Goal: Task Accomplishment & Management: Manage account settings

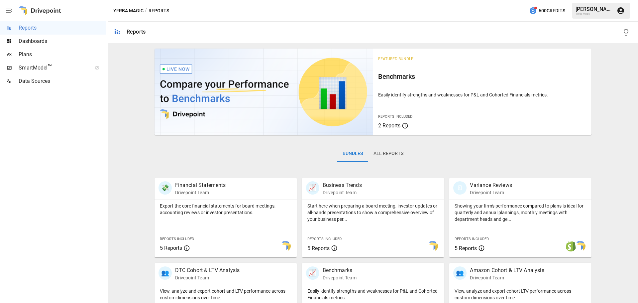
click at [26, 44] on span "Dashboards" at bounding box center [63, 41] width 88 height 8
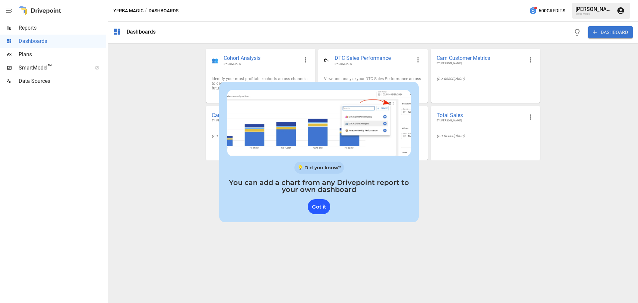
click at [316, 207] on div "Got it" at bounding box center [319, 206] width 23 height 15
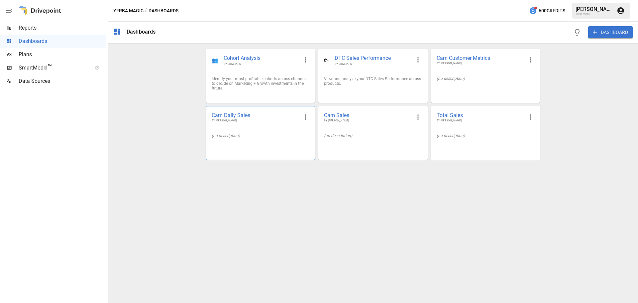
click at [239, 123] on span "BY [PERSON_NAME]" at bounding box center [255, 121] width 87 height 4
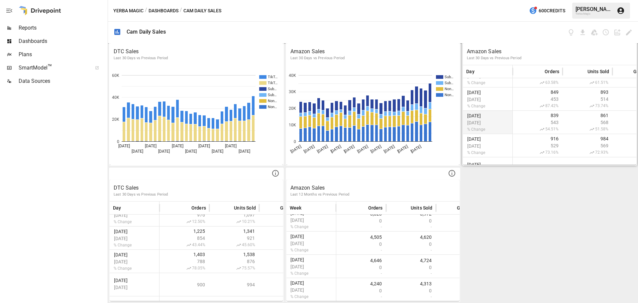
scroll to position [640, 0]
click at [158, 9] on button "Dashboards" at bounding box center [164, 11] width 30 height 8
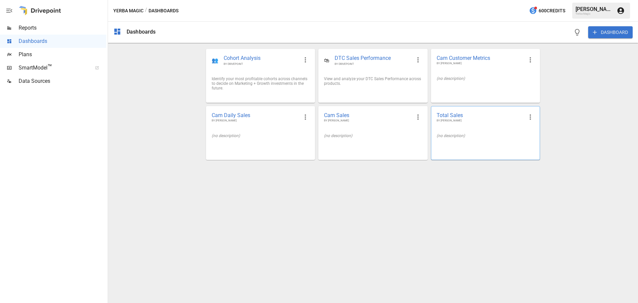
click at [450, 128] on div "Total Sales BY [PERSON_NAME]" at bounding box center [486, 117] width 108 height 22
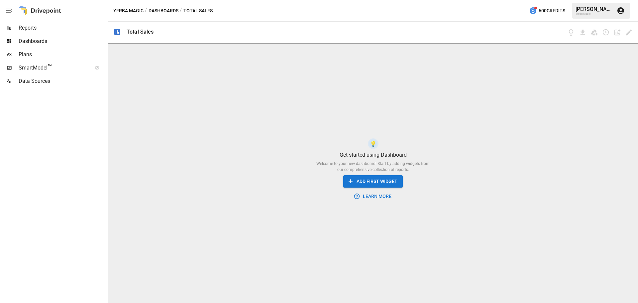
click at [171, 5] on div "Yerba Magic / Dashboards / Total Sales 600 Credits [PERSON_NAME] Yerba Magic" at bounding box center [373, 10] width 530 height 21
click at [171, 7] on button "Dashboards" at bounding box center [164, 11] width 30 height 8
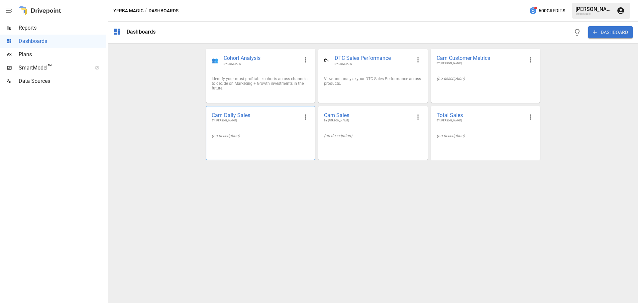
click at [225, 115] on span "Cam Daily Sales" at bounding box center [255, 115] width 87 height 7
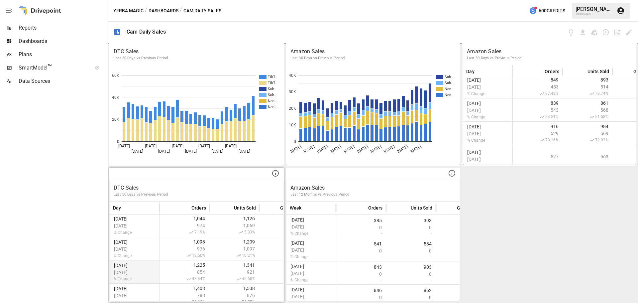
scroll to position [640, 0]
click at [276, 174] on icon at bounding box center [276, 173] width 8 height 8
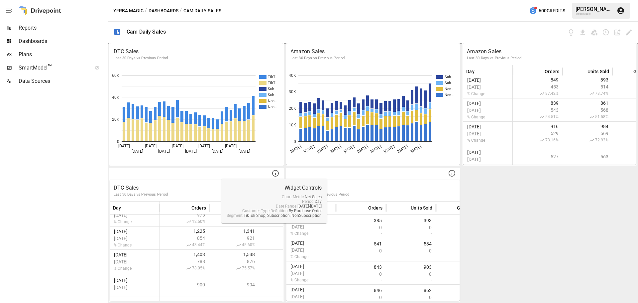
click at [560, 259] on div "DTC Sales Last 30 Days vs Previous Period TikT… TikT… Sub… Sub… Non… Non… [DATE…" at bounding box center [373, 173] width 530 height 260
click at [160, 10] on button "Dashboards" at bounding box center [164, 11] width 30 height 8
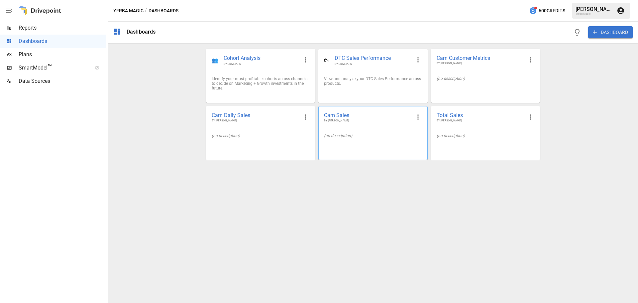
click at [352, 112] on span "Cam Sales" at bounding box center [367, 115] width 87 height 7
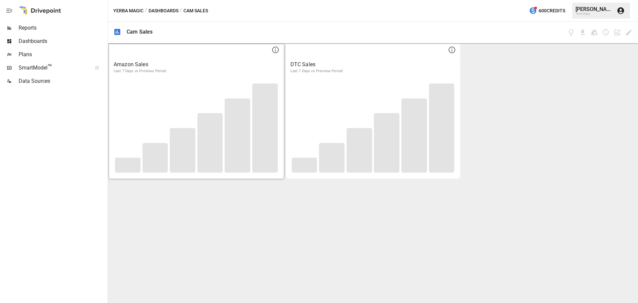
click at [262, 79] on div at bounding box center [197, 128] width 174 height 100
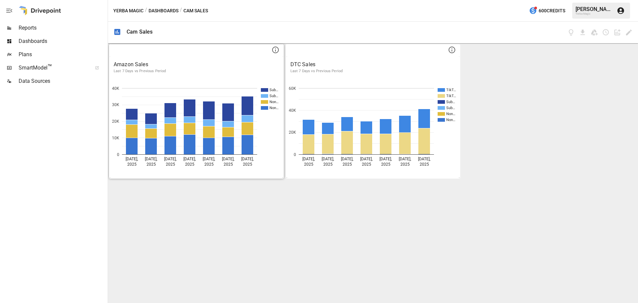
click at [156, 7] on button "Dashboards" at bounding box center [164, 11] width 30 height 8
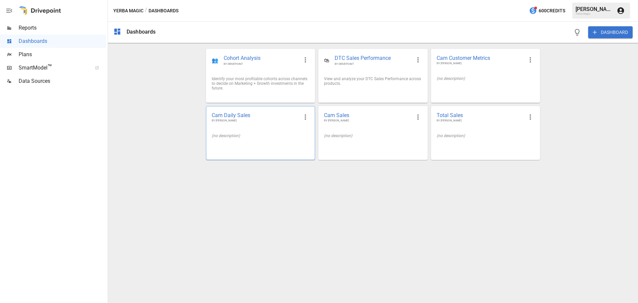
click at [232, 124] on div "Cam Daily Sales BY [PERSON_NAME]" at bounding box center [260, 117] width 108 height 22
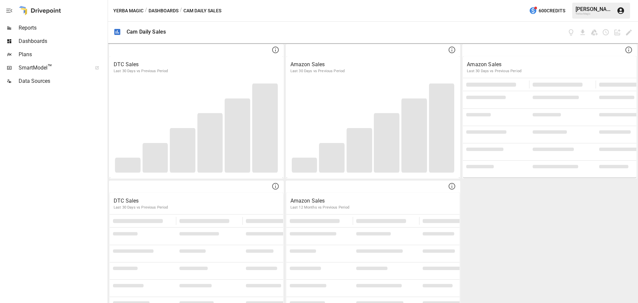
click at [567, 285] on div "DTC Sales Last 30 Days vs Previous Period Cannot draw chart: no data specified.…" at bounding box center [373, 173] width 530 height 260
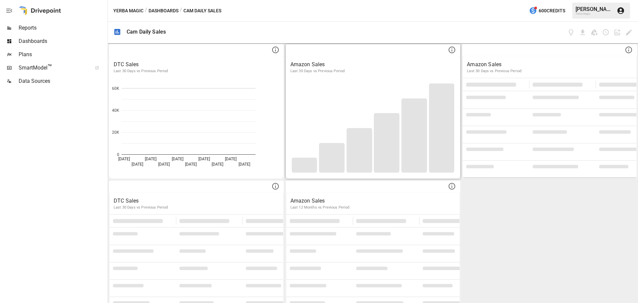
click at [336, 48] on div at bounding box center [374, 50] width 174 height 11
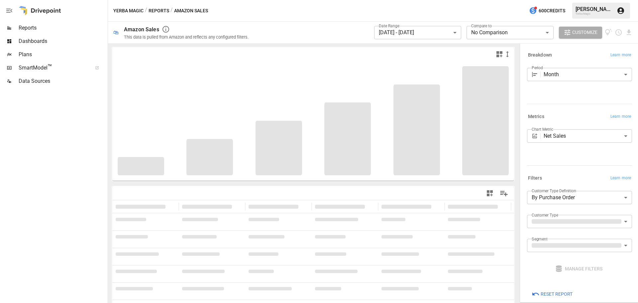
click at [151, 14] on button "Reports" at bounding box center [159, 11] width 21 height 8
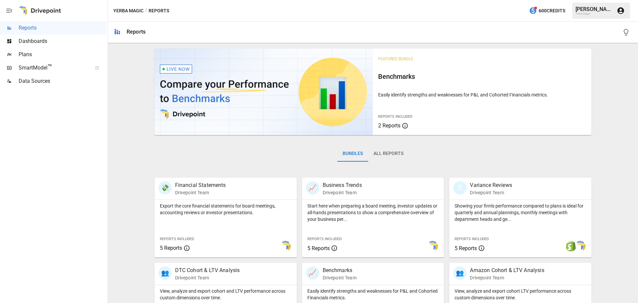
click at [47, 46] on div "Dashboards" at bounding box center [53, 41] width 106 height 13
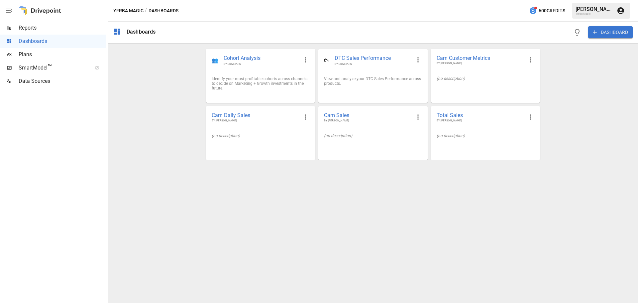
click at [36, 34] on div "Reports" at bounding box center [53, 27] width 106 height 13
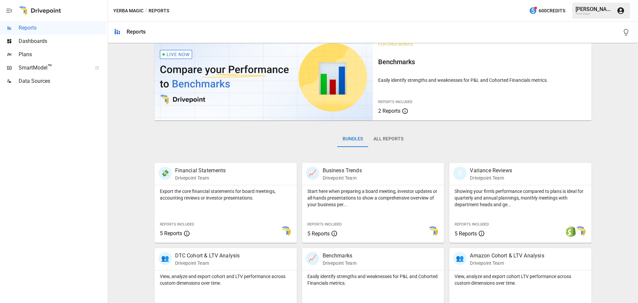
scroll to position [127, 0]
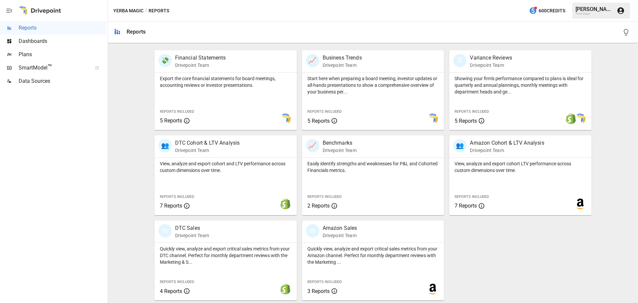
click at [54, 41] on span "Dashboards" at bounding box center [63, 41] width 88 height 8
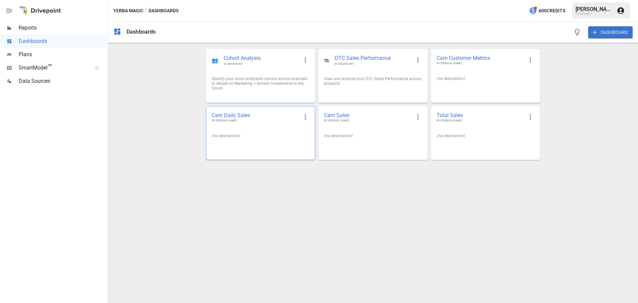
click at [265, 127] on div "Cam Daily Sales BY [PERSON_NAME]" at bounding box center [260, 117] width 108 height 22
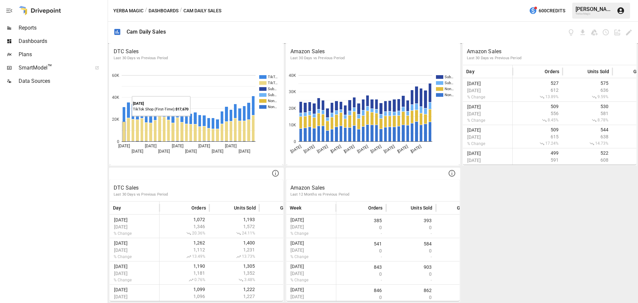
click at [161, 9] on button "Dashboards" at bounding box center [164, 11] width 30 height 8
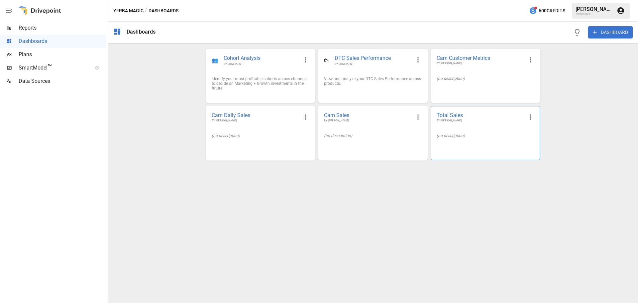
click at [456, 110] on div "Total Sales BY [PERSON_NAME]" at bounding box center [486, 117] width 108 height 22
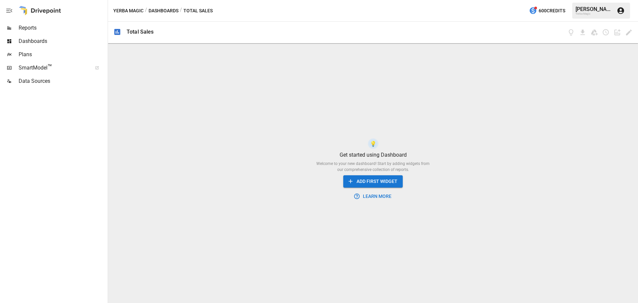
click at [159, 8] on button "Dashboards" at bounding box center [164, 11] width 30 height 8
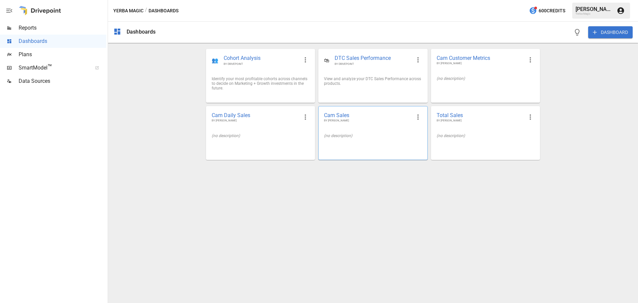
click at [402, 119] on span "BY [PERSON_NAME]" at bounding box center [367, 121] width 87 height 4
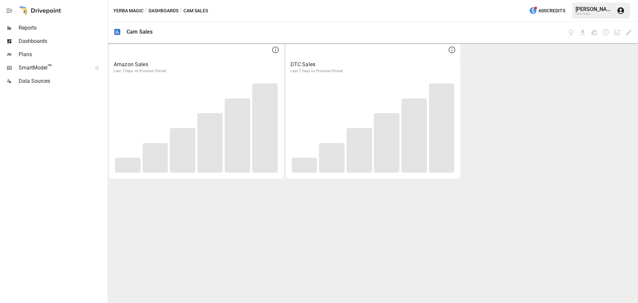
click at [396, 208] on div "Amazon Sales Last 7 Days vs Previous Period Cannot draw chart: no data specifie…" at bounding box center [373, 173] width 530 height 260
click at [182, 234] on div "Amazon Sales Last 7 Days vs Previous Period Cannot draw chart: no data specifie…" at bounding box center [373, 173] width 530 height 260
click at [147, 45] on div at bounding box center [197, 50] width 174 height 11
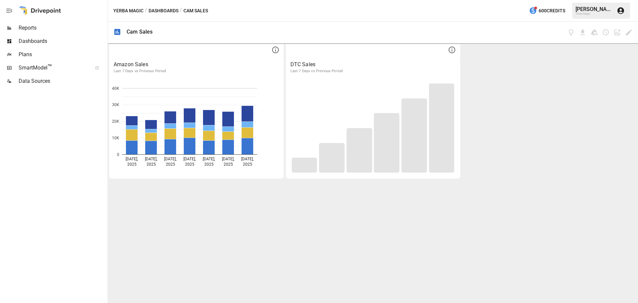
click at [337, 245] on div "Amazon Sales Last 7 Days vs Previous Period [DATE] [DATE] [DATE] [DATE] [DATE] …" at bounding box center [373, 173] width 530 height 260
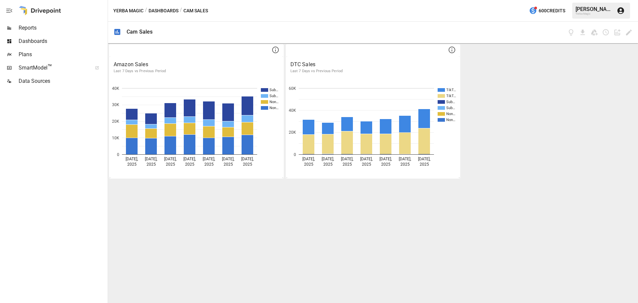
click at [28, 10] on div at bounding box center [40, 10] width 43 height 21
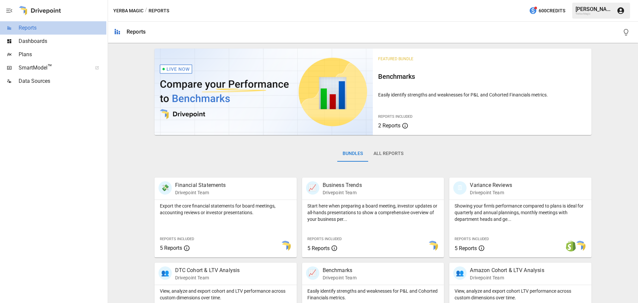
click at [28, 28] on span "Reports" at bounding box center [63, 28] width 88 height 8
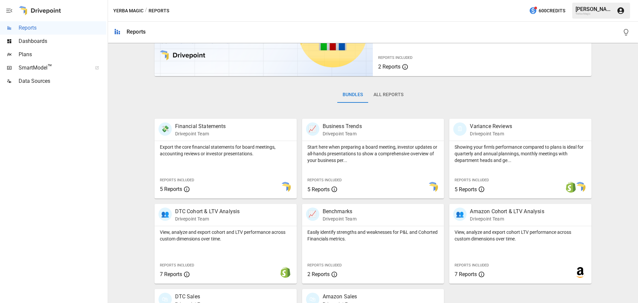
scroll to position [127, 0]
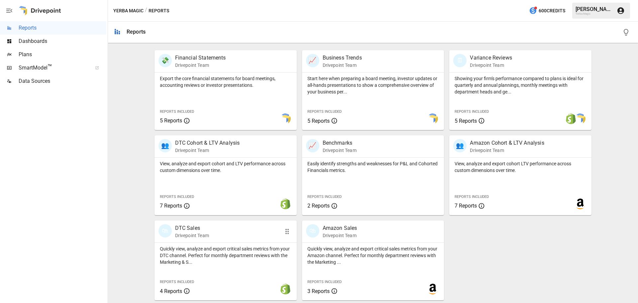
click at [187, 230] on p "DTC Sales" at bounding box center [192, 228] width 34 height 8
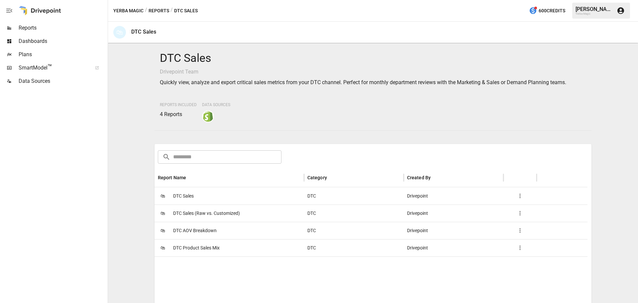
click at [192, 197] on span "DTC Sales" at bounding box center [183, 196] width 21 height 17
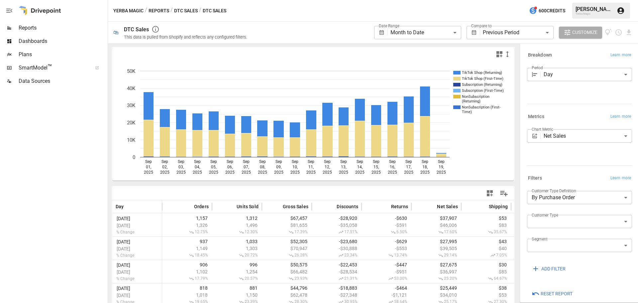
click at [446, 0] on body "**********" at bounding box center [319, 0] width 638 height 0
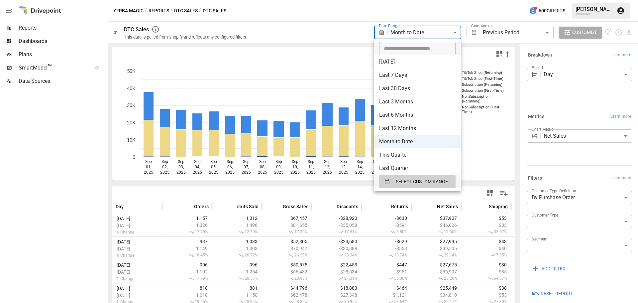
click at [515, 46] on div at bounding box center [319, 151] width 638 height 303
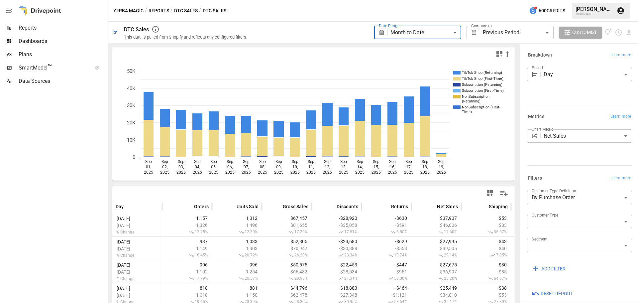
click at [518, 31] on div "​ [DATE] [DATE] Last 7 Days Last 30 Days Last 90 Days Last 365 Days Last Month …" at bounding box center [319, 151] width 638 height 303
click at [515, 0] on body "**********" at bounding box center [319, 0] width 638 height 0
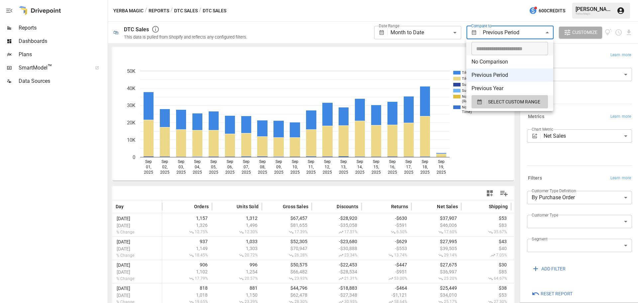
click at [76, 166] on div at bounding box center [319, 151] width 638 height 303
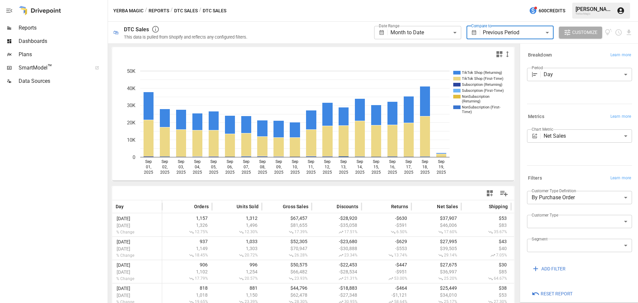
click at [161, 14] on button "Reports" at bounding box center [159, 11] width 21 height 8
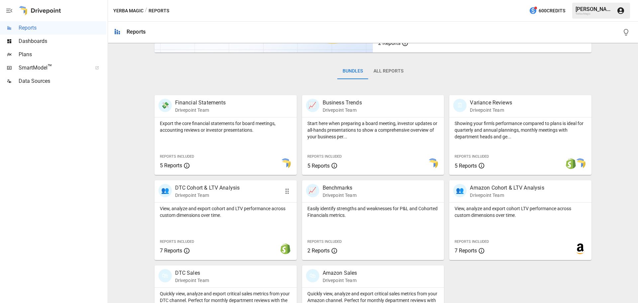
scroll to position [127, 0]
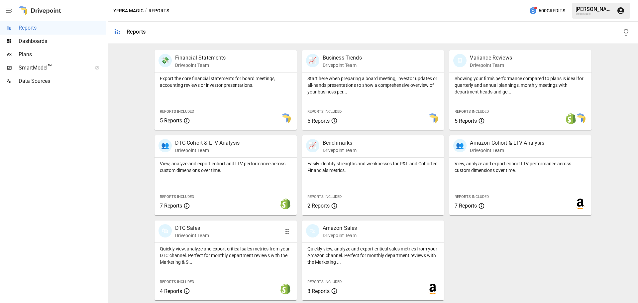
click at [206, 239] on p "Drivepoint Team" at bounding box center [192, 235] width 34 height 7
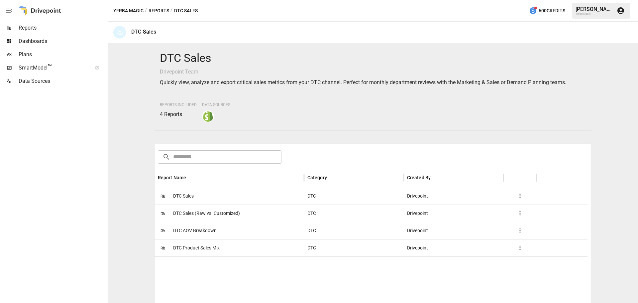
click at [183, 197] on span "DTC Sales" at bounding box center [183, 196] width 21 height 17
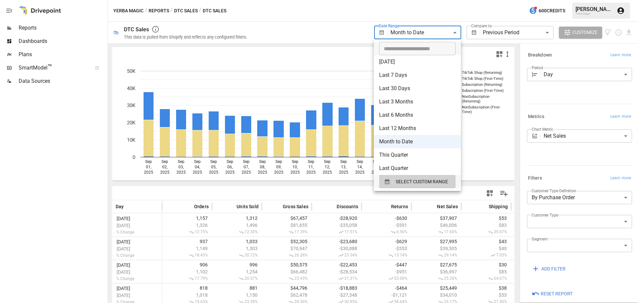
click at [419, 0] on body "**********" at bounding box center [319, 0] width 638 height 0
click at [419, 31] on div at bounding box center [319, 151] width 638 height 303
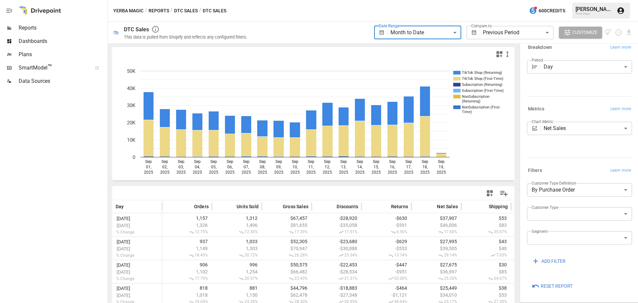
click at [419, 0] on body "**********" at bounding box center [319, 0] width 638 height 0
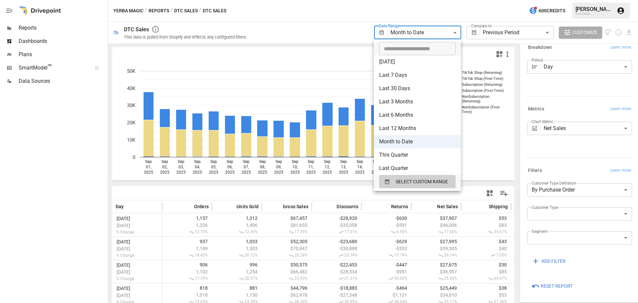
click at [40, 176] on div at bounding box center [319, 151] width 638 height 303
click at [438, 0] on body "**********" at bounding box center [319, 0] width 638 height 0
click at [21, 166] on div at bounding box center [319, 151] width 638 height 303
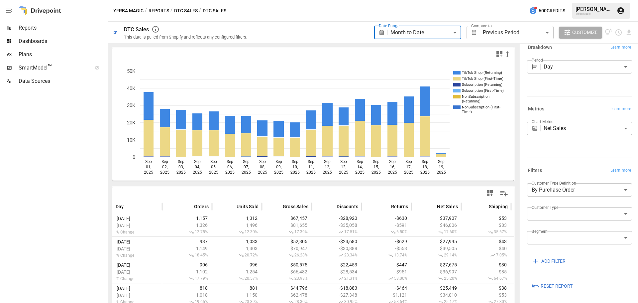
click at [509, 0] on body "**********" at bounding box center [319, 0] width 638 height 0
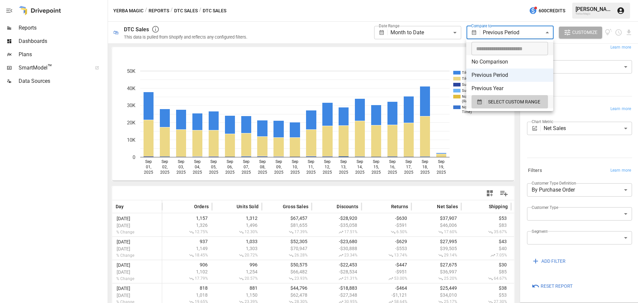
click at [29, 130] on div at bounding box center [319, 151] width 638 height 303
click at [526, 0] on body "**********" at bounding box center [319, 0] width 638 height 0
click at [86, 207] on div at bounding box center [319, 151] width 638 height 303
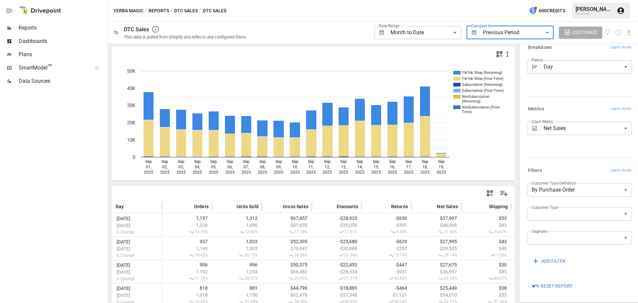
click at [435, 0] on body "**********" at bounding box center [319, 0] width 638 height 0
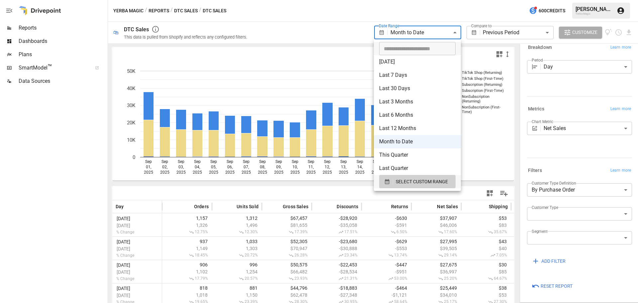
click at [430, 33] on div at bounding box center [319, 151] width 638 height 303
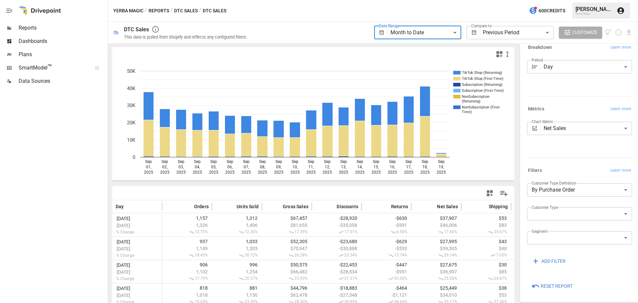
click at [443, 0] on body "**********" at bounding box center [319, 0] width 638 height 0
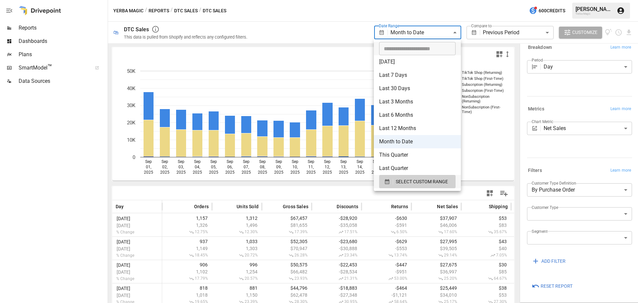
click at [183, 14] on div at bounding box center [319, 151] width 638 height 303
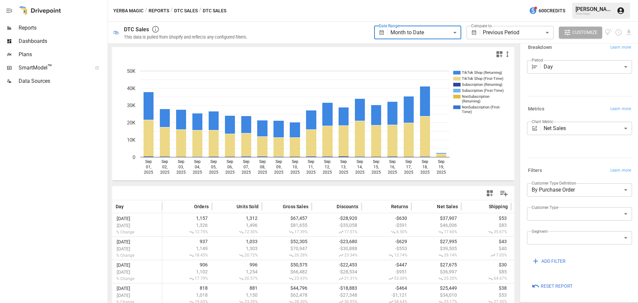
click at [185, 9] on div "​ [DATE] [DATE] Last 7 Days Last 30 Days Last 90 Days Last 365 Days Last Month …" at bounding box center [319, 151] width 638 height 303
click at [178, 8] on button "DTC Sales" at bounding box center [186, 11] width 24 height 8
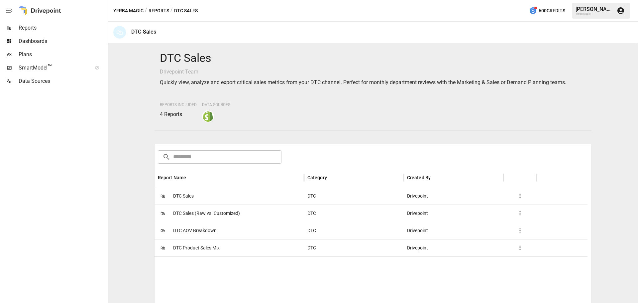
click at [185, 195] on span "DTC Sales" at bounding box center [183, 196] width 21 height 17
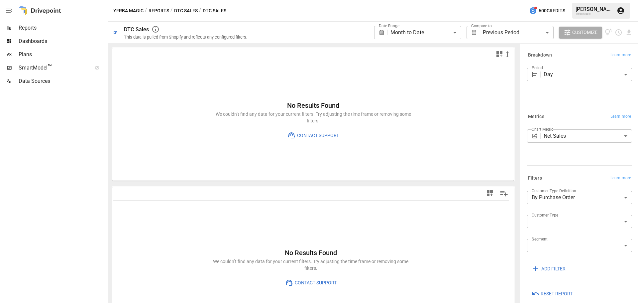
click at [407, 0] on body "**********" at bounding box center [319, 0] width 638 height 0
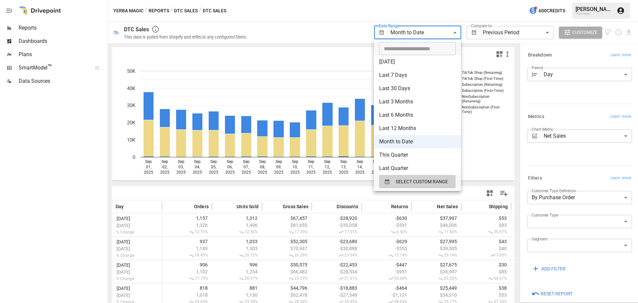
click at [11, 160] on div at bounding box center [319, 151] width 638 height 303
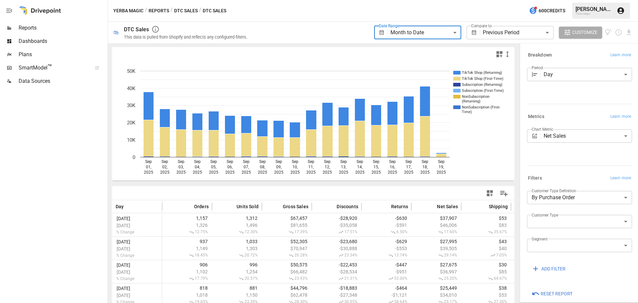
click at [406, 0] on body "**********" at bounding box center [319, 0] width 638 height 0
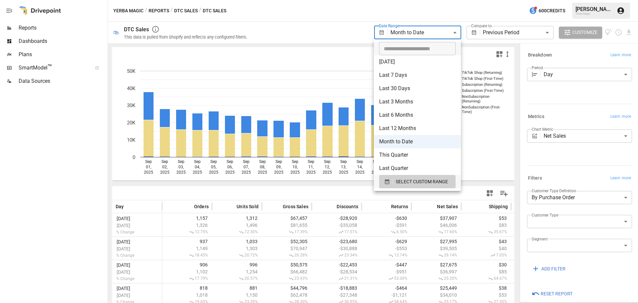
click at [53, 202] on div at bounding box center [319, 151] width 638 height 303
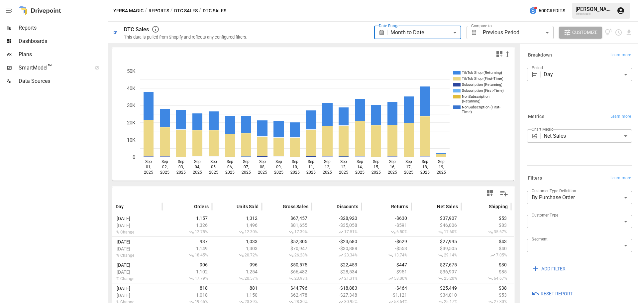
click at [421, 42] on div "**********" at bounding box center [503, 33] width 259 height 22
click at [179, 10] on button "DTC Sales" at bounding box center [186, 11] width 24 height 8
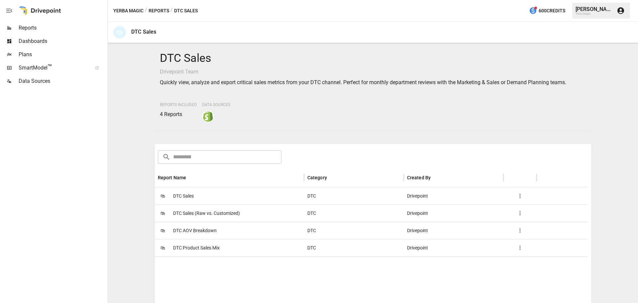
click at [188, 197] on span "DTC Sales" at bounding box center [183, 196] width 21 height 17
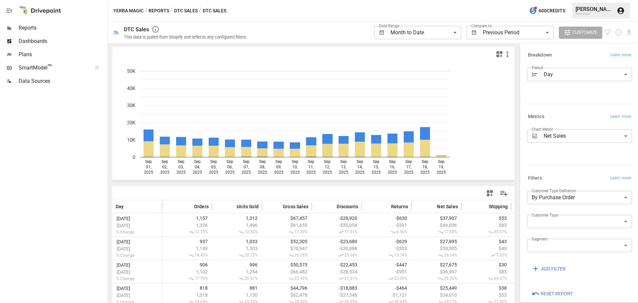
click at [406, 0] on body "**********" at bounding box center [319, 0] width 638 height 0
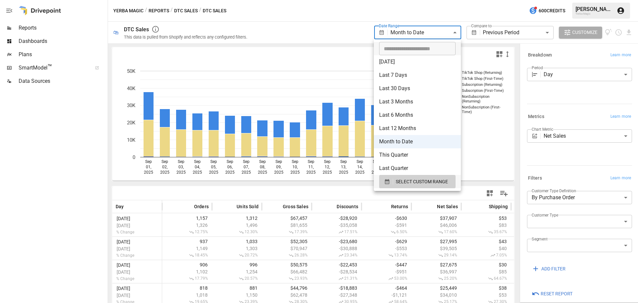
click at [402, 86] on li "Last 30 Days" at bounding box center [417, 88] width 87 height 13
type input "**********"
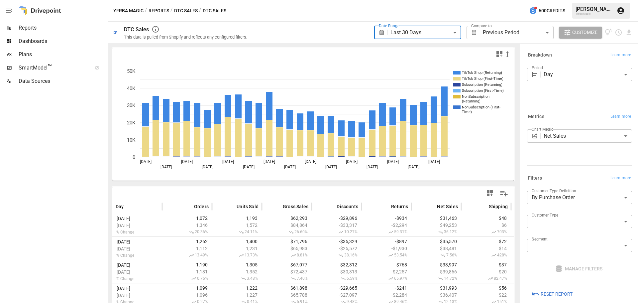
click at [187, 12] on button "DTC Sales" at bounding box center [186, 11] width 24 height 8
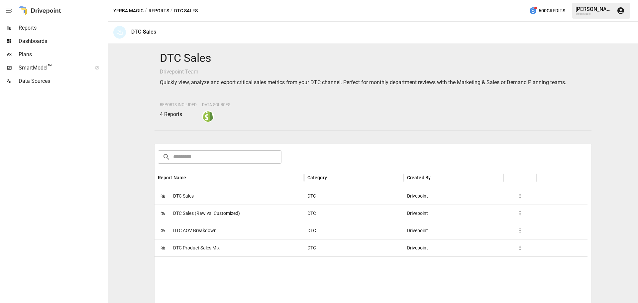
click at [199, 246] on span "DTC Product Sales Mix" at bounding box center [196, 247] width 47 height 17
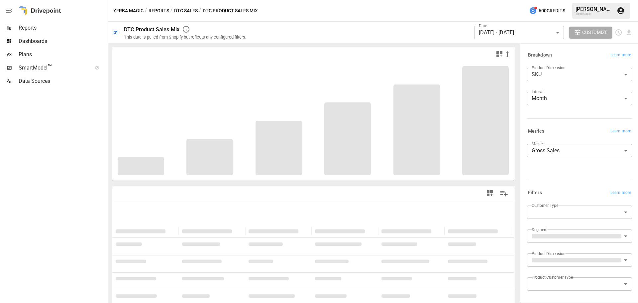
click at [183, 12] on button "DTC Sales" at bounding box center [186, 11] width 24 height 8
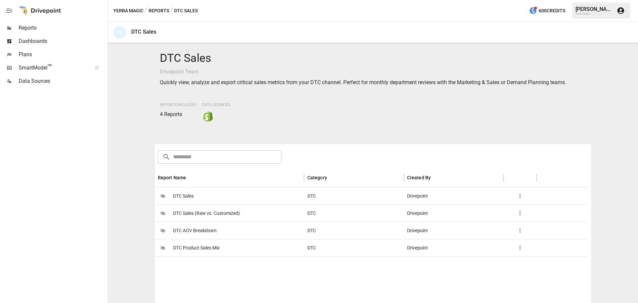
click at [210, 191] on div "🛍 DTC Sales" at bounding box center [230, 195] width 150 height 17
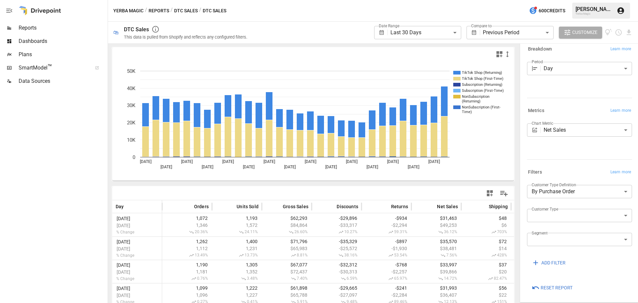
scroll to position [8, 0]
click at [575, 0] on body "**********" at bounding box center [319, 0] width 638 height 0
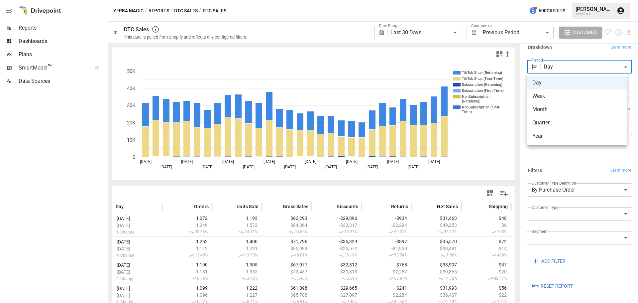
click at [546, 105] on span "Month" at bounding box center [577, 109] width 89 height 8
type input "*****"
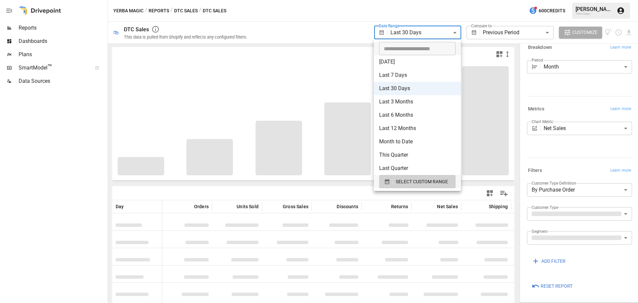
click at [417, 0] on body "**********" at bounding box center [319, 0] width 638 height 0
click at [407, 139] on li "Month to Date" at bounding box center [417, 141] width 87 height 13
type input "**********"
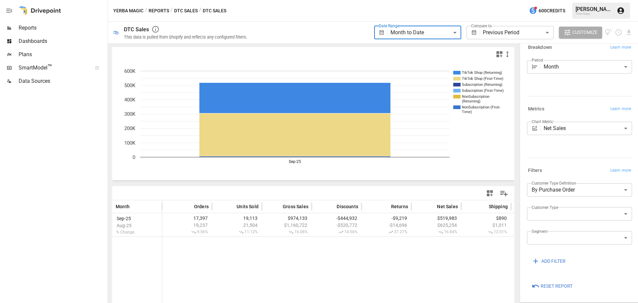
click at [524, 0] on body "**********" at bounding box center [319, 0] width 638 height 0
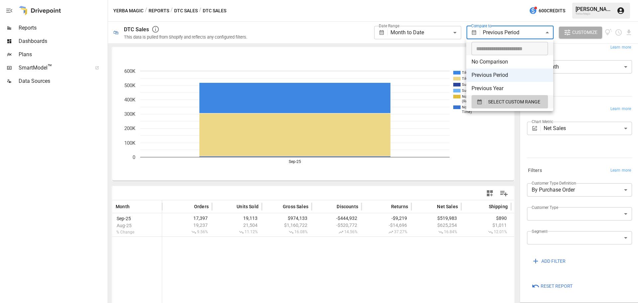
drag, startPoint x: 496, startPoint y: 88, endPoint x: 500, endPoint y: 76, distance: 12.8
click at [500, 76] on ul "​ No Comparison Previous Period Previous Year SELECT CUSTOM RANGE" at bounding box center [510, 75] width 87 height 72
click at [500, 76] on li "Previous Period" at bounding box center [510, 75] width 87 height 13
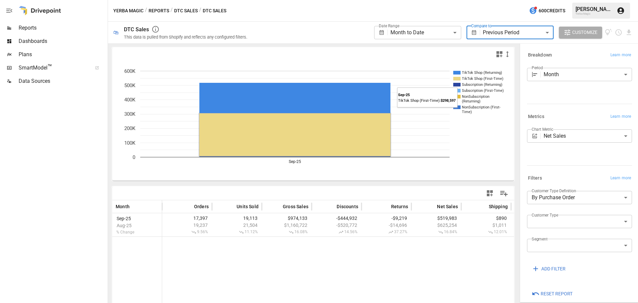
click at [271, 128] on rect "A chart." at bounding box center [295, 134] width 191 height 43
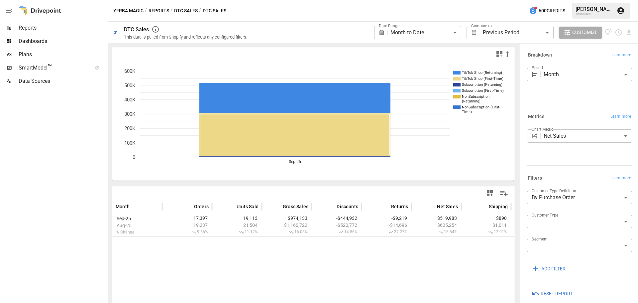
click at [156, 30] on icon "button" at bounding box center [156, 29] width 8 height 8
click at [260, 88] on rect "A chart." at bounding box center [295, 98] width 191 height 30
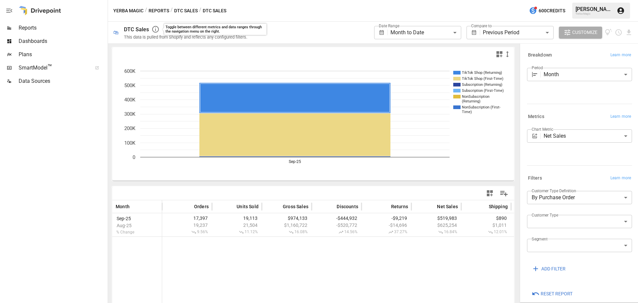
click at [182, 9] on button "DTC Sales" at bounding box center [186, 11] width 24 height 8
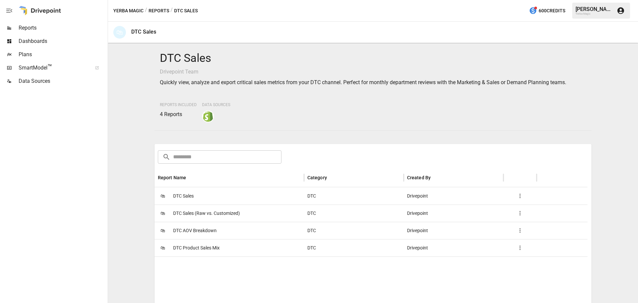
click at [167, 9] on button "Reports" at bounding box center [159, 11] width 21 height 8
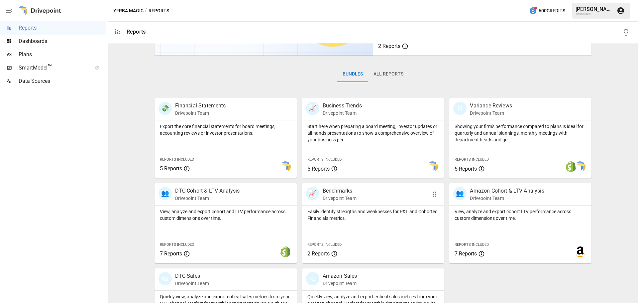
scroll to position [127, 0]
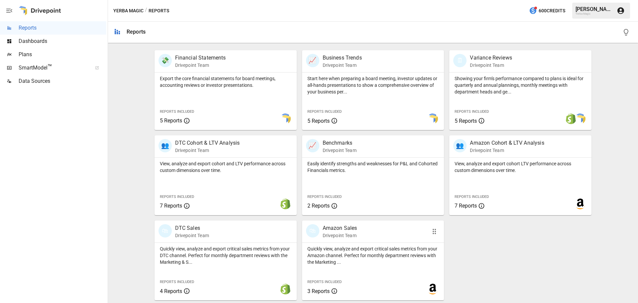
click at [340, 229] on p "Amazon Sales" at bounding box center [340, 228] width 35 height 8
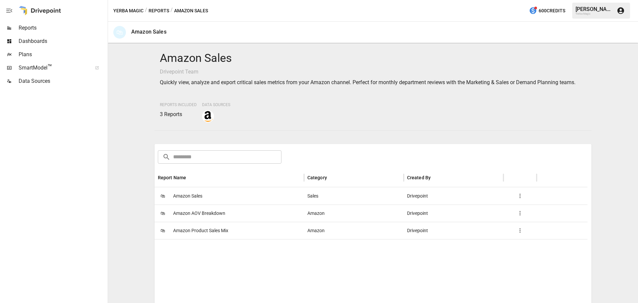
click at [227, 200] on div "🛍 Amazon Sales" at bounding box center [230, 195] width 150 height 17
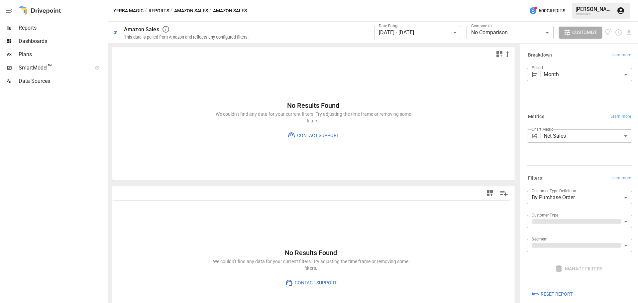
click at [28, 43] on span "Dashboards" at bounding box center [63, 41] width 88 height 8
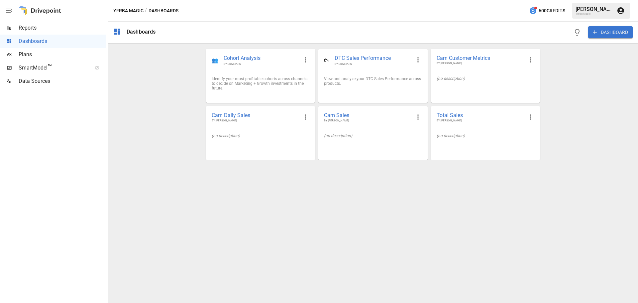
drag, startPoint x: 619, startPoint y: 39, endPoint x: 621, endPoint y: 32, distance: 7.3
click at [619, 38] on div "DASHBOARD" at bounding box center [602, 32] width 62 height 21
click at [621, 30] on button "DASHBOARD" at bounding box center [611, 32] width 45 height 12
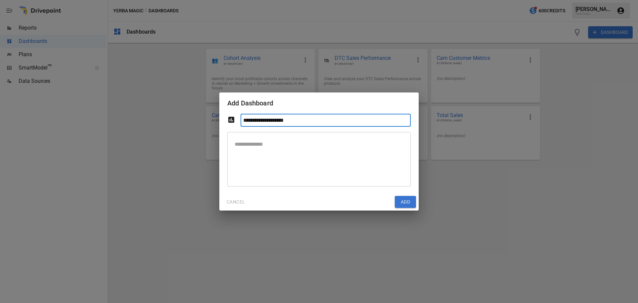
type input "**********"
click at [406, 203] on button "Add" at bounding box center [405, 202] width 21 height 12
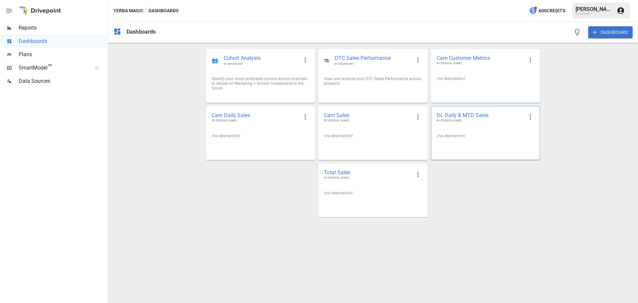
click at [473, 120] on span "BY [PERSON_NAME]" at bounding box center [480, 121] width 87 height 4
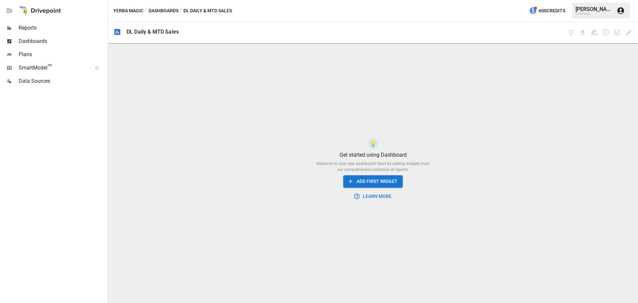
click at [384, 179] on button "ADD FIRST WIDGET" at bounding box center [374, 181] width 60 height 12
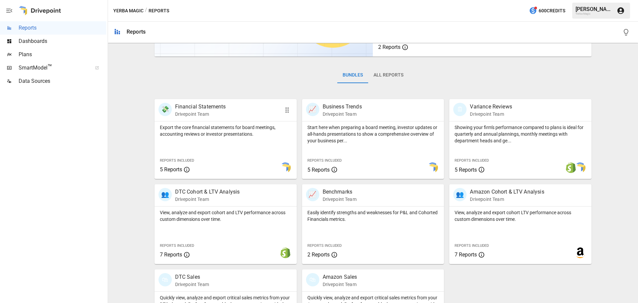
scroll to position [127, 0]
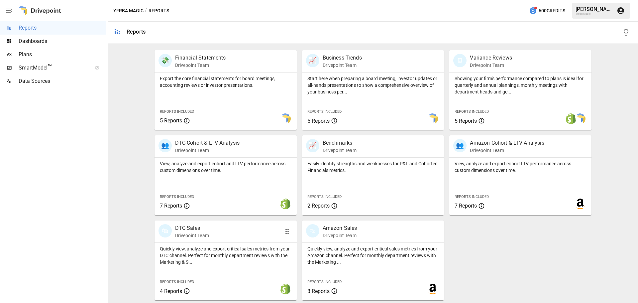
click at [232, 230] on div "🛍 DTC Sales Drivepoint Team" at bounding box center [215, 231] width 112 height 15
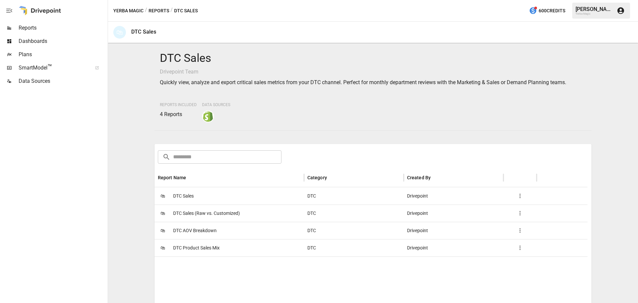
click at [203, 191] on div "🛍 DTC Sales" at bounding box center [230, 195] width 150 height 17
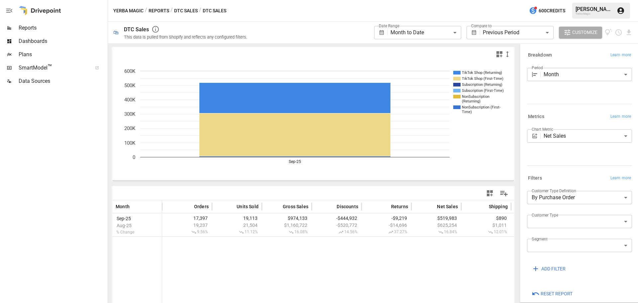
click at [503, 0] on body "**********" at bounding box center [319, 0] width 638 height 0
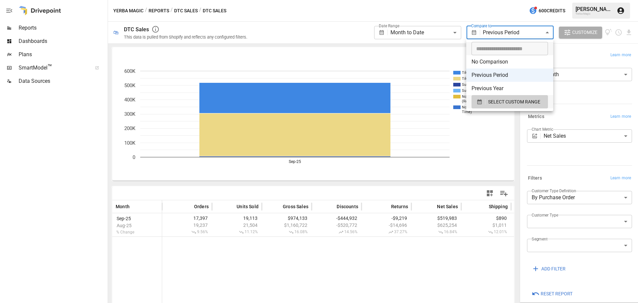
click at [501, 34] on div at bounding box center [319, 151] width 638 height 303
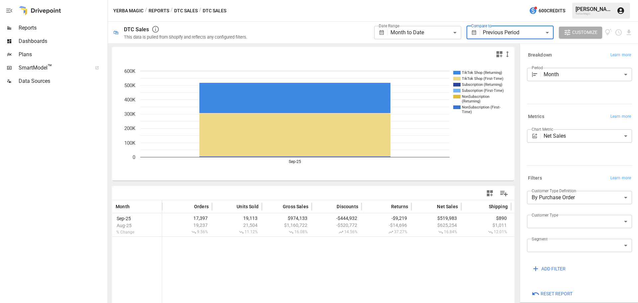
click at [156, 27] on icon "button" at bounding box center [155, 29] width 7 height 7
drag, startPoint x: 72, startPoint y: 121, endPoint x: 91, endPoint y: 61, distance: 63.6
click at [72, 118] on div at bounding box center [53, 195] width 106 height 215
click at [39, 50] on div "Plans" at bounding box center [53, 54] width 106 height 13
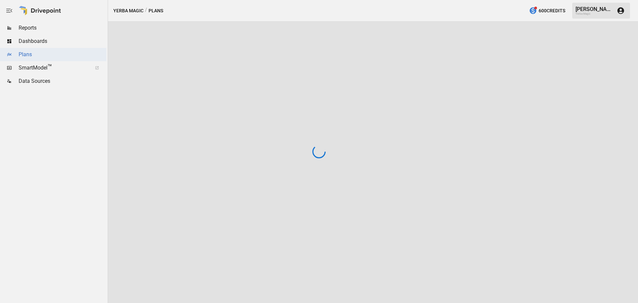
click at [39, 38] on div at bounding box center [319, 151] width 638 height 303
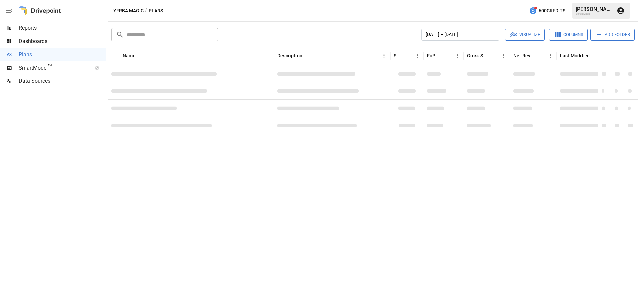
click at [35, 43] on span "Dashboards" at bounding box center [63, 41] width 88 height 8
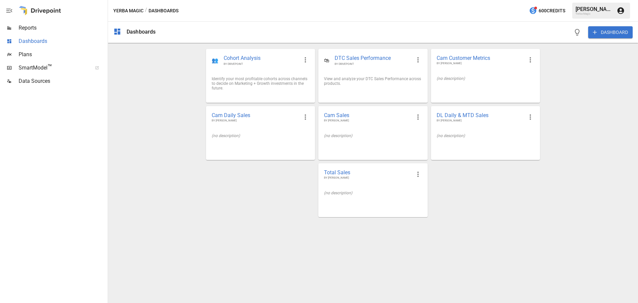
click at [34, 41] on span "Dashboards" at bounding box center [63, 41] width 88 height 8
click at [419, 176] on icon "button" at bounding box center [418, 174] width 8 height 8
click at [246, 221] on div at bounding box center [319, 151] width 638 height 303
click at [469, 125] on div "DL Daily & MTD Sales BY [PERSON_NAME]" at bounding box center [486, 117] width 108 height 22
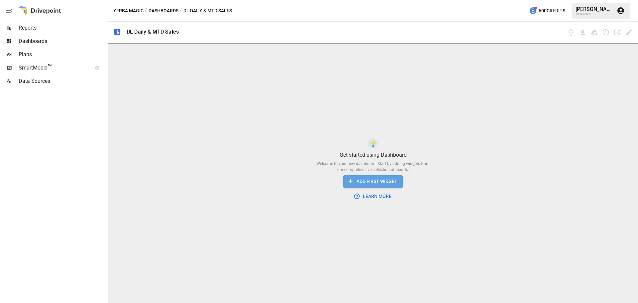
click at [372, 181] on button "ADD FIRST WIDGET" at bounding box center [374, 181] width 60 height 12
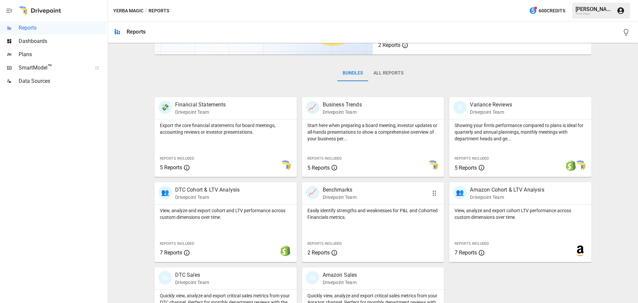
scroll to position [127, 0]
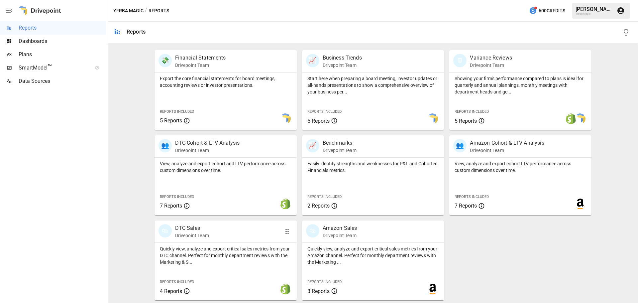
click at [216, 234] on div "🛍 DTC Sales Drivepoint Team" at bounding box center [215, 231] width 112 height 15
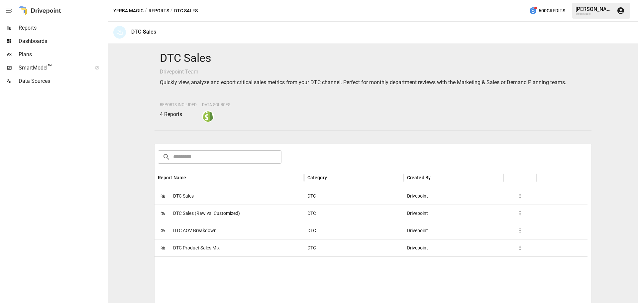
click at [227, 199] on div "🛍 DTC Sales" at bounding box center [230, 195] width 150 height 17
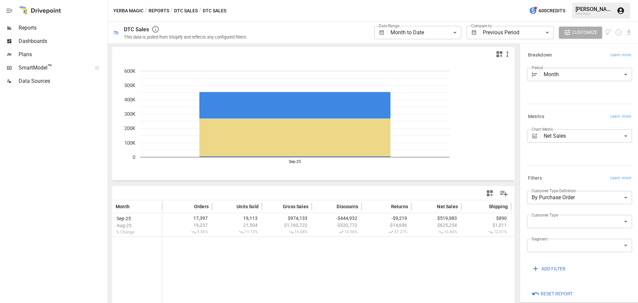
click at [588, 28] on span "Customize" at bounding box center [585, 32] width 25 height 8
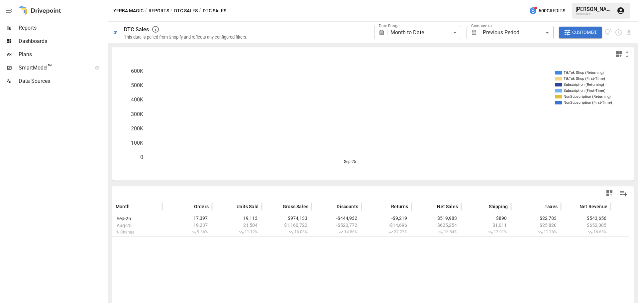
click at [588, 28] on span "Customize" at bounding box center [585, 32] width 25 height 8
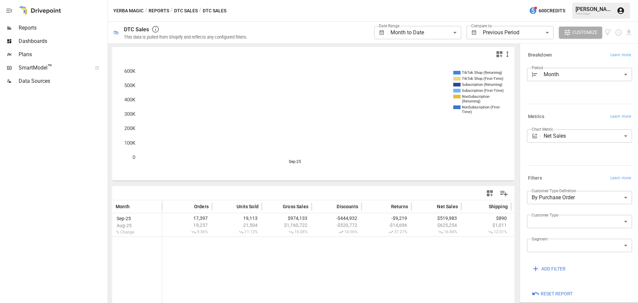
scroll to position [8, 0]
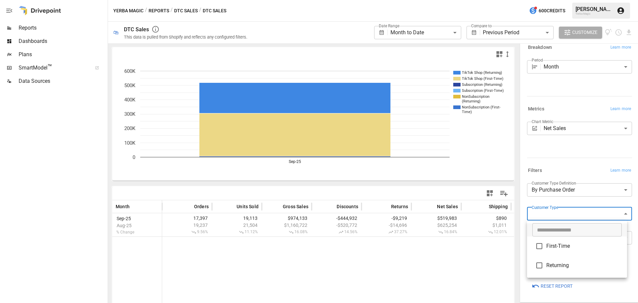
click at [564, 0] on body "**********" at bounding box center [319, 0] width 638 height 0
click at [564, 213] on div at bounding box center [319, 151] width 638 height 303
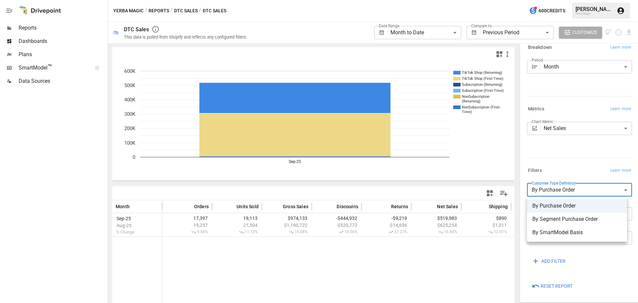
click at [565, 0] on body "**********" at bounding box center [319, 0] width 638 height 0
click at [565, 190] on div at bounding box center [319, 151] width 638 height 303
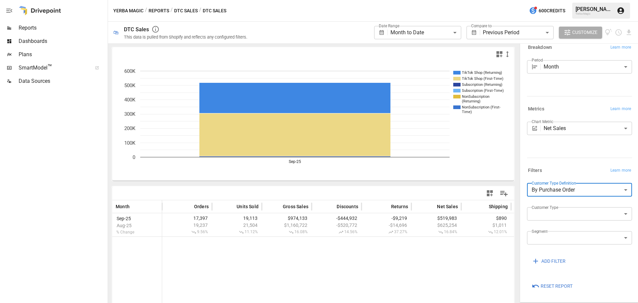
click at [569, 0] on body "**********" at bounding box center [319, 0] width 638 height 0
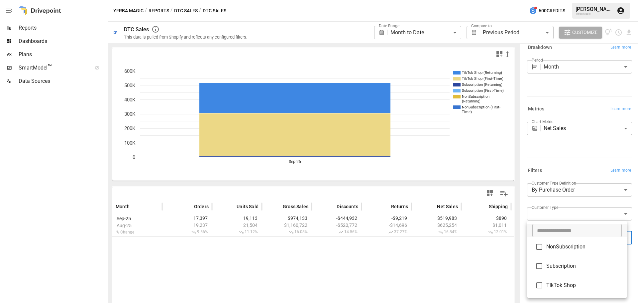
click at [569, 180] on div at bounding box center [319, 151] width 638 height 303
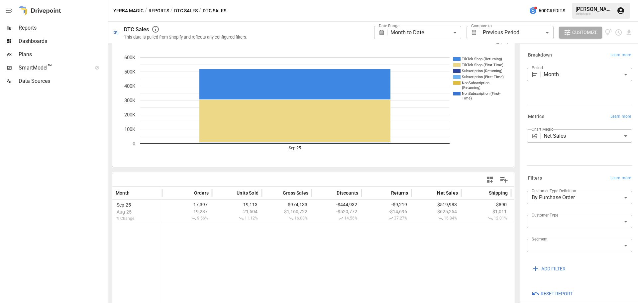
scroll to position [21, 0]
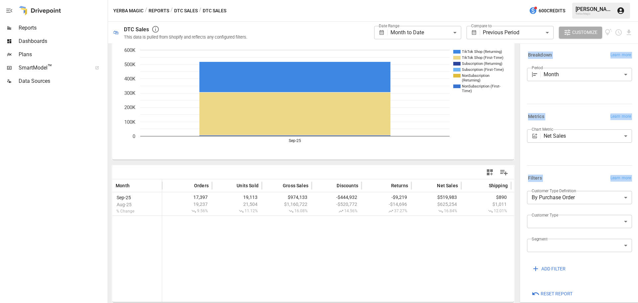
drag, startPoint x: 420, startPoint y: 280, endPoint x: 446, endPoint y: 184, distance: 99.9
click at [498, 230] on div at bounding box center [386, 258] width 449 height 86
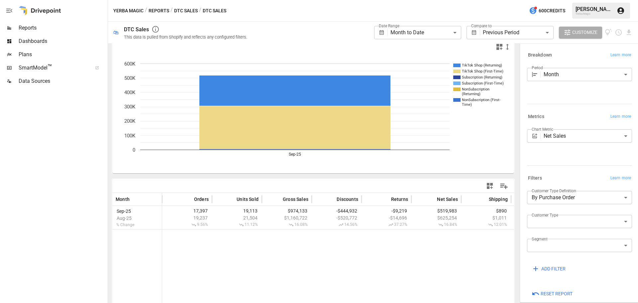
scroll to position [0, 0]
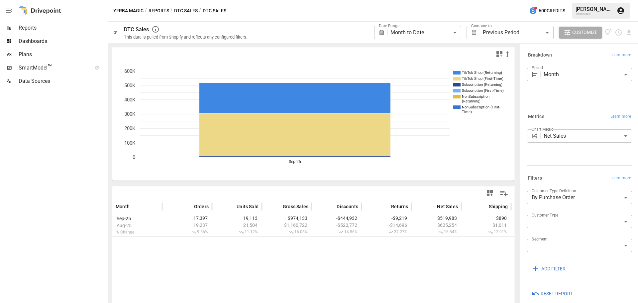
click at [496, 55] on icon "button" at bounding box center [500, 54] width 8 height 8
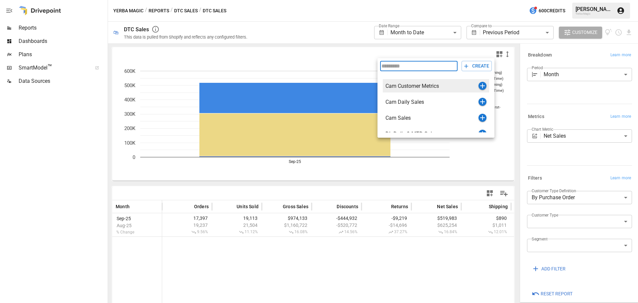
scroll to position [24, 0]
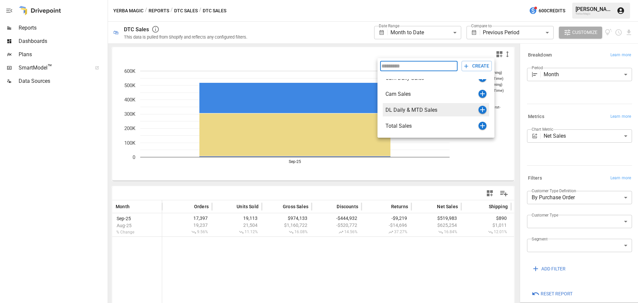
click at [481, 109] on icon "button" at bounding box center [483, 109] width 5 height 5
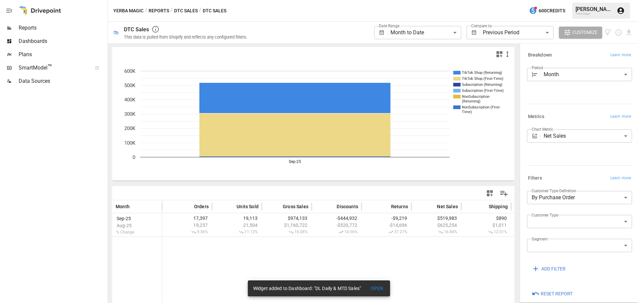
click at [487, 192] on icon "button" at bounding box center [490, 193] width 6 height 6
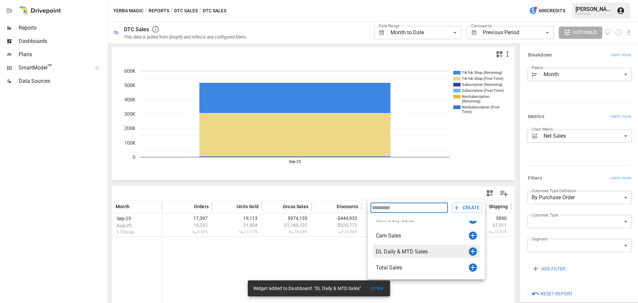
click at [419, 249] on div "DL Daily & MTD Sales" at bounding box center [422, 251] width 93 height 6
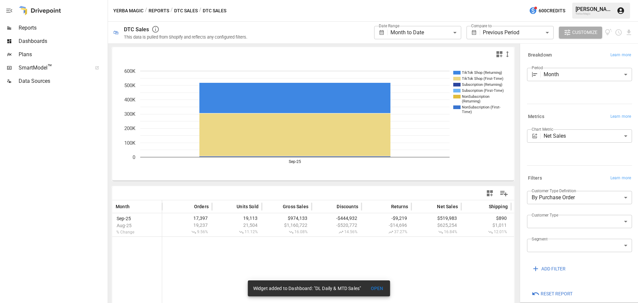
click at [425, 0] on body "**********" at bounding box center [319, 0] width 638 height 0
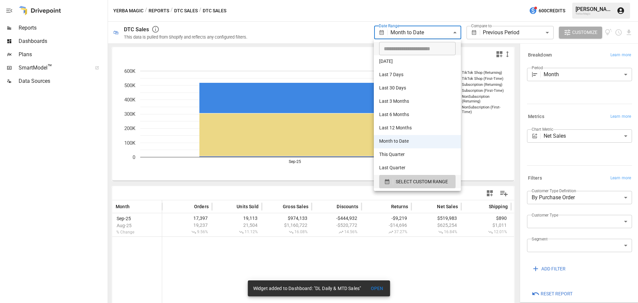
click at [395, 143] on li "Month to Date" at bounding box center [417, 141] width 87 height 13
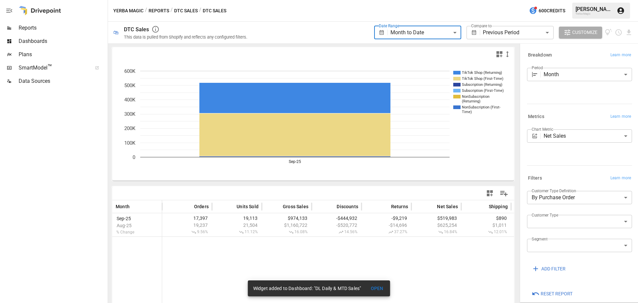
click at [561, 0] on body "**********" at bounding box center [319, 0] width 638 height 0
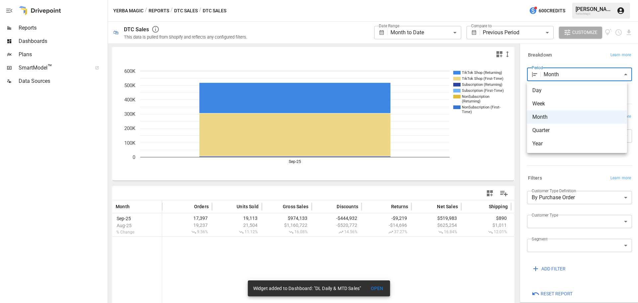
click at [550, 91] on span "Day" at bounding box center [577, 90] width 89 height 8
type input "***"
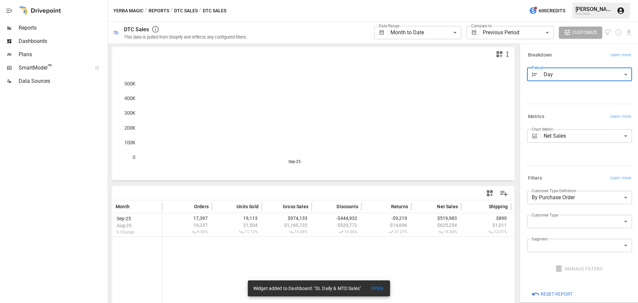
click at [498, 41] on div "**********" at bounding box center [464, 32] width 180 height 18
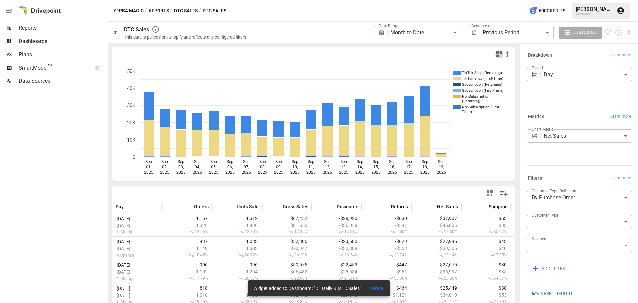
click at [497, 54] on icon "button" at bounding box center [500, 54] width 6 height 6
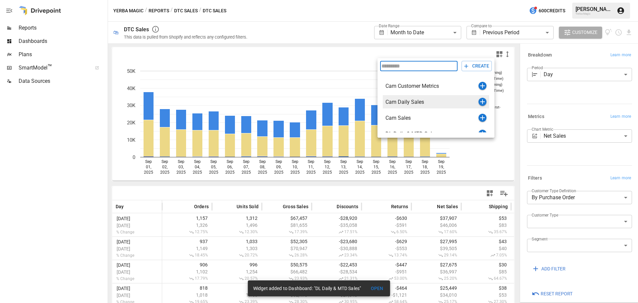
scroll to position [24, 0]
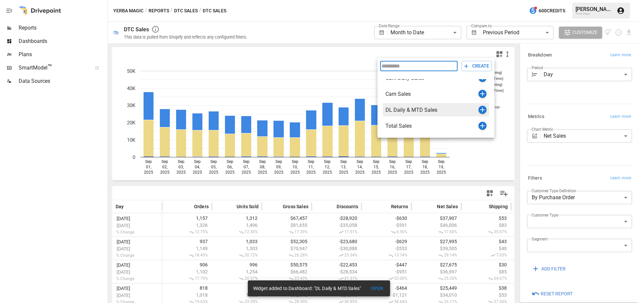
click at [481, 109] on icon "button" at bounding box center [483, 109] width 5 height 5
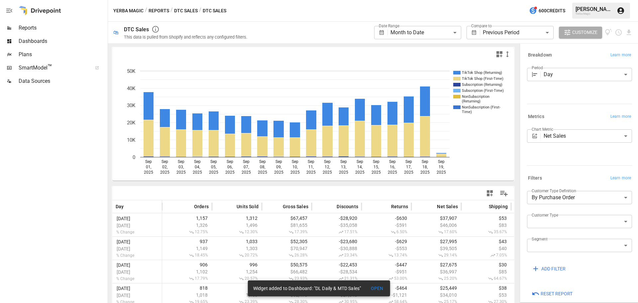
click at [162, 8] on button "Reports" at bounding box center [159, 11] width 21 height 8
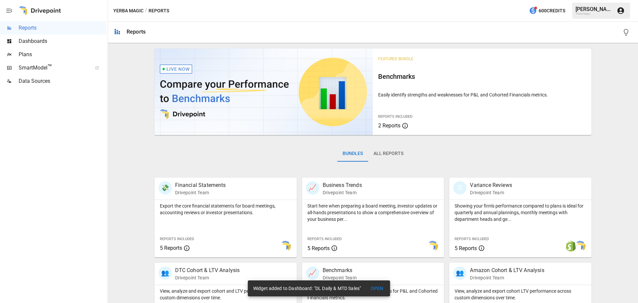
scroll to position [127, 0]
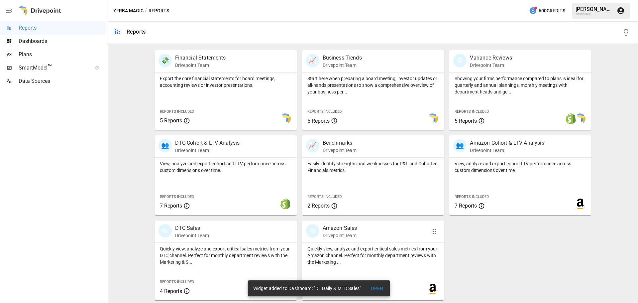
click at [359, 227] on div "🛍 Amazon Sales Drivepoint Team" at bounding box center [362, 231] width 112 height 15
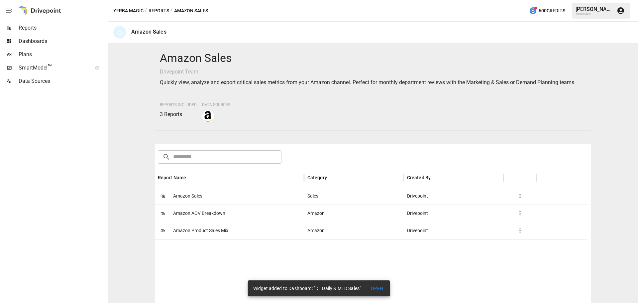
click at [204, 201] on div "🛍 Amazon Sales" at bounding box center [230, 195] width 150 height 17
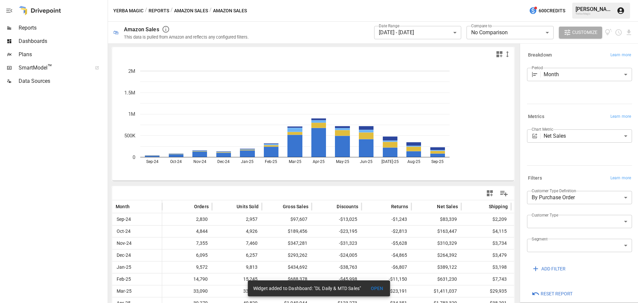
click at [395, 0] on body "**********" at bounding box center [319, 0] width 638 height 0
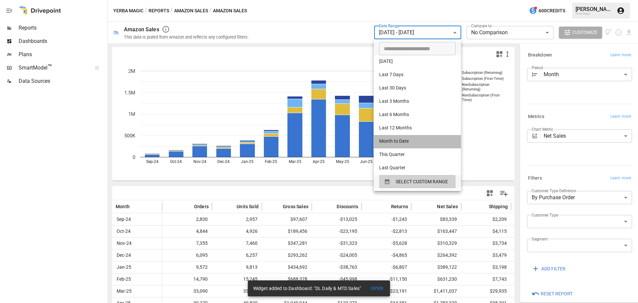
click at [402, 141] on li "Month to Date" at bounding box center [417, 141] width 87 height 13
type input "**********"
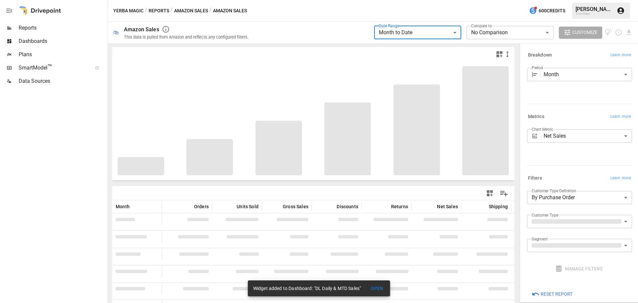
click at [560, 67] on div "Period Month ***** ​" at bounding box center [579, 83] width 108 height 36
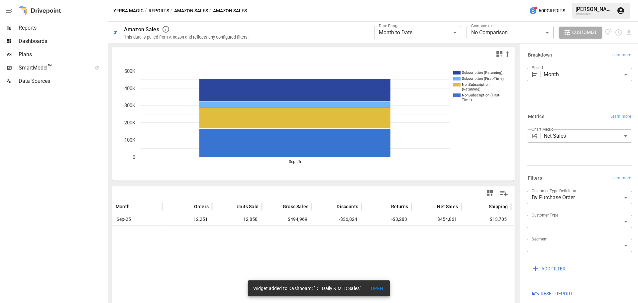
click at [510, 44] on div "**********" at bounding box center [373, 162] width 530 height 281
click at [502, 0] on body "**********" at bounding box center [319, 0] width 638 height 0
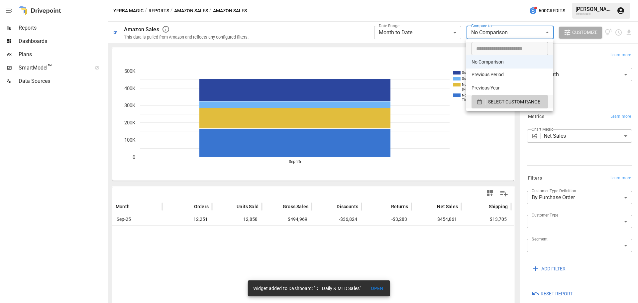
click at [497, 73] on li "Previous Period" at bounding box center [510, 75] width 87 height 13
type input "**********"
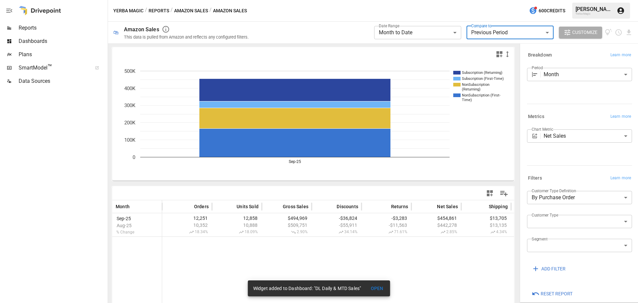
click at [497, 53] on icon "button" at bounding box center [500, 54] width 6 height 6
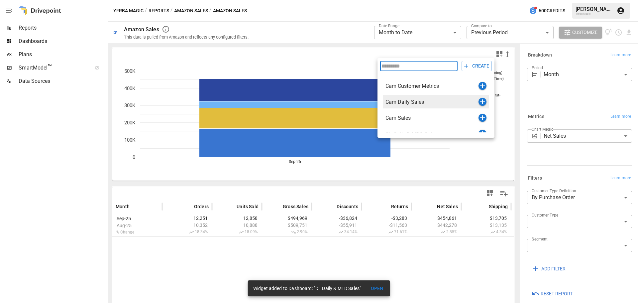
scroll to position [24, 0]
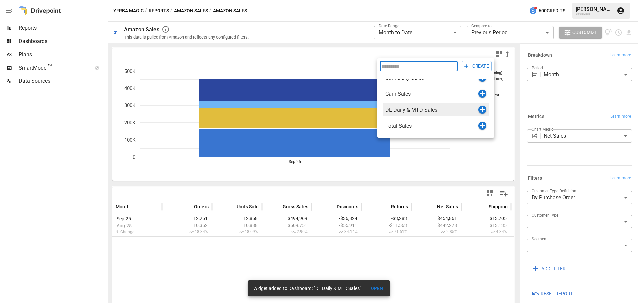
click at [479, 107] on icon "button" at bounding box center [483, 110] width 8 height 8
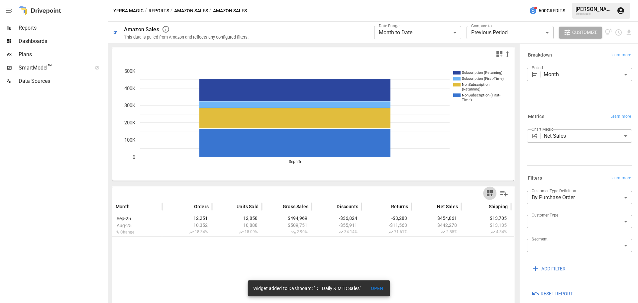
click at [487, 192] on icon "button" at bounding box center [490, 193] width 6 height 6
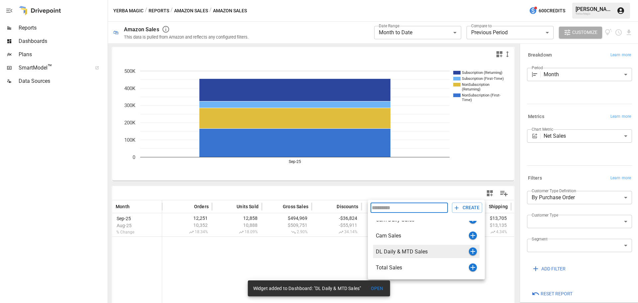
click at [469, 253] on icon "button" at bounding box center [473, 251] width 8 height 8
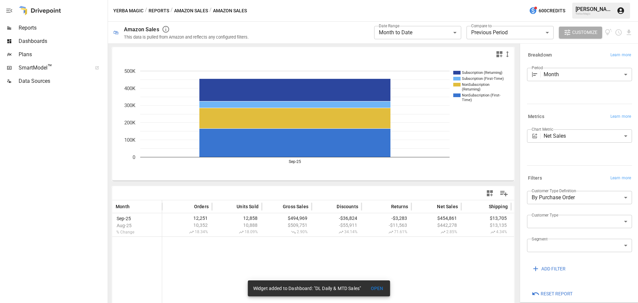
click at [452, 0] on body "**********" at bounding box center [319, 0] width 638 height 0
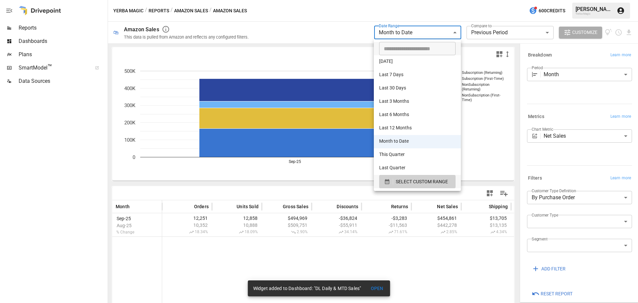
click at [452, 34] on div at bounding box center [319, 151] width 638 height 303
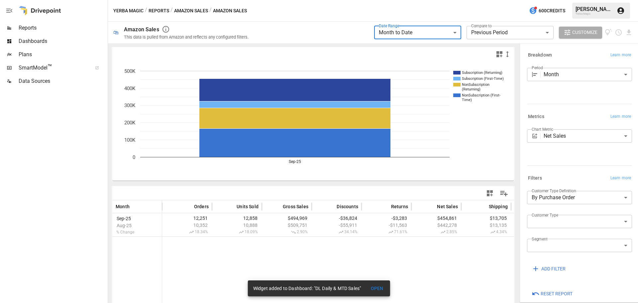
click at [552, 0] on body "**********" at bounding box center [319, 0] width 638 height 0
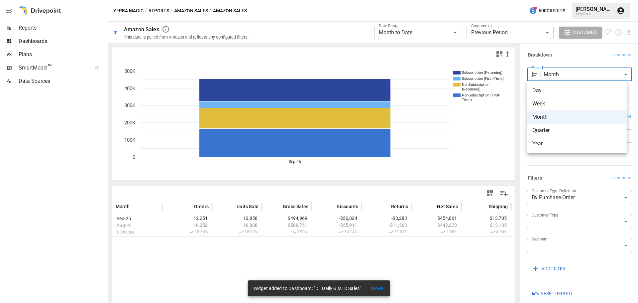
click at [544, 94] on span "Day" at bounding box center [577, 90] width 89 height 8
type input "***"
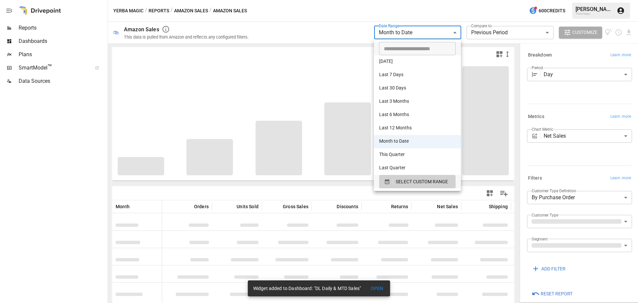
click at [420, 0] on body "**********" at bounding box center [319, 0] width 638 height 0
click at [350, 41] on div at bounding box center [319, 151] width 638 height 303
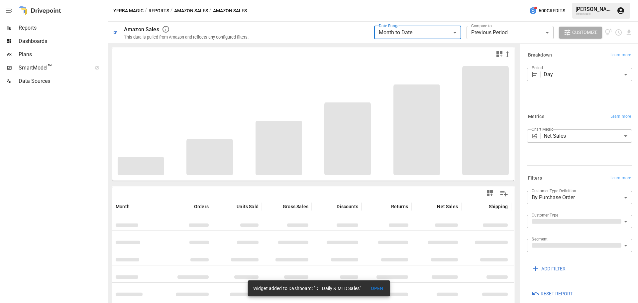
click at [490, 22] on div "**********" at bounding box center [503, 33] width 259 height 22
click at [492, 0] on body "**********" at bounding box center [319, 0] width 638 height 0
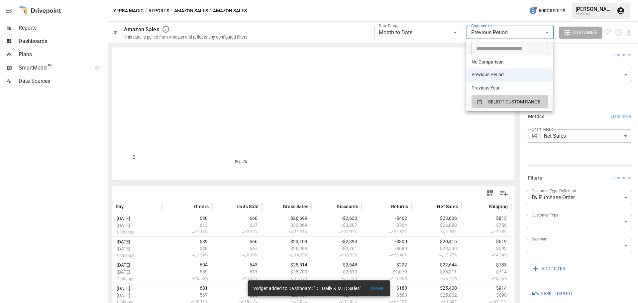
click at [495, 59] on li "No Comparison" at bounding box center [510, 61] width 87 height 13
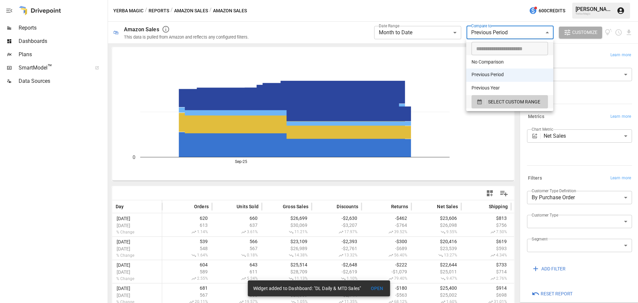
type input "**********"
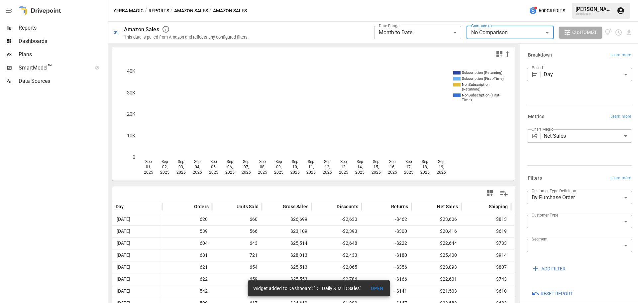
click at [497, 54] on icon "button" at bounding box center [500, 54] width 6 height 6
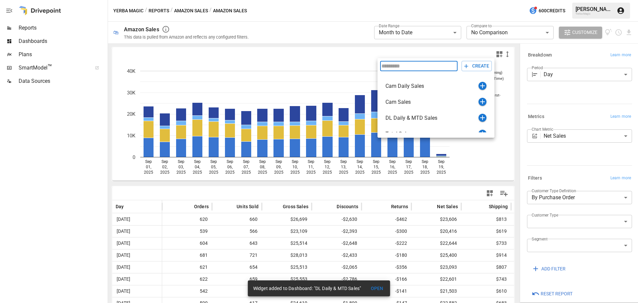
scroll to position [24, 0]
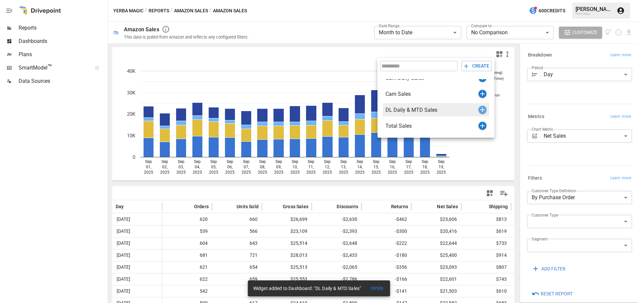
click at [481, 108] on icon "button" at bounding box center [483, 109] width 5 height 5
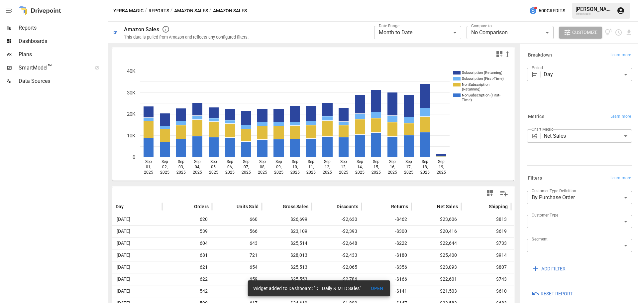
click at [37, 36] on div "Dashboards" at bounding box center [53, 41] width 106 height 13
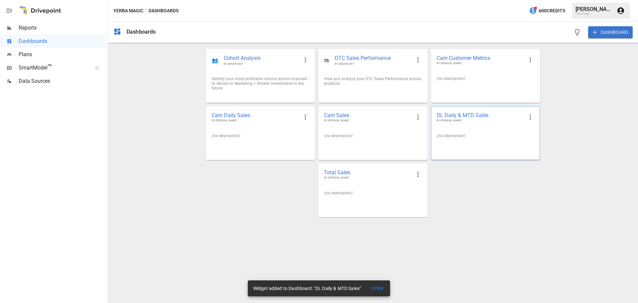
click at [483, 115] on span "DL Daily & MTD Sales" at bounding box center [480, 115] width 87 height 7
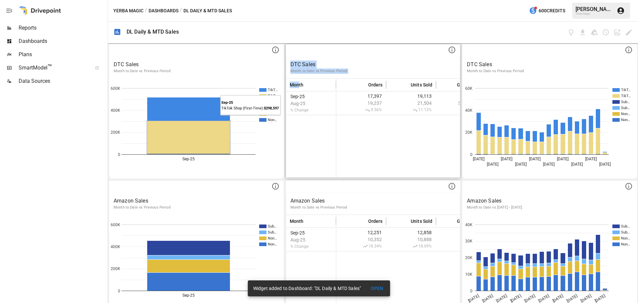
drag, startPoint x: 304, startPoint y: 47, endPoint x: 317, endPoint y: 62, distance: 19.8
click at [317, 62] on div "DTC Sales Month to Date vs Previous Period Month Orders Units Sold Gross Sales …" at bounding box center [373, 111] width 175 height 134
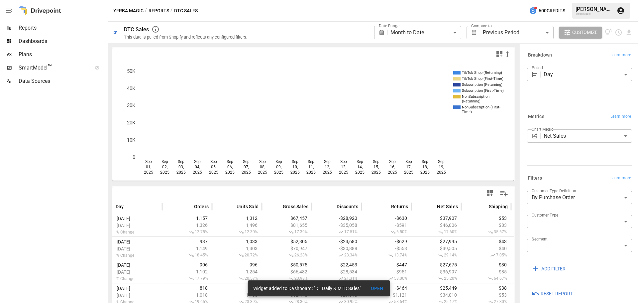
click at [28, 40] on span "Dashboards" at bounding box center [63, 41] width 88 height 8
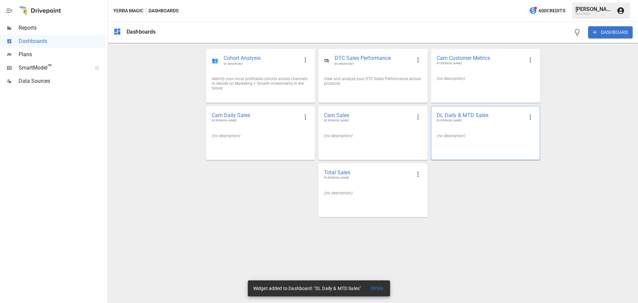
click at [458, 129] on div "(no description)" at bounding box center [486, 135] width 108 height 15
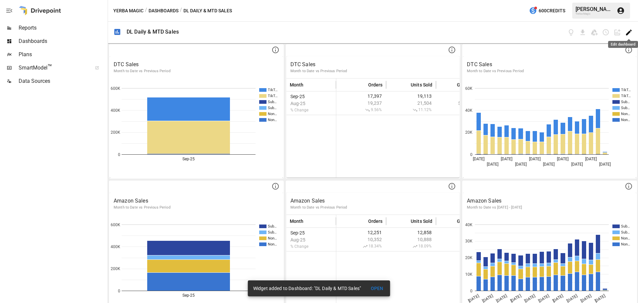
click at [628, 32] on icon "Edit dashboard" at bounding box center [629, 33] width 8 height 8
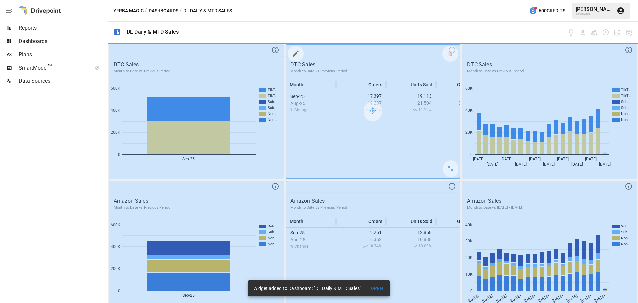
drag, startPoint x: 366, startPoint y: 86, endPoint x: 293, endPoint y: 100, distance: 74.5
click at [293, 100] on div at bounding box center [374, 111] width 174 height 133
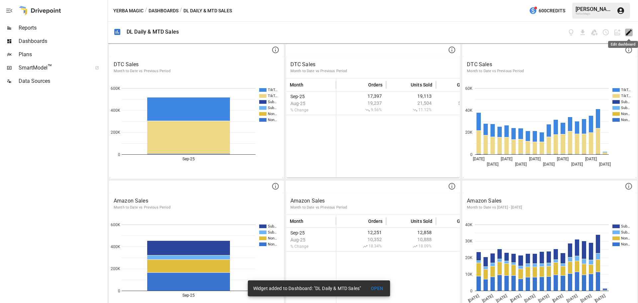
click at [628, 33] on icon "Edit dashboard" at bounding box center [629, 33] width 6 height 6
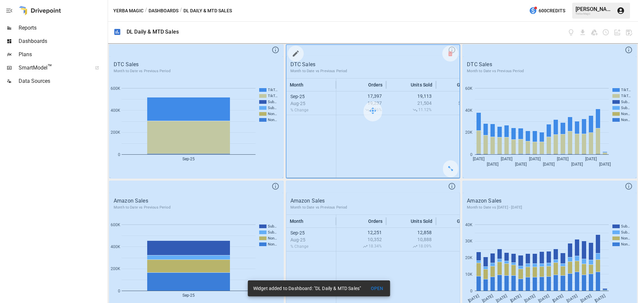
click at [292, 55] on icon "button" at bounding box center [296, 54] width 8 height 8
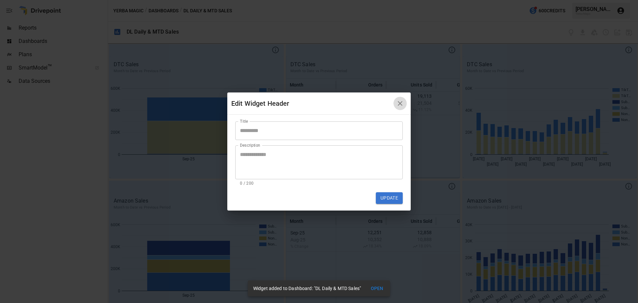
click at [404, 101] on icon "button" at bounding box center [400, 103] width 8 height 8
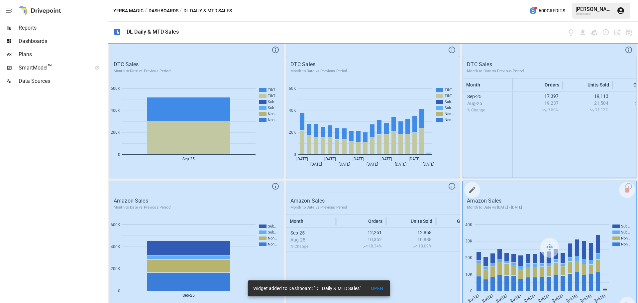
drag, startPoint x: 391, startPoint y: 199, endPoint x: 427, endPoint y: 226, distance: 44.6
click at [427, 226] on div at bounding box center [374, 247] width 174 height 133
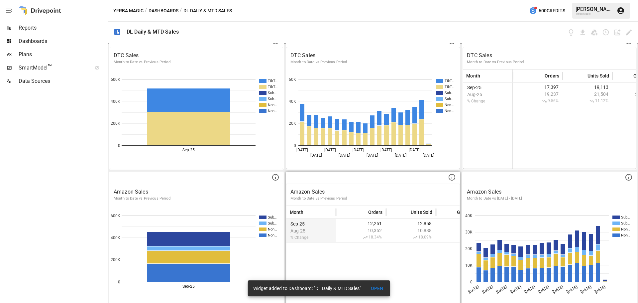
scroll to position [13, 0]
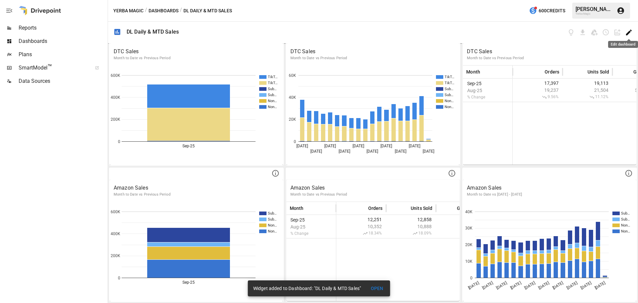
click at [627, 33] on icon "Edit dashboard" at bounding box center [629, 33] width 8 height 8
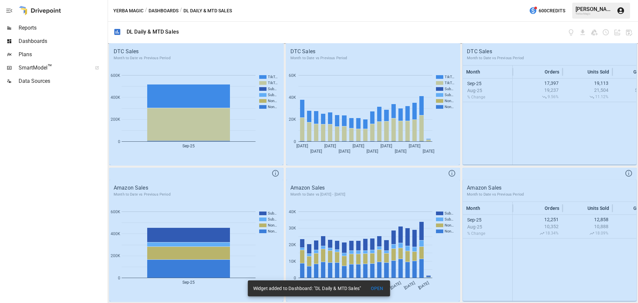
click at [399, 38] on div at bounding box center [408, 33] width 449 height 22
click at [440, 28] on div at bounding box center [408, 33] width 449 height 22
click at [452, 15] on div "Yerba Magic / Dashboards / DL Daily & MTD Sales 600 Credits [PERSON_NAME] Yerba…" at bounding box center [373, 10] width 530 height 21
click at [515, 31] on div at bounding box center [408, 33] width 449 height 22
click at [361, 76] on div at bounding box center [374, 98] width 174 height 133
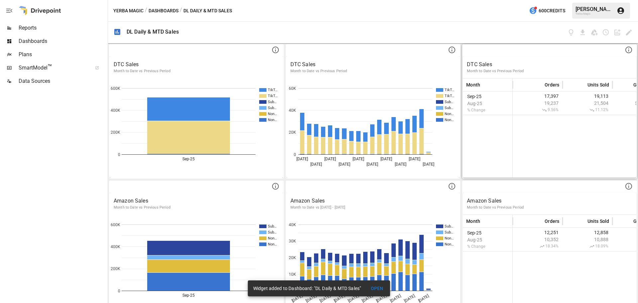
click at [604, 71] on p "Month to Date vs Previous Period" at bounding box center [550, 71] width 166 height 5
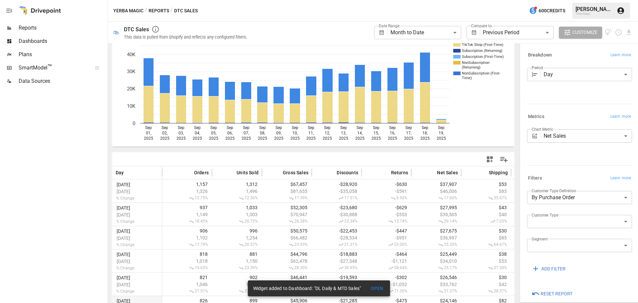
scroll to position [133, 0]
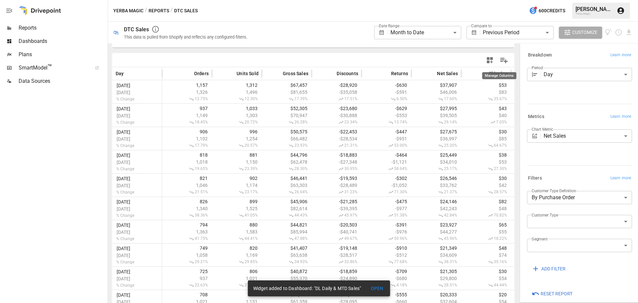
click at [499, 63] on icon "Manage Columns" at bounding box center [504, 61] width 10 height 10
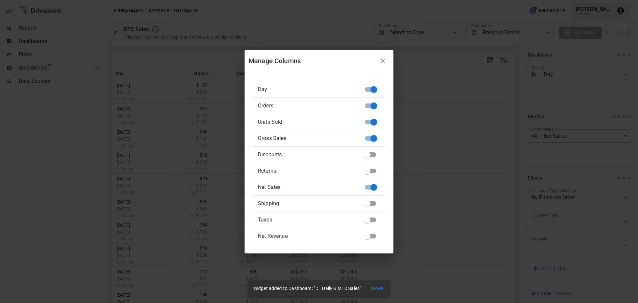
click at [380, 62] on icon "button" at bounding box center [383, 61] width 8 height 8
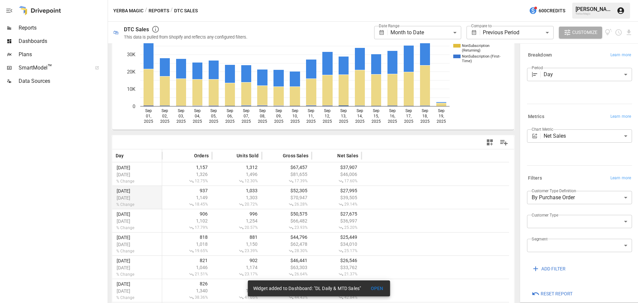
scroll to position [0, 0]
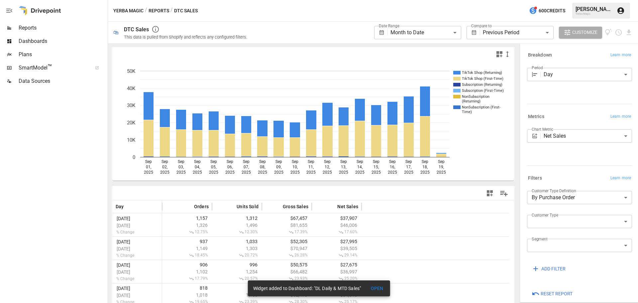
click at [487, 194] on icon "button" at bounding box center [490, 193] width 6 height 6
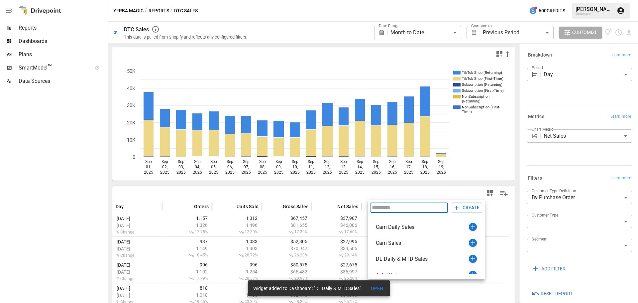
scroll to position [24, 0]
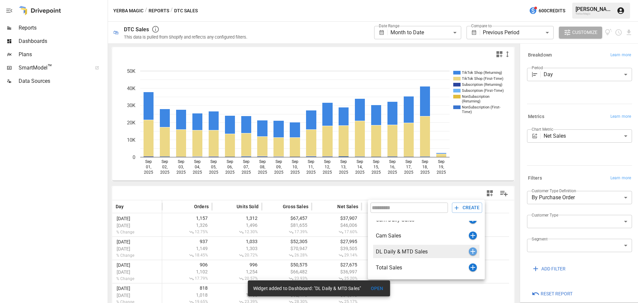
click at [471, 252] on icon "button" at bounding box center [473, 251] width 5 height 5
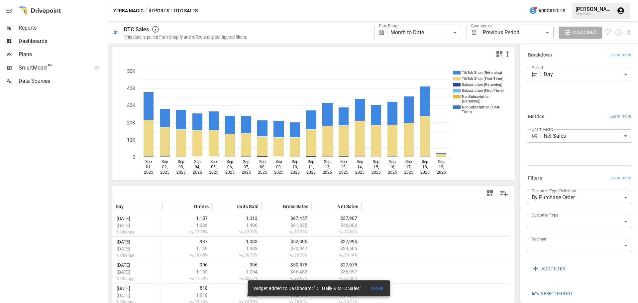
click at [38, 82] on span "Data Sources" at bounding box center [63, 81] width 88 height 8
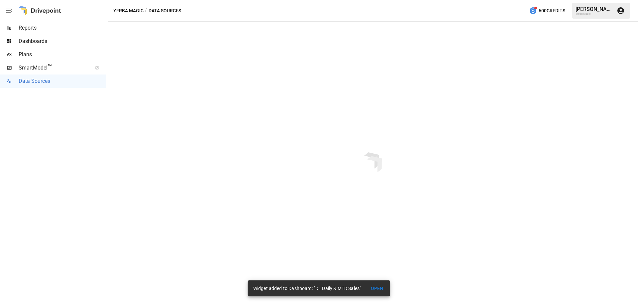
click at [33, 47] on div "Dashboards" at bounding box center [53, 41] width 106 height 13
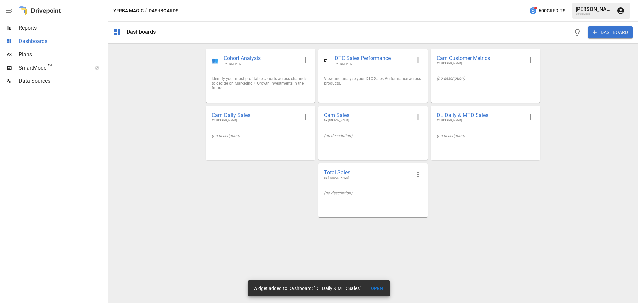
click at [32, 40] on span "Dashboards" at bounding box center [63, 41] width 88 height 8
click at [472, 142] on div "(no description)" at bounding box center [486, 135] width 108 height 15
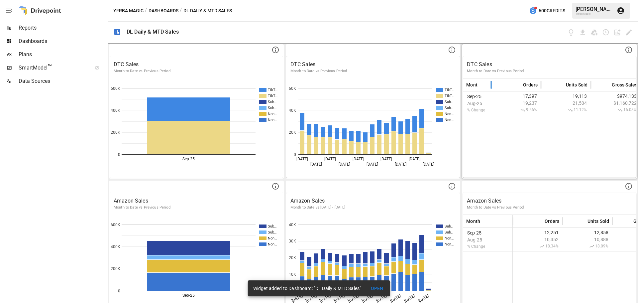
drag, startPoint x: 509, startPoint y: 89, endPoint x: 489, endPoint y: 89, distance: 20.3
click at [490, 89] on div at bounding box center [491, 84] width 3 height 13
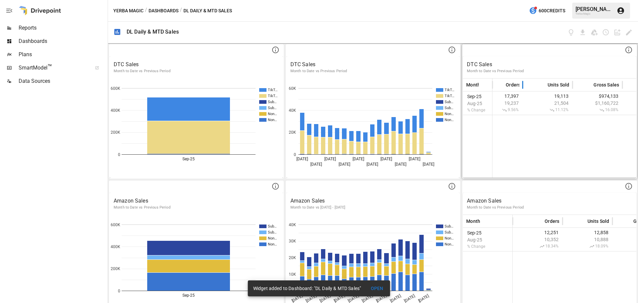
drag, startPoint x: 541, startPoint y: 85, endPoint x: 521, endPoint y: 84, distance: 20.0
click at [521, 84] on div at bounding box center [522, 84] width 3 height 13
drag, startPoint x: 570, startPoint y: 81, endPoint x: 553, endPoint y: 81, distance: 16.3
click at [555, 81] on div at bounding box center [556, 84] width 3 height 13
drag, startPoint x: 602, startPoint y: 82, endPoint x: 590, endPoint y: 81, distance: 11.8
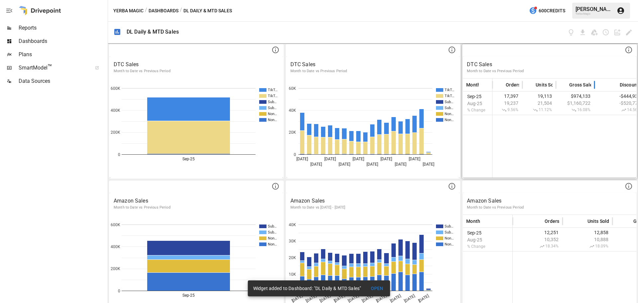
click at [593, 81] on div at bounding box center [594, 84] width 3 height 13
drag, startPoint x: 508, startPoint y: 221, endPoint x: 486, endPoint y: 219, distance: 21.7
click at [490, 219] on div at bounding box center [491, 220] width 3 height 13
drag, startPoint x: 540, startPoint y: 220, endPoint x: 539, endPoint y: 227, distance: 6.4
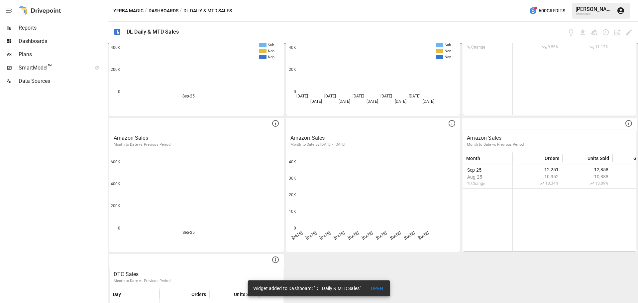
scroll to position [133, 0]
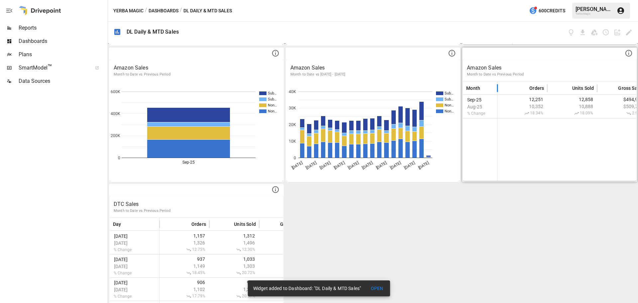
drag, startPoint x: 509, startPoint y: 85, endPoint x: 494, endPoint y: 85, distance: 15.3
click at [496, 85] on div at bounding box center [497, 87] width 3 height 13
drag, startPoint x: 545, startPoint y: 84, endPoint x: 523, endPoint y: 85, distance: 21.6
click at [524, 85] on div at bounding box center [525, 87] width 3 height 13
drag, startPoint x: 572, startPoint y: 87, endPoint x: 551, endPoint y: 85, distance: 20.7
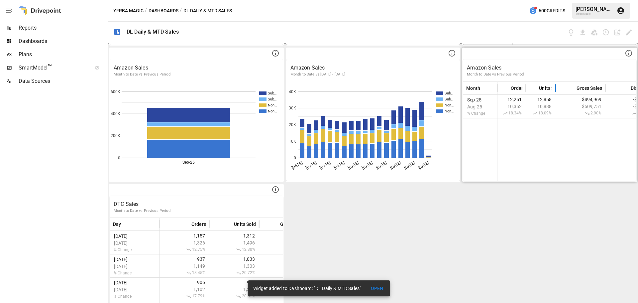
click at [554, 85] on div at bounding box center [555, 87] width 3 height 13
drag, startPoint x: 601, startPoint y: 88, endPoint x: 582, endPoint y: 87, distance: 19.0
click at [585, 87] on div at bounding box center [586, 87] width 3 height 13
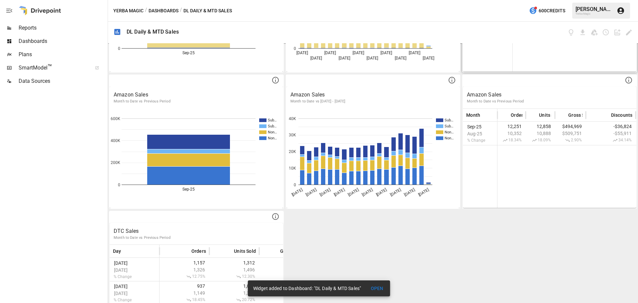
scroll to position [0, 0]
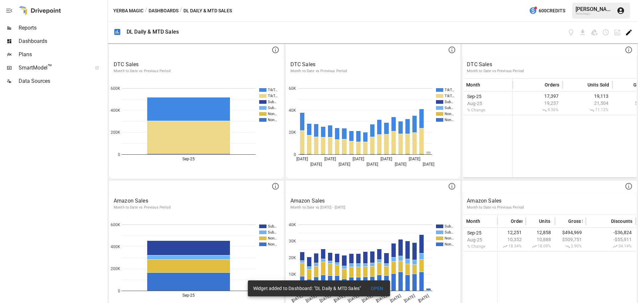
click at [631, 35] on icon "Edit dashboard" at bounding box center [629, 33] width 8 height 8
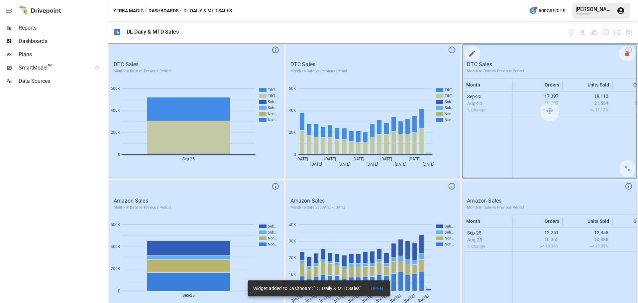
click at [621, 57] on div at bounding box center [627, 54] width 16 height 16
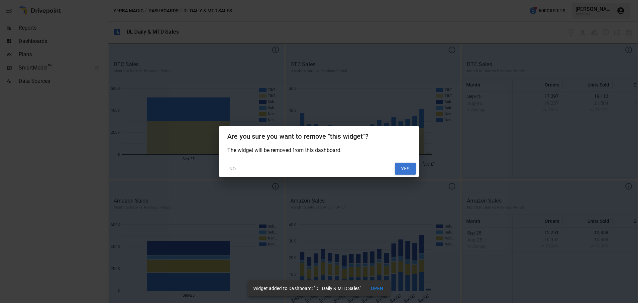
click at [414, 163] on button "YES" at bounding box center [405, 169] width 21 height 12
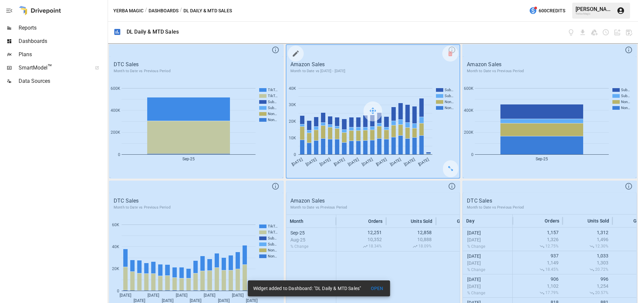
drag, startPoint x: 546, startPoint y: 81, endPoint x: 547, endPoint y: 109, distance: 28.3
click at [547, 109] on div at bounding box center [550, 111] width 174 height 133
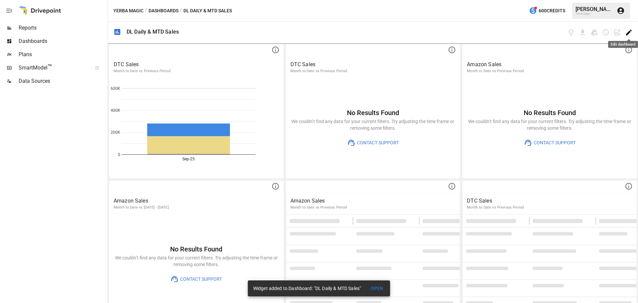
click at [626, 35] on icon "Edit dashboard" at bounding box center [629, 33] width 8 height 8
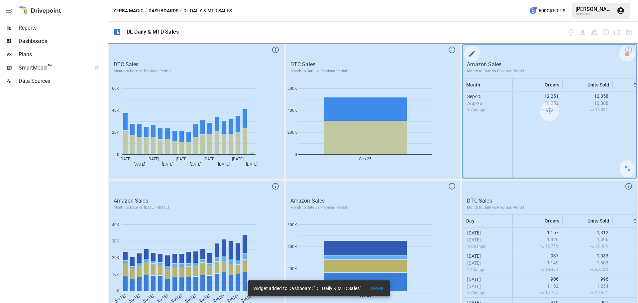
click at [560, 68] on div at bounding box center [550, 111] width 174 height 133
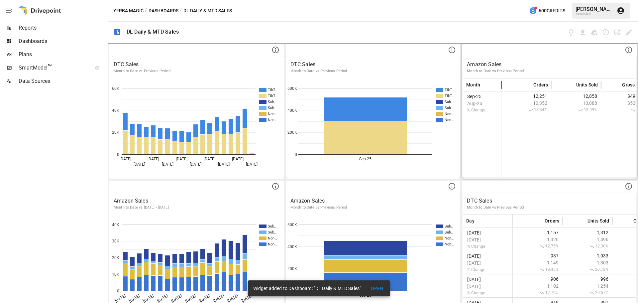
drag, startPoint x: 508, startPoint y: 81, endPoint x: 496, endPoint y: 80, distance: 12.3
click at [500, 80] on div at bounding box center [501, 84] width 3 height 13
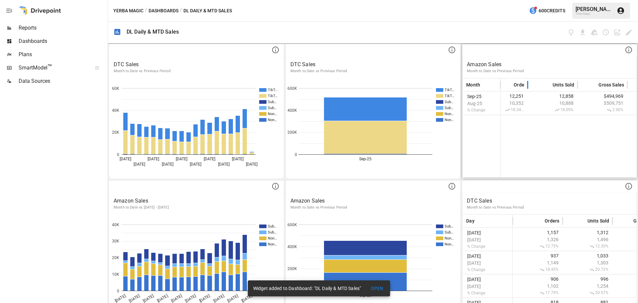
drag, startPoint x: 549, startPoint y: 83, endPoint x: 526, endPoint y: 82, distance: 22.6
click at [526, 82] on div at bounding box center [527, 84] width 3 height 13
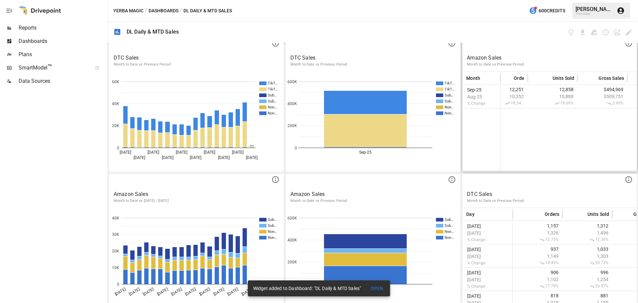
scroll to position [13, 0]
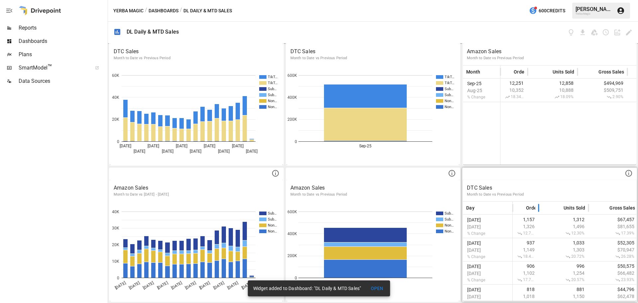
drag, startPoint x: 559, startPoint y: 205, endPoint x: 535, endPoint y: 205, distance: 23.9
click at [537, 205] on div at bounding box center [538, 208] width 3 height 13
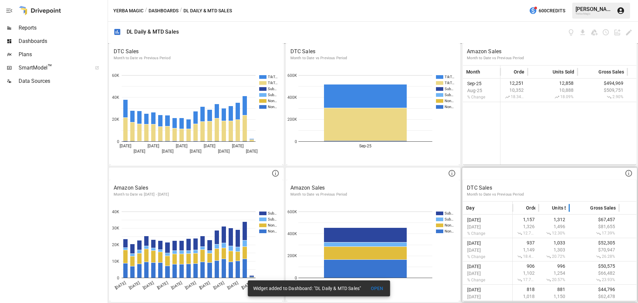
drag, startPoint x: 585, startPoint y: 204, endPoint x: 566, endPoint y: 203, distance: 19.3
click at [568, 203] on div at bounding box center [569, 208] width 3 height 13
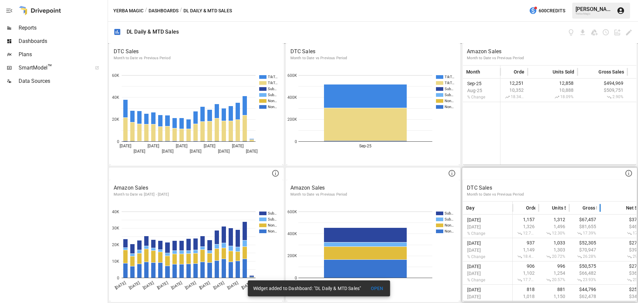
drag, startPoint x: 616, startPoint y: 205, endPoint x: 597, endPoint y: 205, distance: 19.0
click at [599, 205] on div at bounding box center [600, 208] width 3 height 13
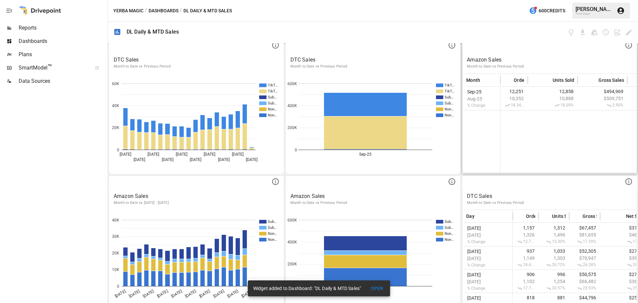
scroll to position [0, 0]
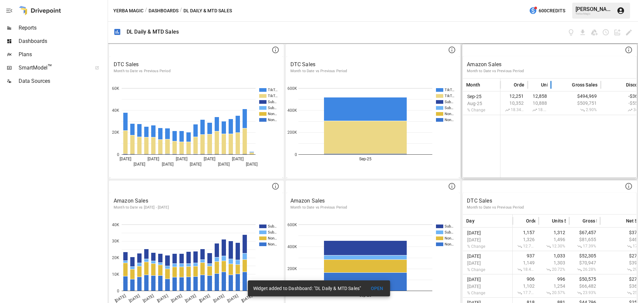
drag, startPoint x: 575, startPoint y: 83, endPoint x: 548, endPoint y: 82, distance: 26.6
click at [550, 82] on div at bounding box center [551, 84] width 3 height 13
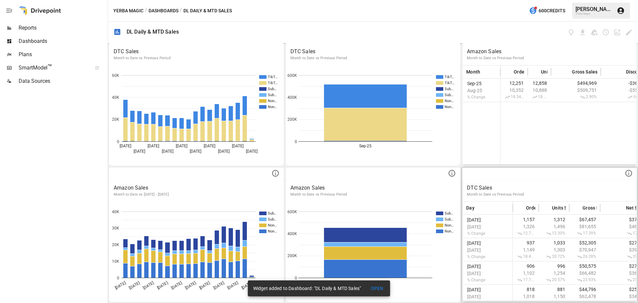
click at [579, 187] on p "DTC Sales" at bounding box center [550, 188] width 166 height 8
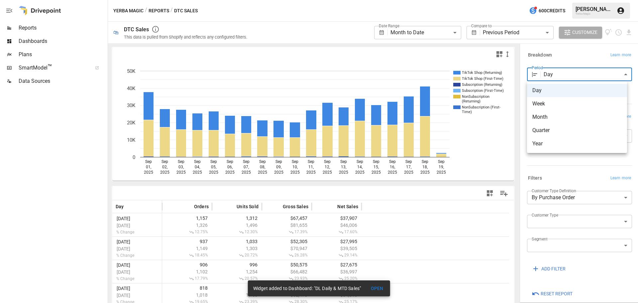
click at [576, 0] on body "**********" at bounding box center [319, 0] width 638 height 0
click at [553, 114] on span "Month" at bounding box center [577, 117] width 89 height 8
type input "*****"
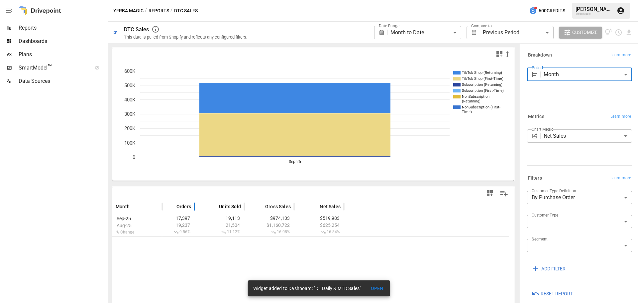
drag, startPoint x: 212, startPoint y: 207, endPoint x: 195, endPoint y: 205, distance: 17.7
click at [195, 205] on div at bounding box center [194, 206] width 3 height 13
drag, startPoint x: 161, startPoint y: 205, endPoint x: 155, endPoint y: 203, distance: 6.0
click at [155, 203] on div at bounding box center [156, 206] width 3 height 13
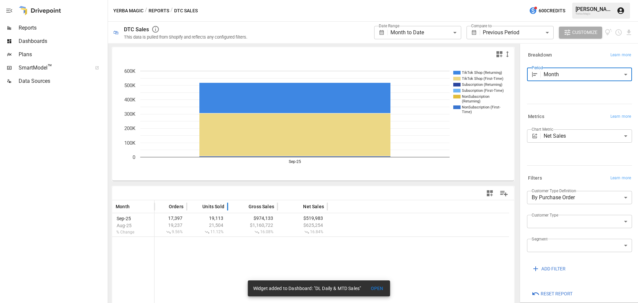
drag, startPoint x: 237, startPoint y: 206, endPoint x: 228, endPoint y: 206, distance: 8.6
click at [228, 206] on div at bounding box center [227, 206] width 3 height 13
drag, startPoint x: 276, startPoint y: 206, endPoint x: 266, endPoint y: 206, distance: 10.6
click at [266, 206] on div at bounding box center [267, 206] width 3 height 13
drag, startPoint x: 318, startPoint y: 206, endPoint x: 303, endPoint y: 206, distance: 14.6
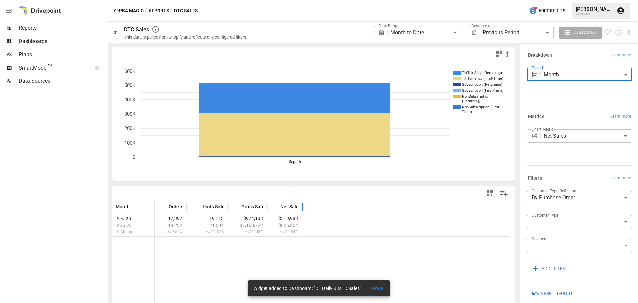
click at [303, 206] on div at bounding box center [302, 206] width 3 height 13
click at [486, 194] on icon "button" at bounding box center [490, 193] width 8 height 8
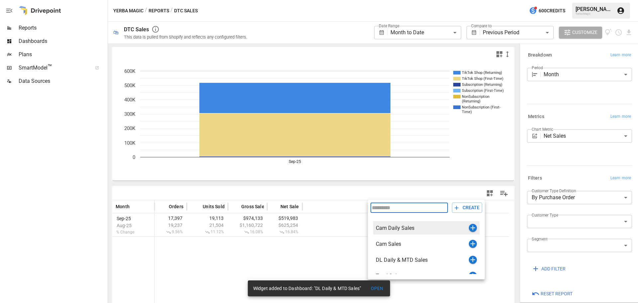
scroll to position [24, 0]
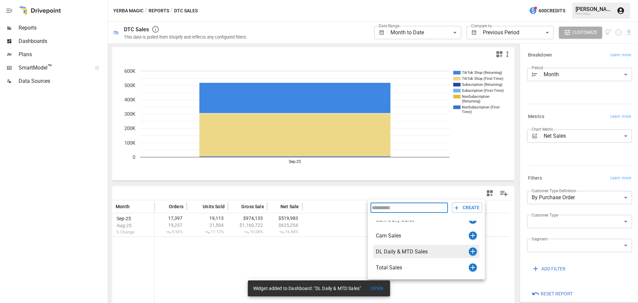
click at [471, 251] on icon "button" at bounding box center [473, 251] width 5 height 5
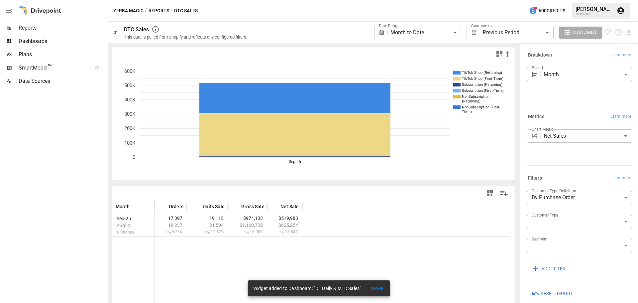
click at [45, 42] on span "Dashboards" at bounding box center [63, 41] width 88 height 8
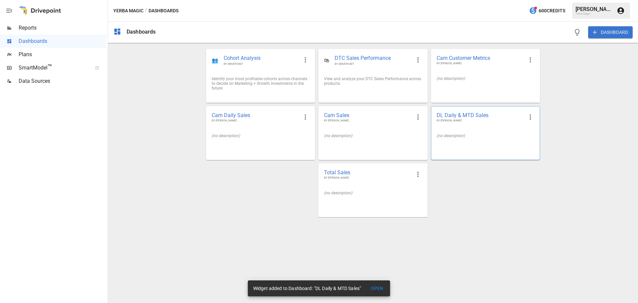
click at [477, 124] on div "DL Daily & MTD Sales BY [PERSON_NAME]" at bounding box center [486, 117] width 108 height 22
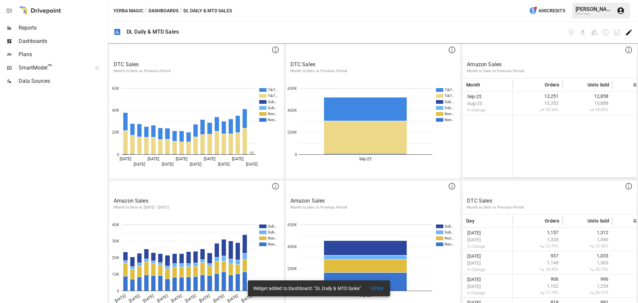
click at [631, 34] on icon "Edit dashboard" at bounding box center [629, 33] width 8 height 8
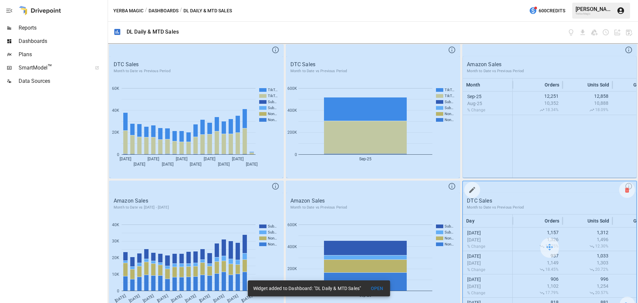
click at [625, 190] on icon at bounding box center [627, 190] width 4 height 0
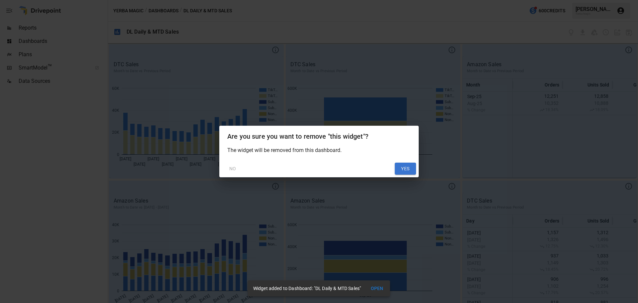
click at [399, 167] on button "YES" at bounding box center [405, 169] width 21 height 12
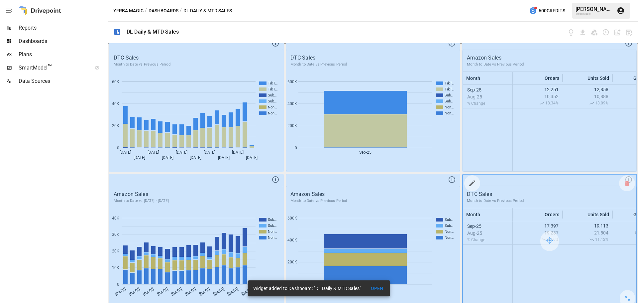
scroll to position [13, 0]
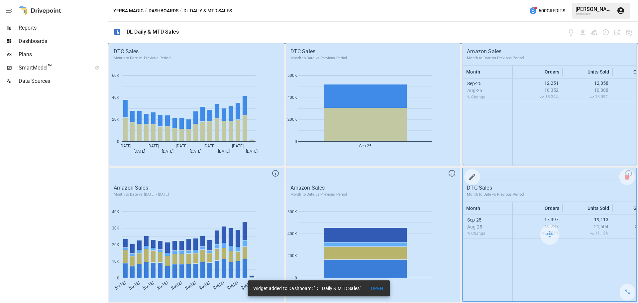
click at [512, 184] on div at bounding box center [550, 234] width 174 height 133
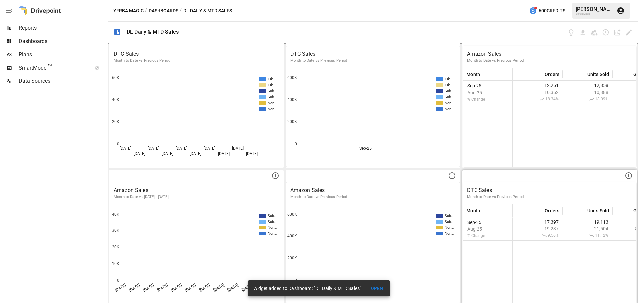
scroll to position [13, 0]
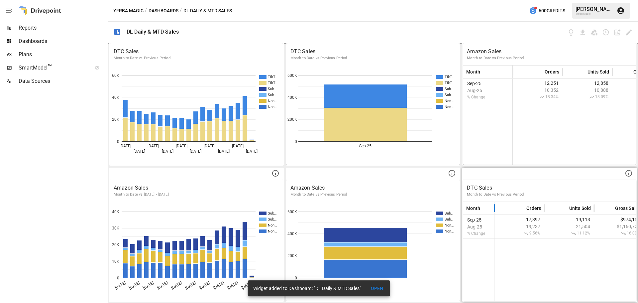
drag, startPoint x: 509, startPoint y: 206, endPoint x: 490, endPoint y: 206, distance: 18.3
click at [493, 206] on div at bounding box center [494, 208] width 3 height 13
drag, startPoint x: 542, startPoint y: 208, endPoint x: 522, endPoint y: 208, distance: 20.3
click at [523, 208] on div at bounding box center [524, 208] width 3 height 13
drag, startPoint x: 570, startPoint y: 208, endPoint x: 553, endPoint y: 208, distance: 17.3
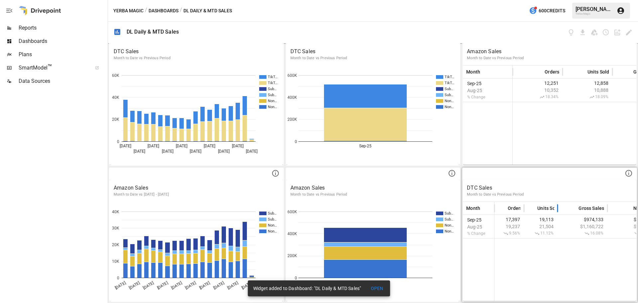
click at [556, 208] on div at bounding box center [557, 208] width 3 height 13
drag, startPoint x: 603, startPoint y: 207, endPoint x: 589, endPoint y: 207, distance: 14.3
click at [591, 207] on div at bounding box center [592, 208] width 3 height 13
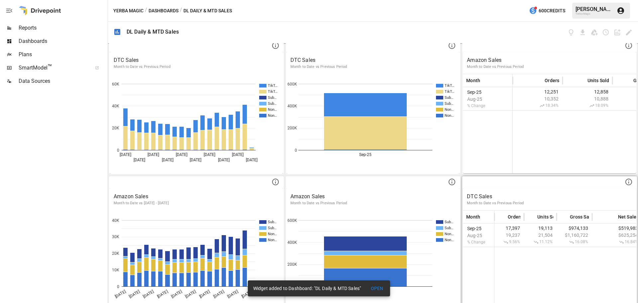
scroll to position [0, 0]
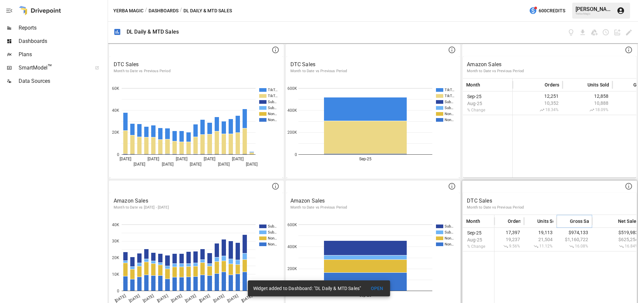
click at [560, 221] on button "Sort" at bounding box center [564, 220] width 9 height 9
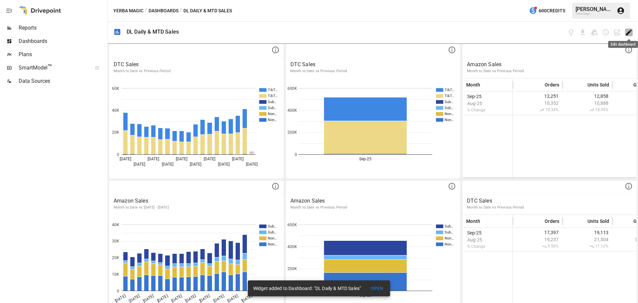
click at [627, 34] on icon "Edit dashboard" at bounding box center [629, 33] width 6 height 6
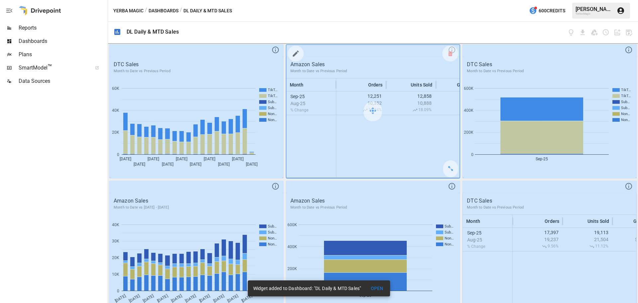
scroll to position [13, 0]
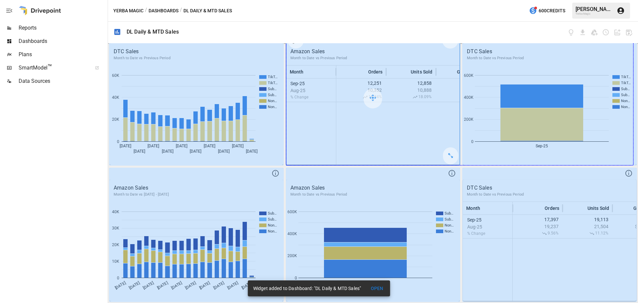
drag, startPoint x: 451, startPoint y: 157, endPoint x: 611, endPoint y: 158, distance: 159.9
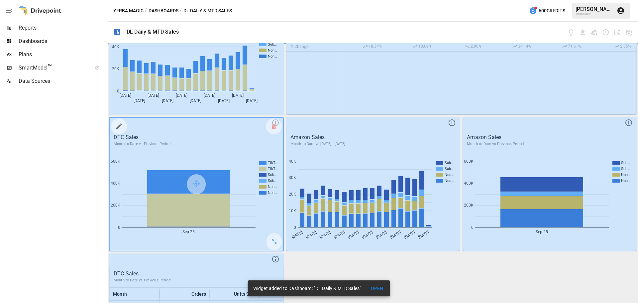
scroll to position [100, 0]
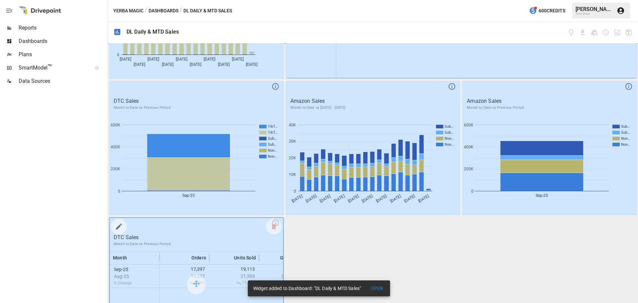
drag, startPoint x: 209, startPoint y: 231, endPoint x: 204, endPoint y: 253, distance: 22.7
click at [204, 253] on div at bounding box center [197, 284] width 174 height 133
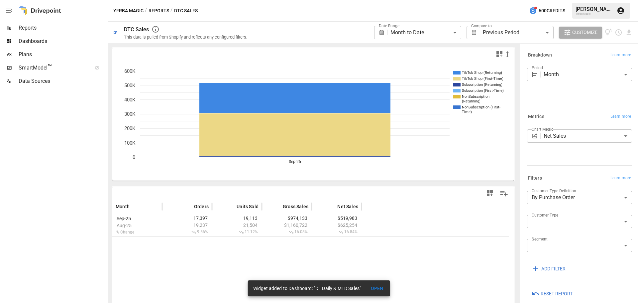
scroll to position [21, 0]
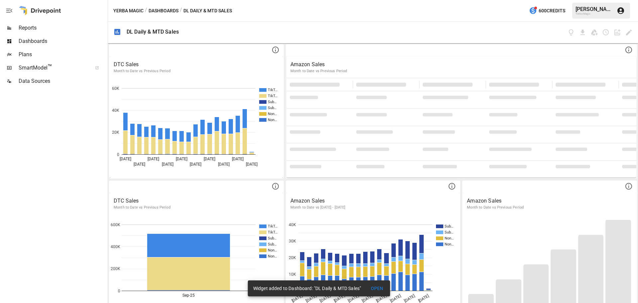
click at [33, 46] on div "Dashboards" at bounding box center [53, 41] width 106 height 13
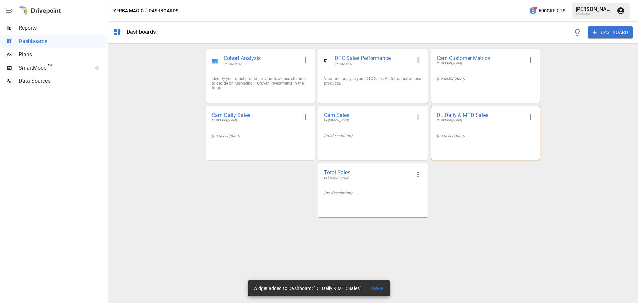
click at [471, 122] on span "BY [PERSON_NAME]" at bounding box center [480, 121] width 87 height 4
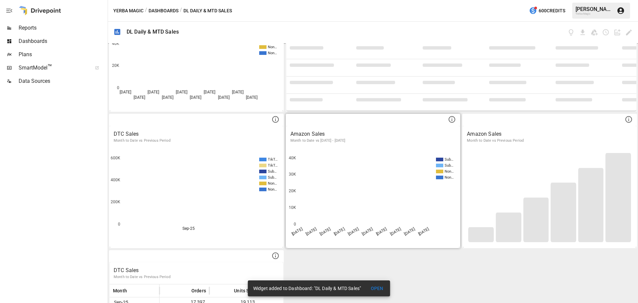
scroll to position [133, 0]
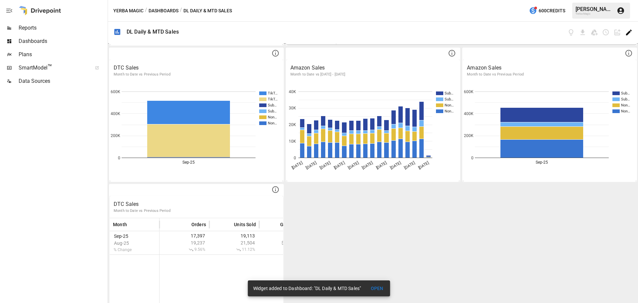
click at [628, 33] on icon "Edit dashboard" at bounding box center [629, 33] width 6 height 6
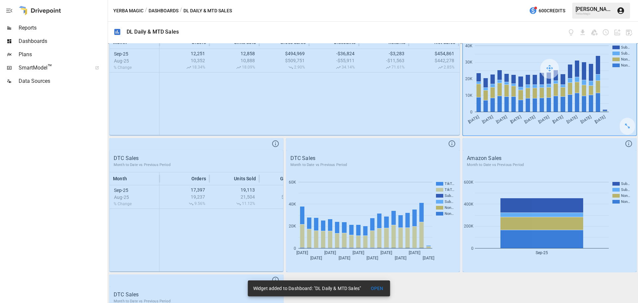
scroll to position [0, 0]
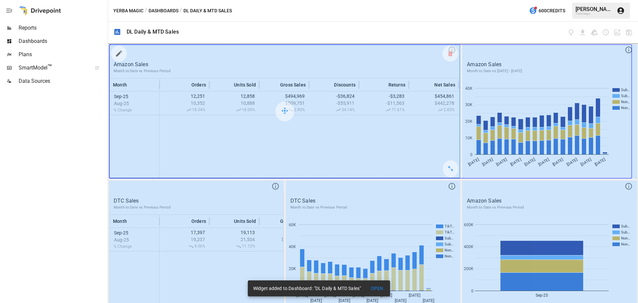
drag, startPoint x: 445, startPoint y: 170, endPoint x: 620, endPoint y: 169, distance: 174.9
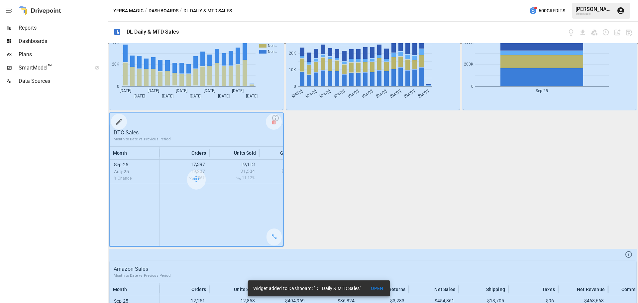
scroll to position [166, 0]
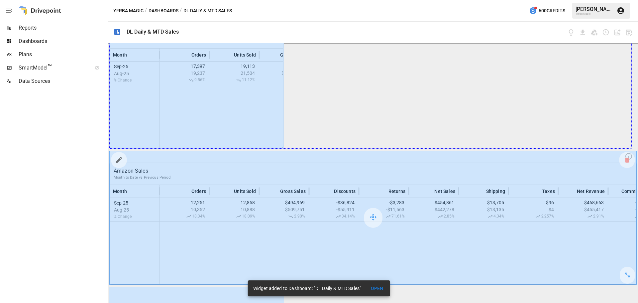
drag, startPoint x: 278, startPoint y: 143, endPoint x: 606, endPoint y: 160, distance: 328.3
click at [606, 160] on div "DTC Sales Month to Date vs Previous Period TikT… TikT… Sub… Sub… Non… Non… [DAT…" at bounding box center [373, 173] width 530 height 260
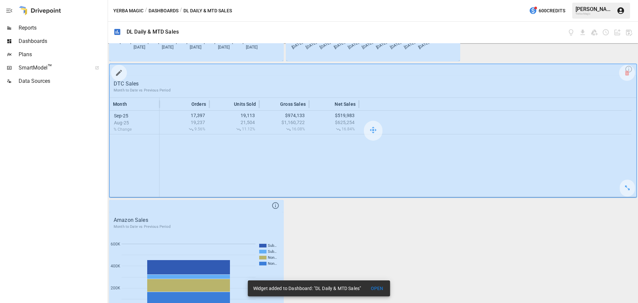
scroll to position [67, 0]
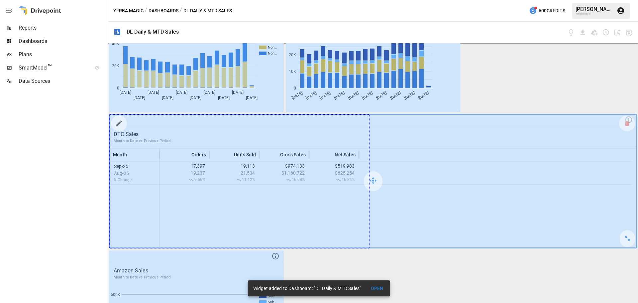
drag, startPoint x: 625, startPoint y: 242, endPoint x: 389, endPoint y: 222, distance: 236.3
click at [389, 222] on div at bounding box center [373, 181] width 527 height 133
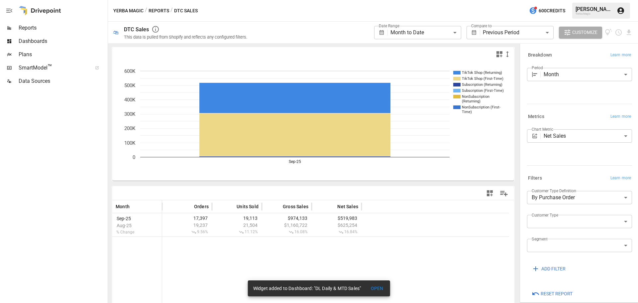
click at [40, 39] on span "Dashboards" at bounding box center [63, 41] width 88 height 8
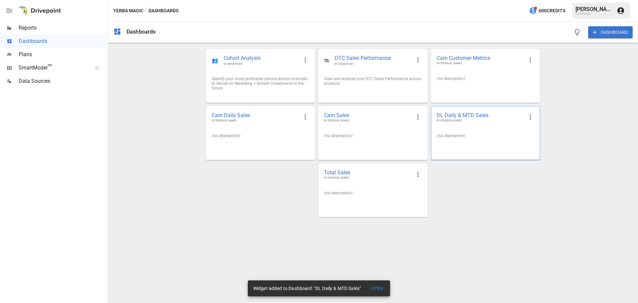
click at [463, 130] on div "(no description)" at bounding box center [486, 135] width 108 height 15
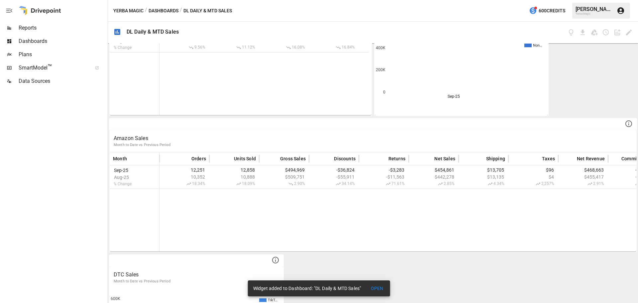
scroll to position [286, 0]
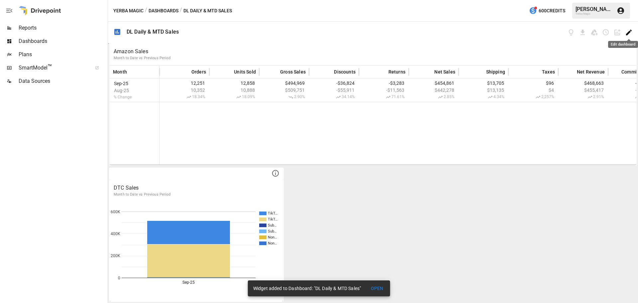
click at [626, 33] on icon "Edit dashboard" at bounding box center [629, 33] width 8 height 8
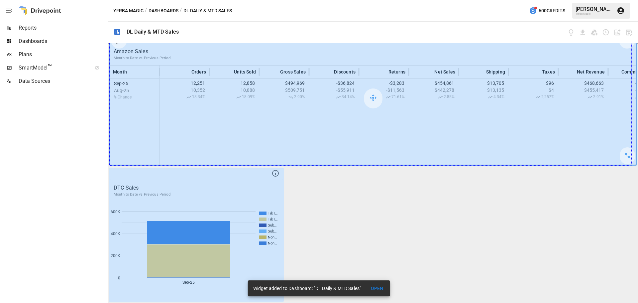
drag, startPoint x: 626, startPoint y: 159, endPoint x: 619, endPoint y: 158, distance: 6.8
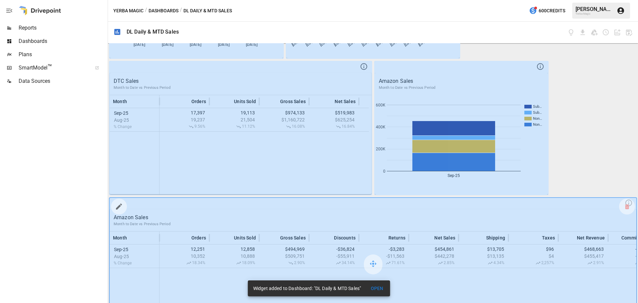
scroll to position [119, 0]
click at [625, 207] on icon at bounding box center [627, 207] width 4 height 0
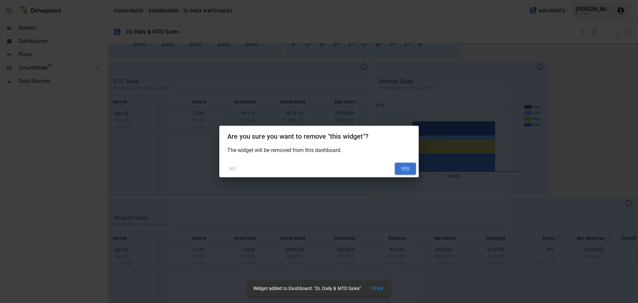
click at [412, 170] on button "YES" at bounding box center [405, 169] width 21 height 12
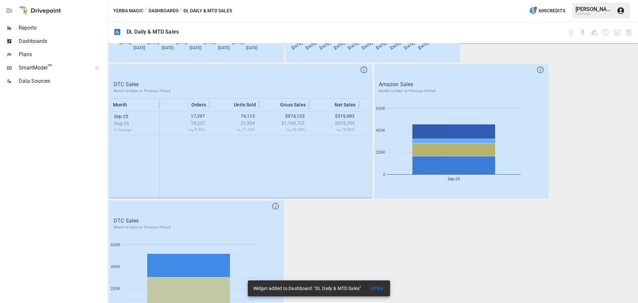
scroll to position [149, 0]
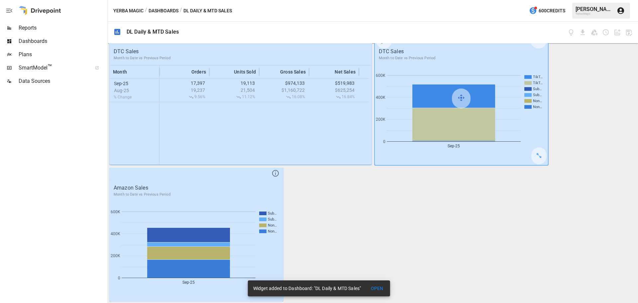
drag, startPoint x: 272, startPoint y: 97, endPoint x: 456, endPoint y: 102, distance: 184.0
click at [456, 102] on div at bounding box center [462, 98] width 174 height 133
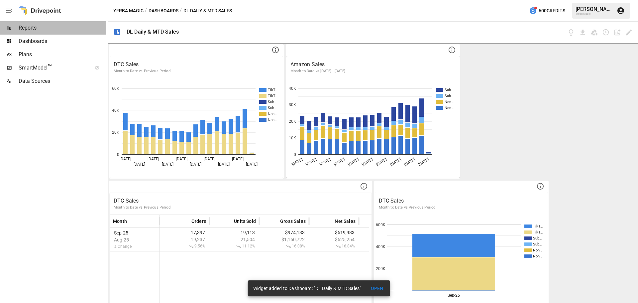
click at [32, 25] on span "Reports" at bounding box center [63, 28] width 88 height 8
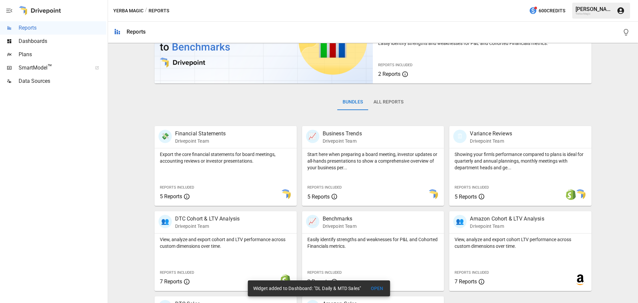
scroll to position [127, 0]
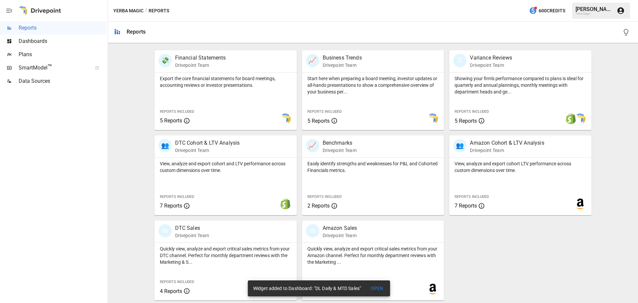
click at [324, 235] on p "Drivepoint Team" at bounding box center [340, 235] width 35 height 7
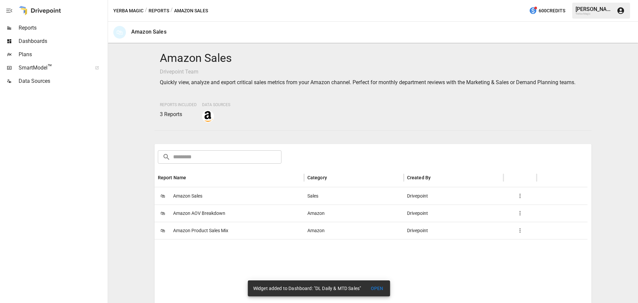
click at [194, 198] on span "Amazon Sales" at bounding box center [187, 196] width 29 height 17
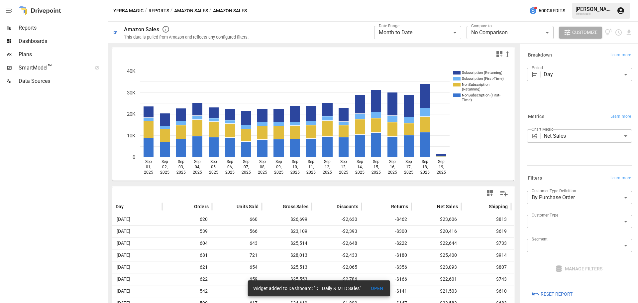
scroll to position [67, 0]
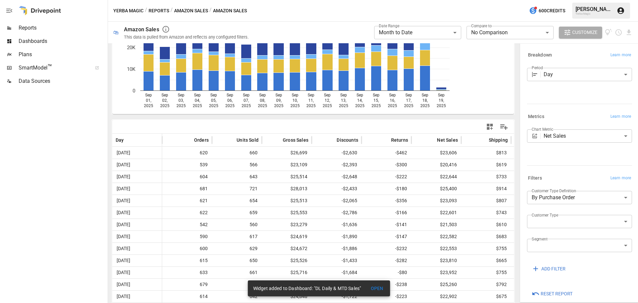
click at [487, 126] on icon "button" at bounding box center [490, 127] width 6 height 6
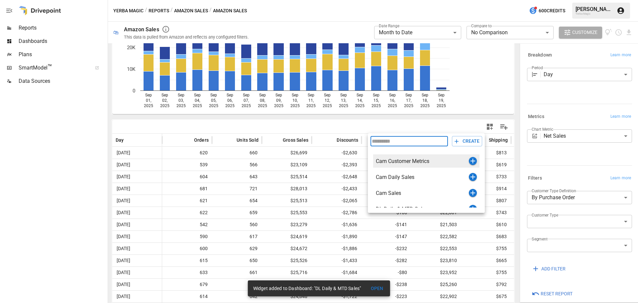
scroll to position [24, 0]
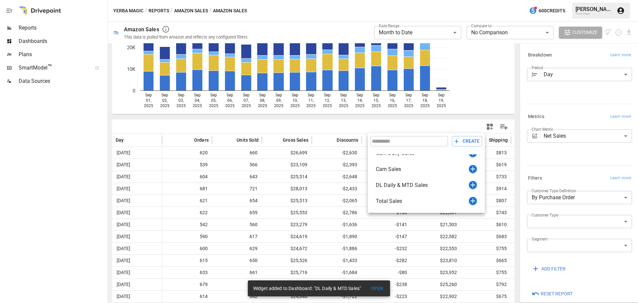
click at [0, 163] on div at bounding box center [319, 151] width 638 height 303
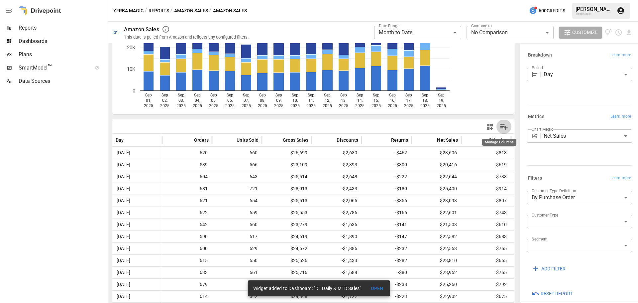
click at [501, 130] on icon "Manage Columns" at bounding box center [504, 127] width 10 height 10
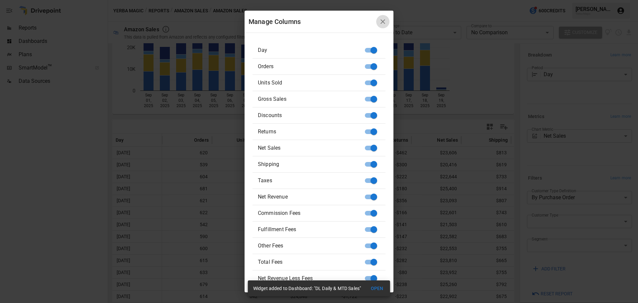
click at [387, 19] on icon "button" at bounding box center [383, 22] width 8 height 8
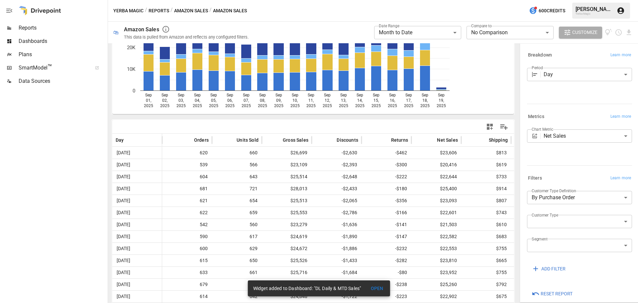
drag, startPoint x: 564, startPoint y: 67, endPoint x: 565, endPoint y: 73, distance: 6.3
click at [565, 68] on div "Period Day *** ​" at bounding box center [579, 83] width 108 height 36
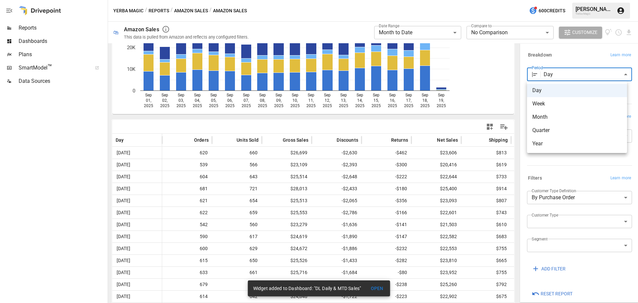
click at [565, 0] on body "**********" at bounding box center [319, 0] width 638 height 0
click at [550, 113] on li "Month" at bounding box center [577, 116] width 100 height 13
type input "*****"
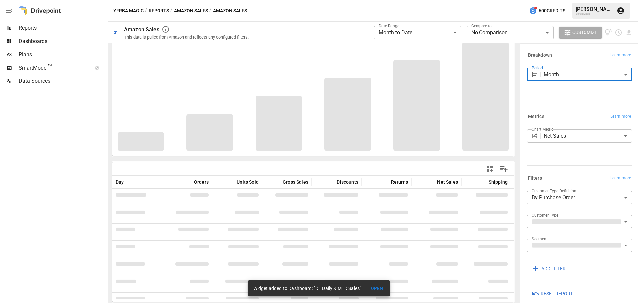
scroll to position [25, 0]
click at [501, 125] on span at bounding box center [486, 96] width 47 height 109
click at [502, 169] on icon "Manage Columns" at bounding box center [504, 169] width 10 height 10
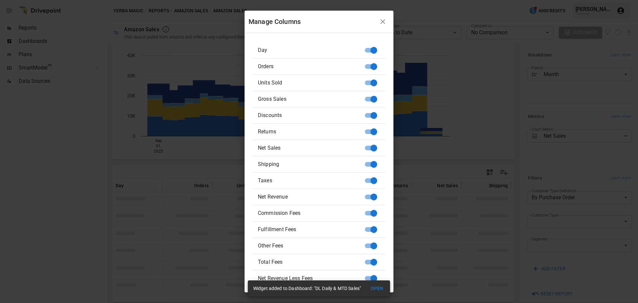
scroll to position [0, 0]
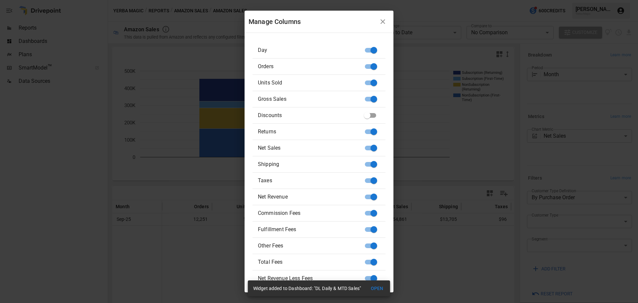
click at [372, 124] on li "Returns" at bounding box center [319, 132] width 133 height 16
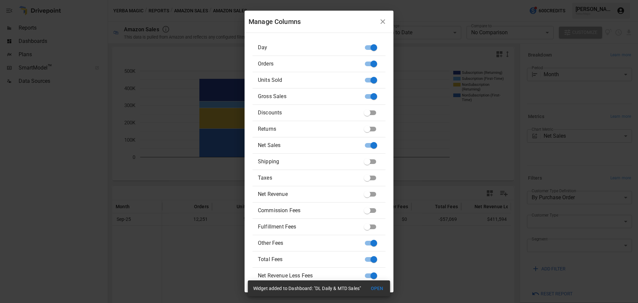
scroll to position [3, 0]
click at [387, 19] on icon "button" at bounding box center [383, 22] width 8 height 8
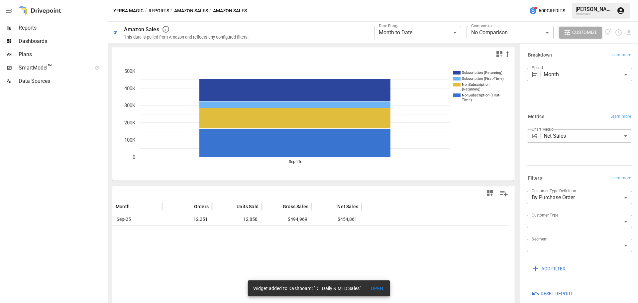
click at [488, 193] on icon "button" at bounding box center [490, 193] width 6 height 6
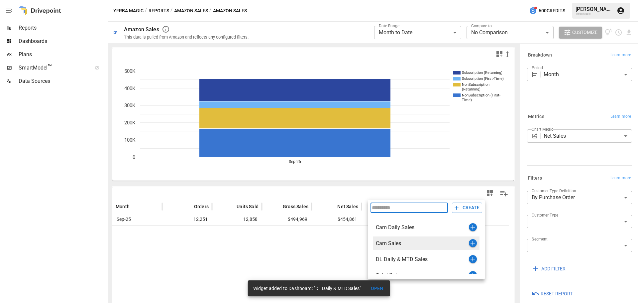
scroll to position [24, 0]
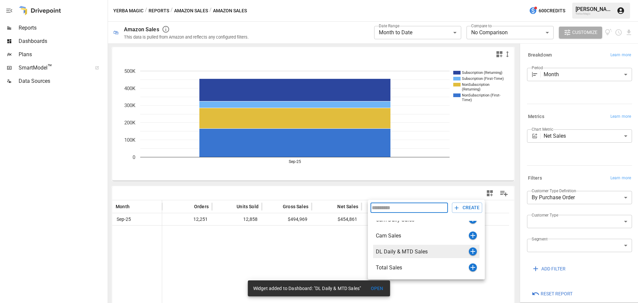
click at [469, 251] on icon "button" at bounding box center [473, 251] width 8 height 8
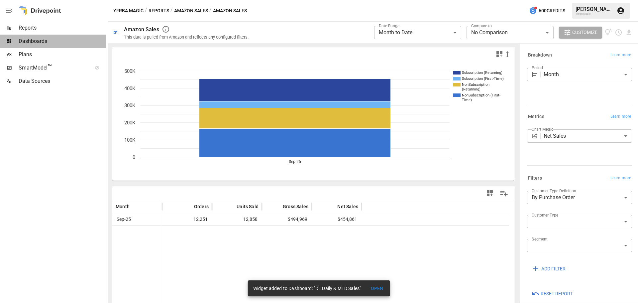
click at [30, 43] on span "Dashboards" at bounding box center [63, 41] width 88 height 8
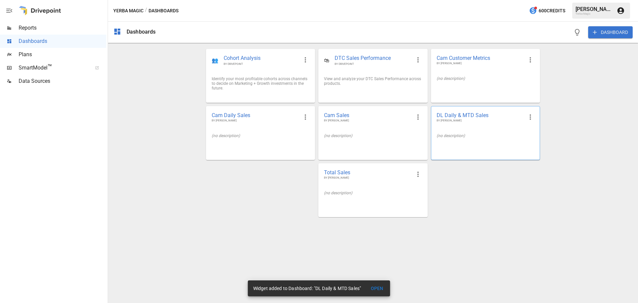
click at [473, 122] on span "BY [PERSON_NAME]" at bounding box center [480, 121] width 87 height 4
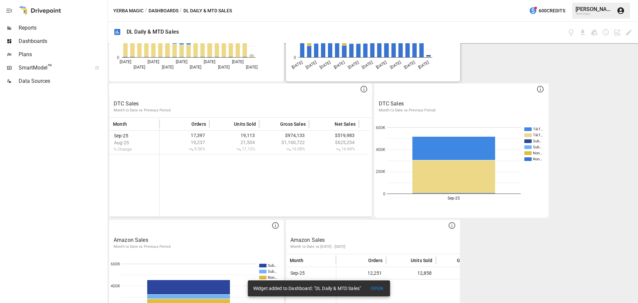
scroll to position [149, 0]
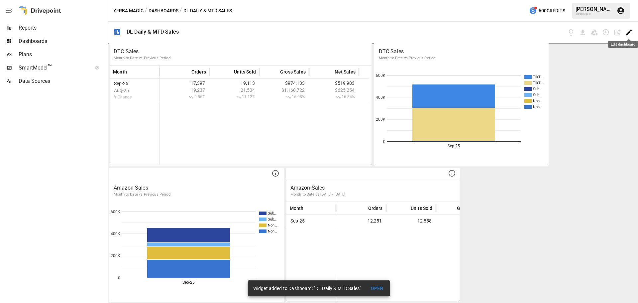
click at [629, 34] on icon "Edit dashboard" at bounding box center [629, 33] width 6 height 6
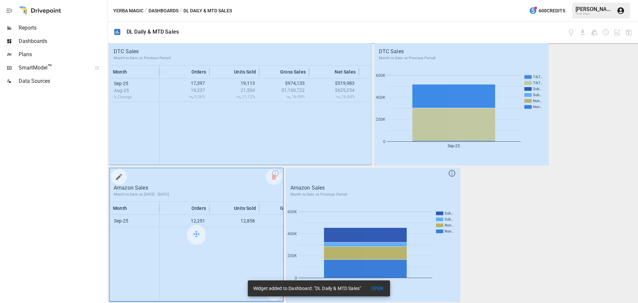
click at [122, 175] on icon "button" at bounding box center [119, 177] width 8 height 8
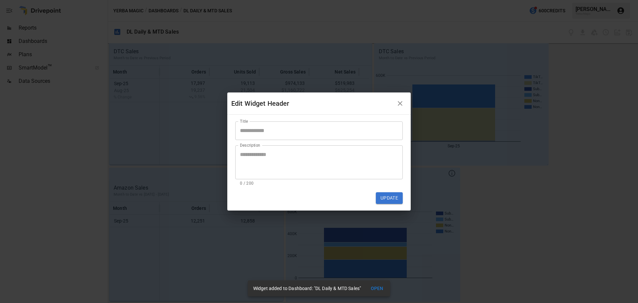
click at [404, 104] on icon "button" at bounding box center [400, 103] width 8 height 8
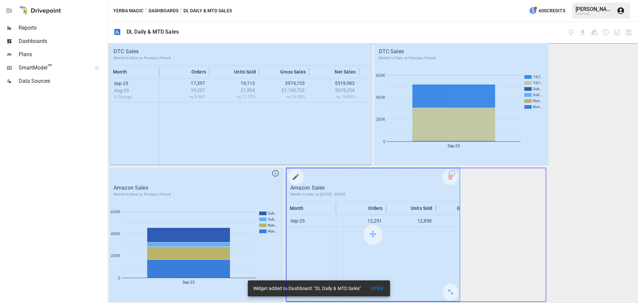
drag, startPoint x: 449, startPoint y: 295, endPoint x: 516, endPoint y: 295, distance: 66.8
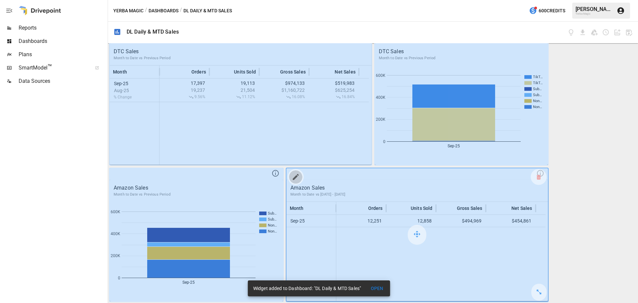
click at [296, 176] on icon "button" at bounding box center [296, 177] width 8 height 8
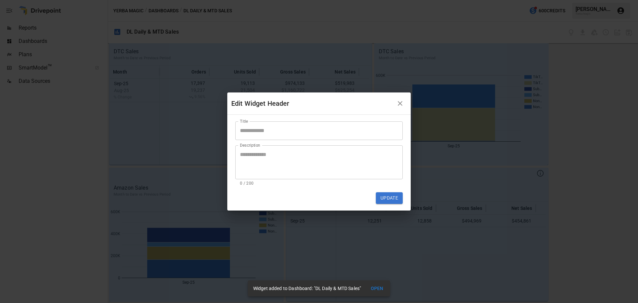
click at [402, 103] on icon "button" at bounding box center [400, 103] width 8 height 8
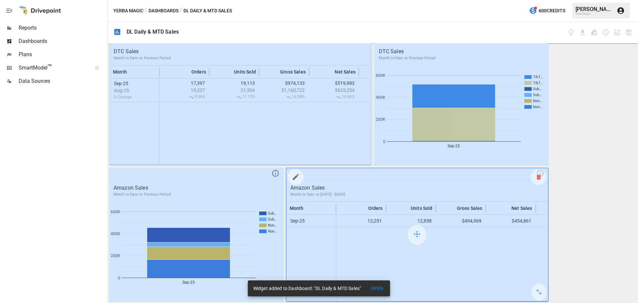
click at [537, 182] on div at bounding box center [539, 177] width 16 height 16
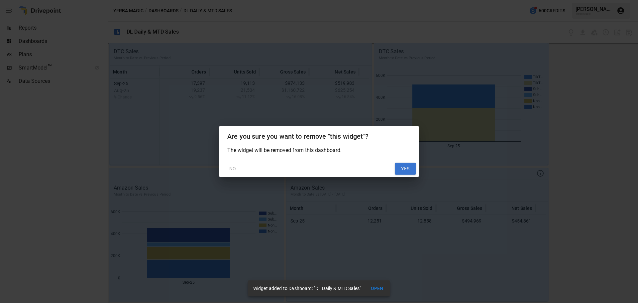
click at [404, 170] on button "YES" at bounding box center [405, 169] width 21 height 12
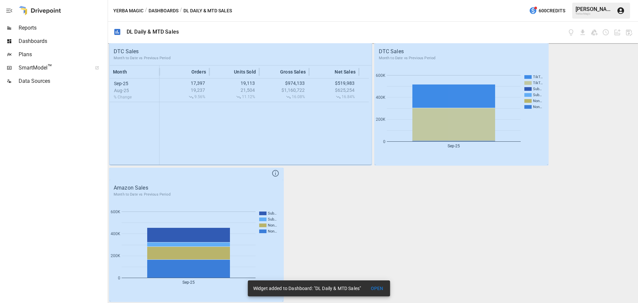
click at [33, 29] on span "Reports" at bounding box center [63, 28] width 88 height 8
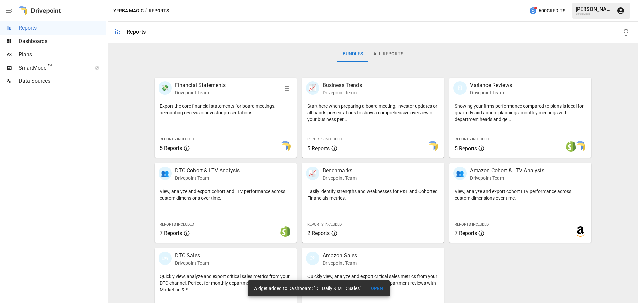
scroll to position [127, 0]
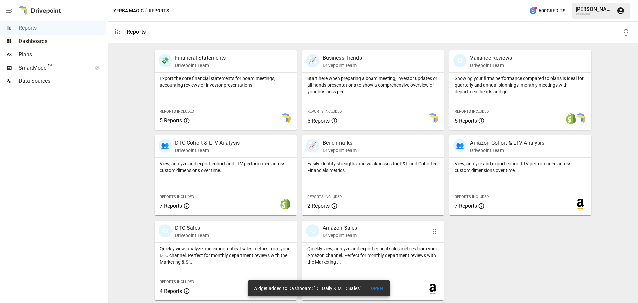
click at [343, 241] on div "🛍 Amazon Sales Drivepoint Team" at bounding box center [373, 231] width 142 height 22
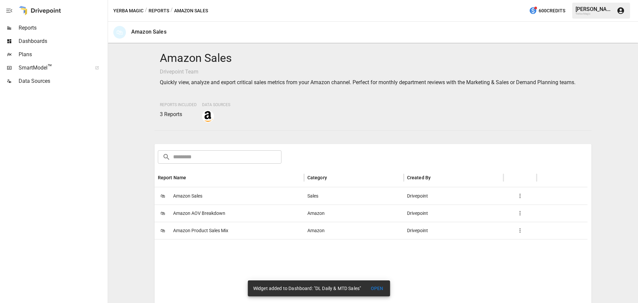
click at [218, 195] on div "🛍 Amazon Sales" at bounding box center [230, 195] width 150 height 17
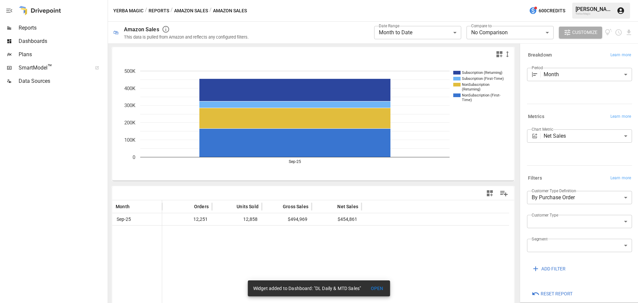
click at [507, 0] on body "**********" at bounding box center [319, 0] width 638 height 0
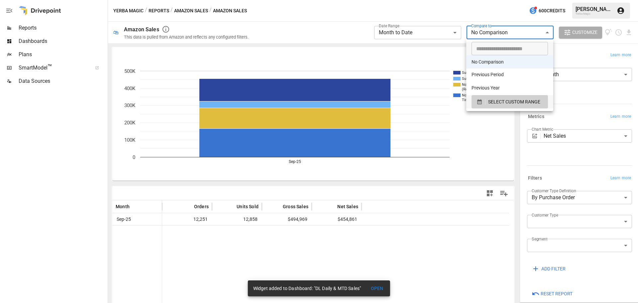
click at [497, 74] on li "Previous Period" at bounding box center [510, 75] width 87 height 13
type input "**********"
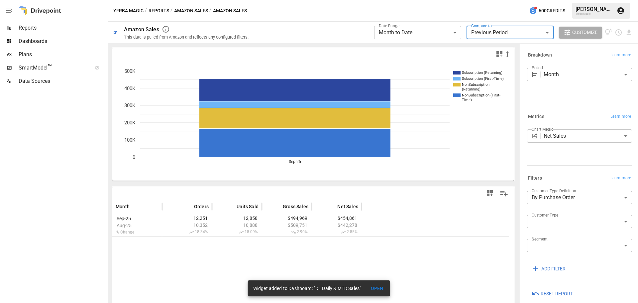
click at [487, 193] on icon "button" at bounding box center [490, 193] width 6 height 6
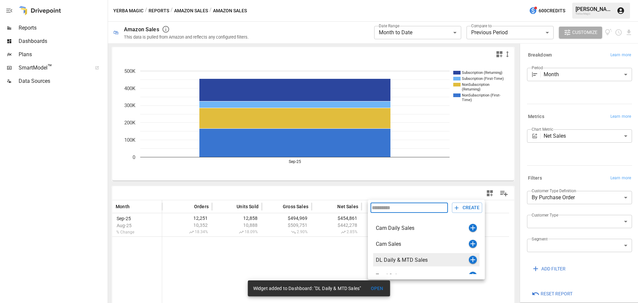
scroll to position [24, 0]
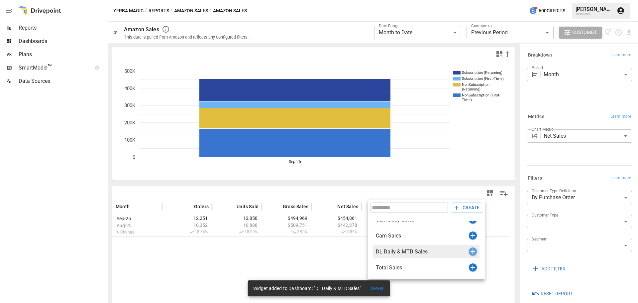
click at [471, 251] on icon "button" at bounding box center [473, 251] width 5 height 5
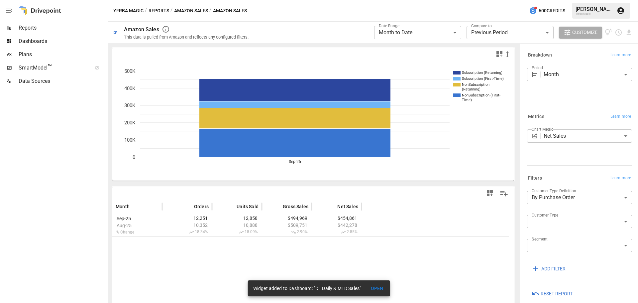
click at [43, 37] on div "Dashboards" at bounding box center [53, 41] width 106 height 13
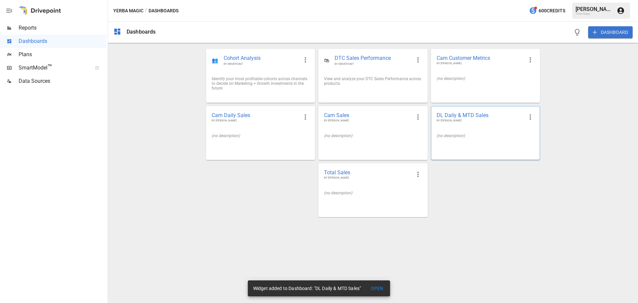
click at [457, 126] on div "DL Daily & MTD Sales BY [PERSON_NAME]" at bounding box center [486, 117] width 108 height 22
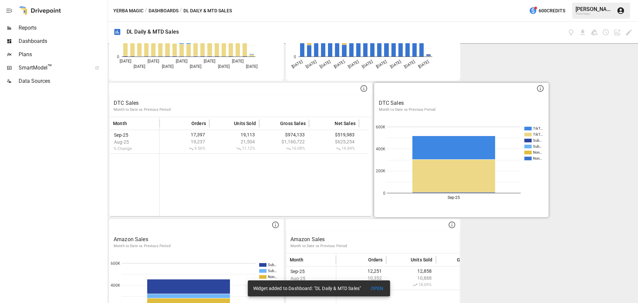
scroll to position [149, 0]
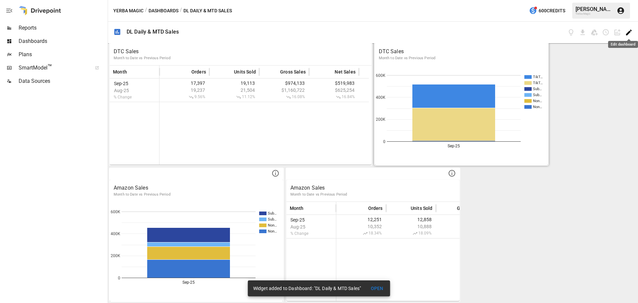
click at [630, 32] on icon "Edit dashboard" at bounding box center [629, 33] width 6 height 6
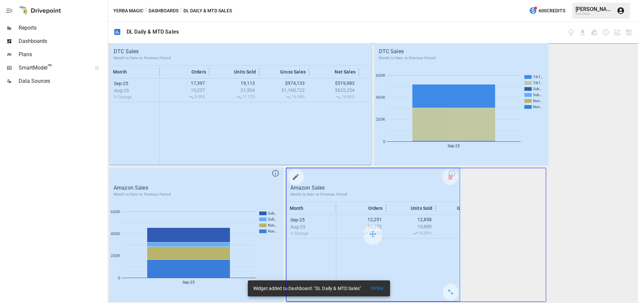
drag, startPoint x: 450, startPoint y: 294, endPoint x: 527, endPoint y: 294, distance: 76.8
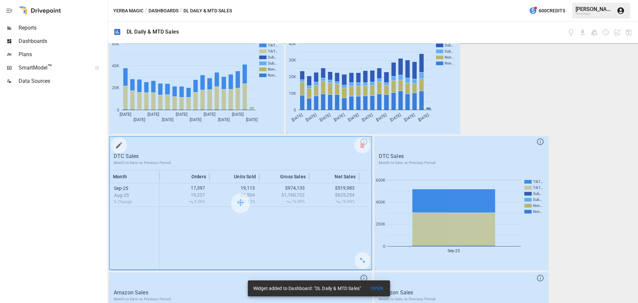
scroll to position [0, 0]
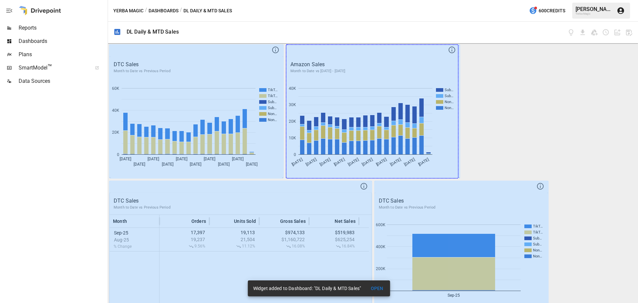
drag, startPoint x: 450, startPoint y: 173, endPoint x: 464, endPoint y: 173, distance: 14.0
click at [464, 174] on div "DTC Sales Month to Date vs Previous Period TikT… TikT… Sub… Sub… Non… Non… [DAT…" at bounding box center [373, 173] width 530 height 260
drag, startPoint x: 449, startPoint y: 171, endPoint x: 476, endPoint y: 168, distance: 27.1
click at [476, 168] on div "DTC Sales Month to Date vs Previous Period TikT… TikT… Sub… Sub… Non… Non… [DAT…" at bounding box center [373, 173] width 530 height 260
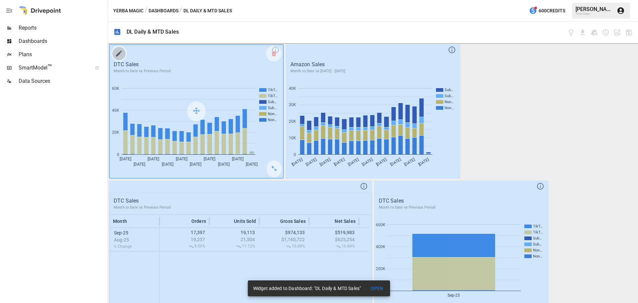
click at [120, 56] on icon "button" at bounding box center [119, 54] width 8 height 8
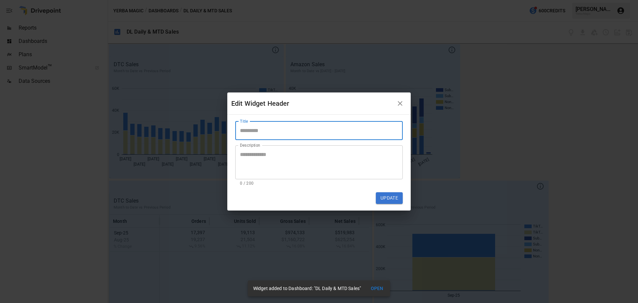
click at [250, 129] on input "Title" at bounding box center [319, 130] width 168 height 19
click at [245, 134] on input "Title" at bounding box center [319, 130] width 168 height 19
type input "**********"
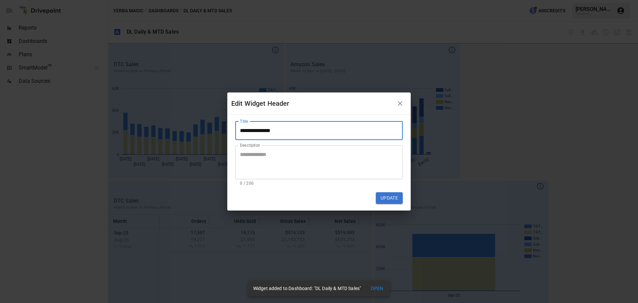
click at [266, 158] on textarea "Description" at bounding box center [319, 162] width 158 height 23
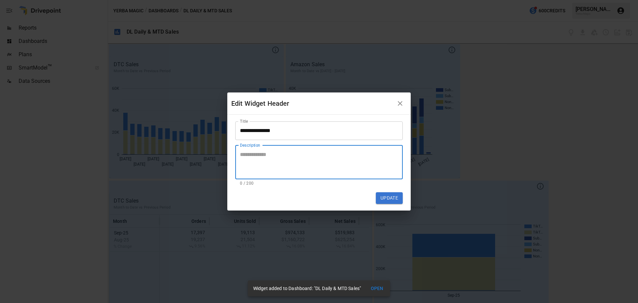
click at [266, 158] on textarea "Description" at bounding box center [319, 162] width 158 height 23
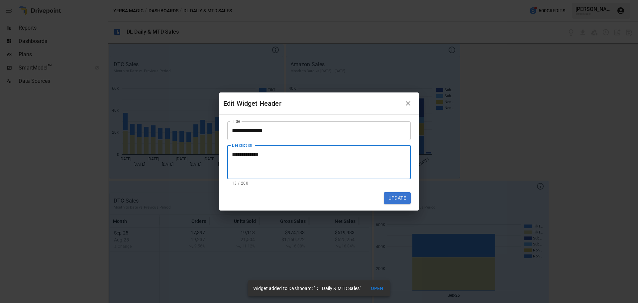
drag, startPoint x: 346, startPoint y: 166, endPoint x: 100, endPoint y: 140, distance: 247.1
click at [98, 141] on div "**********" at bounding box center [319, 151] width 638 height 303
type textarea "**********"
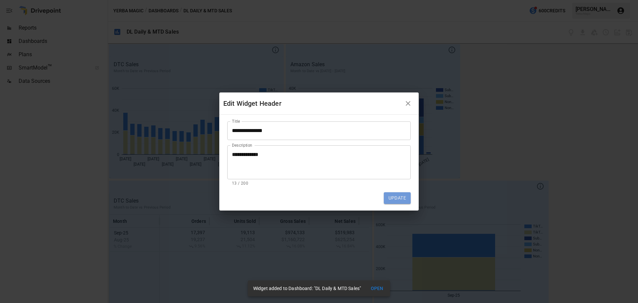
drag, startPoint x: 390, startPoint y: 194, endPoint x: 393, endPoint y: 194, distance: 3.4
click at [390, 194] on button "Update" at bounding box center [397, 198] width 27 height 12
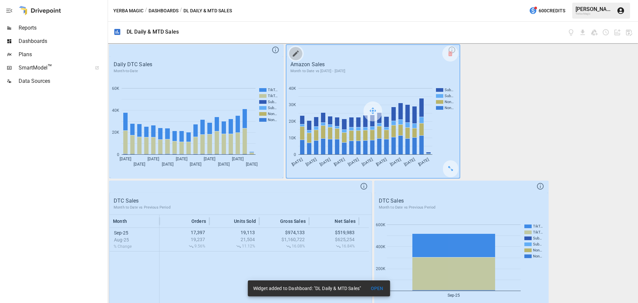
click at [296, 54] on icon "button" at bounding box center [296, 54] width 8 height 8
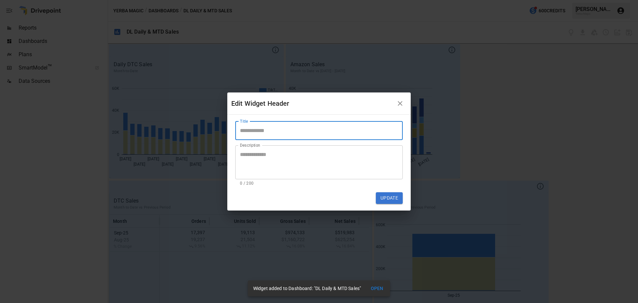
click at [238, 131] on input "Title" at bounding box center [319, 130] width 168 height 19
type input "**********"
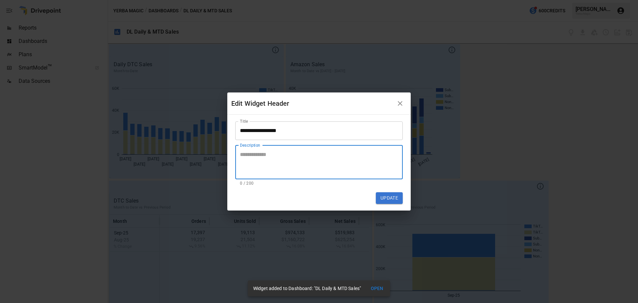
paste textarea "**********"
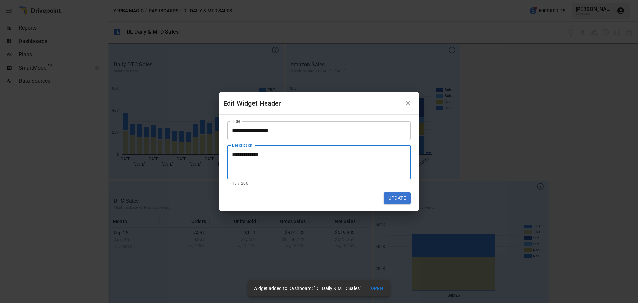
type textarea "**********"
click at [392, 199] on button "Update" at bounding box center [397, 198] width 27 height 12
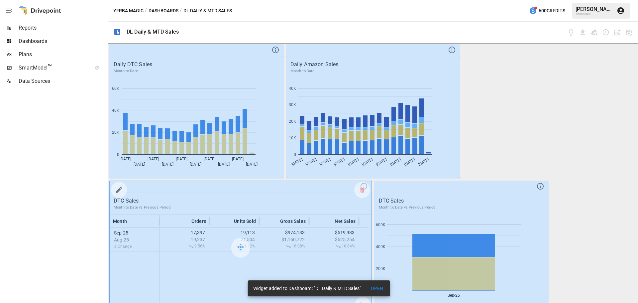
click at [122, 192] on icon "button" at bounding box center [119, 190] width 8 height 8
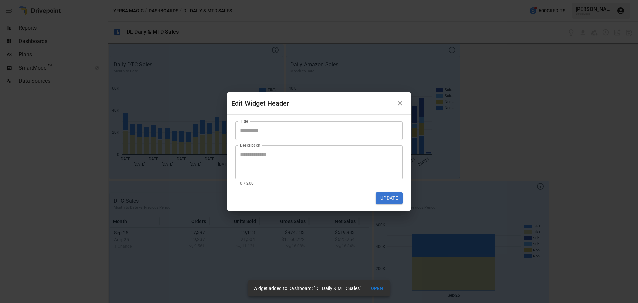
click at [253, 130] on input "Title" at bounding box center [319, 130] width 168 height 19
type input "*"
paste input "**********"
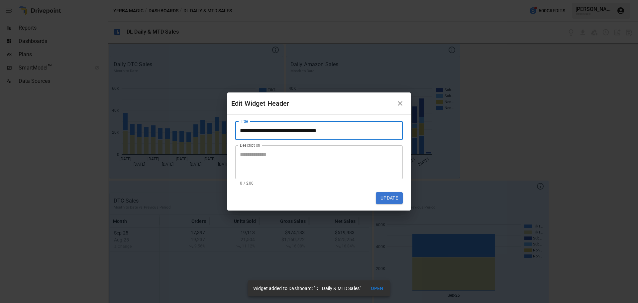
type input "**********"
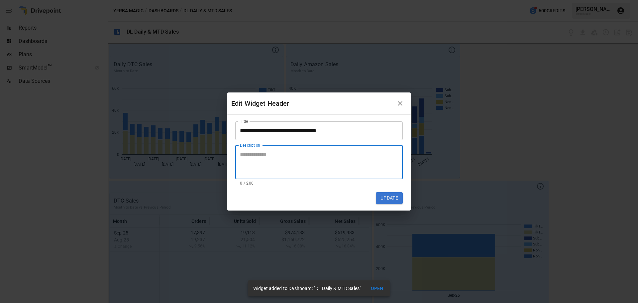
click at [269, 162] on textarea "Description" at bounding box center [319, 162] width 158 height 23
click at [390, 195] on button "Update" at bounding box center [389, 198] width 27 height 12
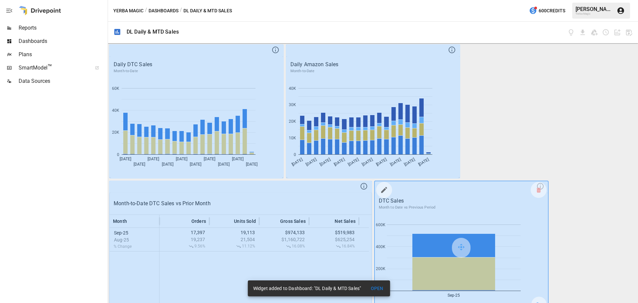
click at [386, 190] on button "button" at bounding box center [384, 189] width 13 height 13
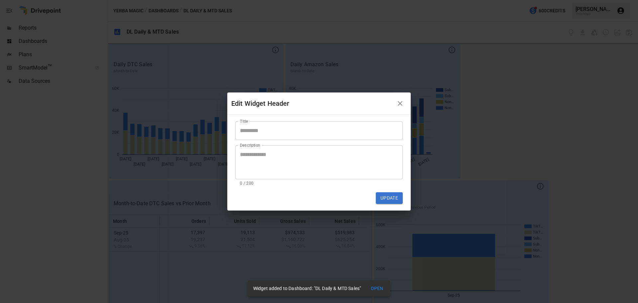
click at [275, 130] on input "Title" at bounding box center [319, 130] width 168 height 19
paste input "**********"
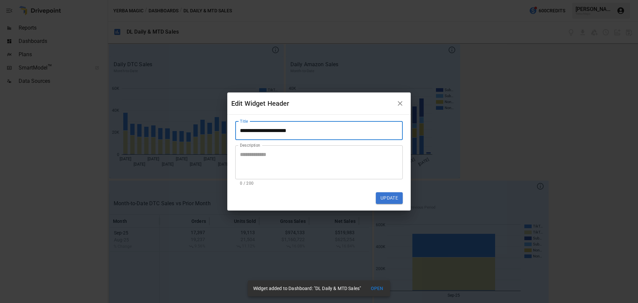
type input "**********"
click at [400, 196] on button "Update" at bounding box center [389, 198] width 27 height 12
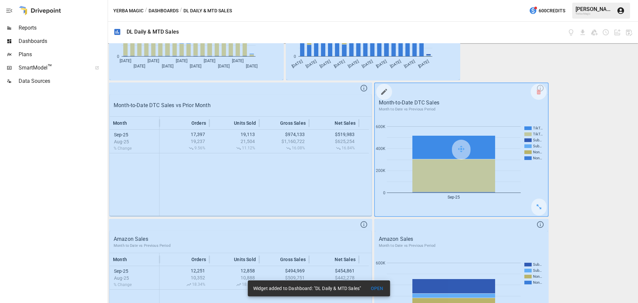
scroll to position [149, 0]
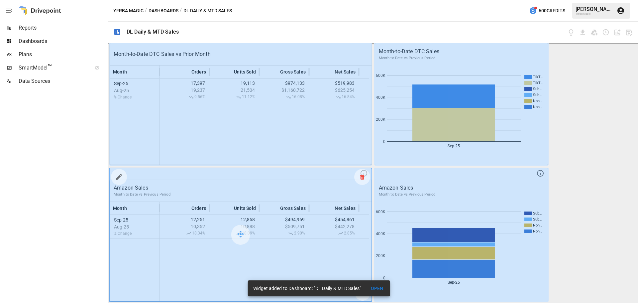
click at [361, 177] on icon at bounding box center [362, 177] width 4 height 0
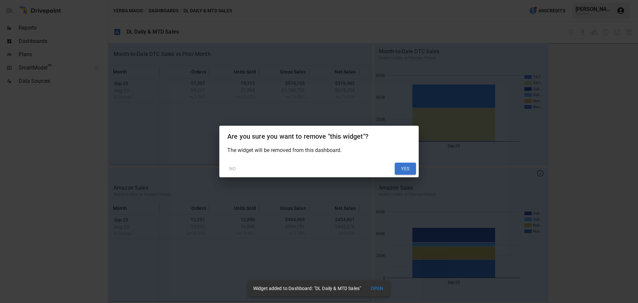
click at [234, 167] on button "NO" at bounding box center [232, 169] width 21 height 12
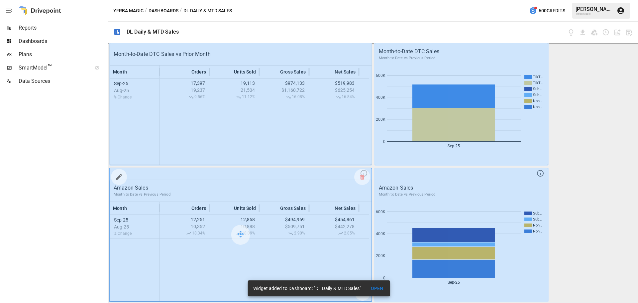
click at [122, 177] on icon "button" at bounding box center [119, 177] width 8 height 8
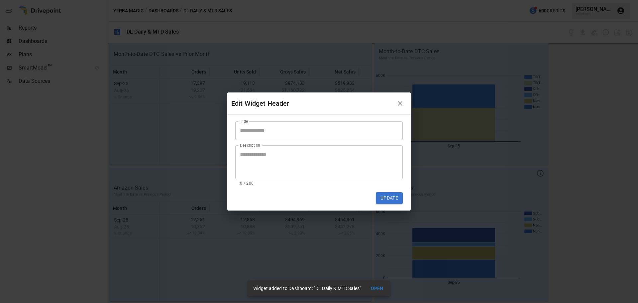
click at [263, 126] on input "Title" at bounding box center [319, 130] width 168 height 19
paste input "**********"
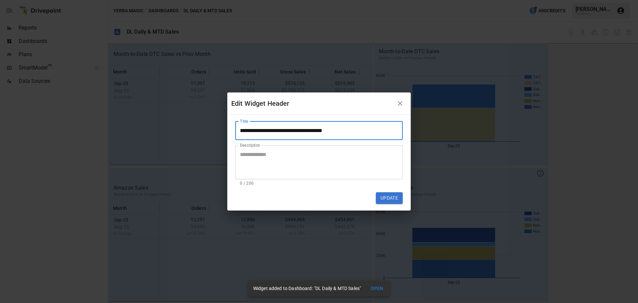
type input "**********"
click at [396, 198] on button "Update" at bounding box center [389, 198] width 27 height 12
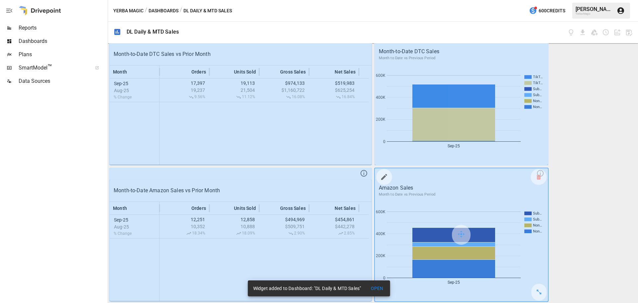
click at [386, 179] on button "button" at bounding box center [384, 176] width 13 height 13
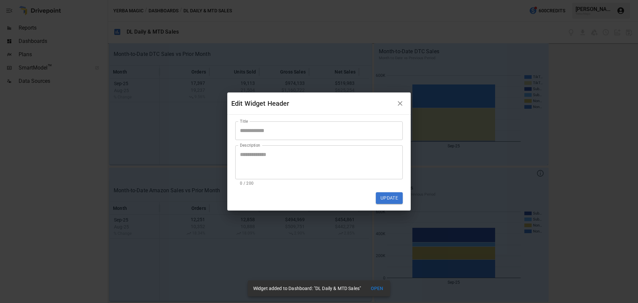
click at [283, 127] on input "Title" at bounding box center [319, 130] width 168 height 19
paste input "**********"
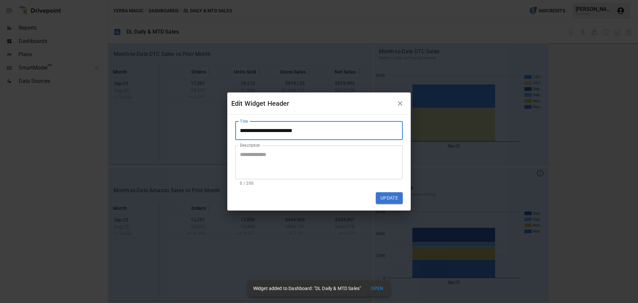
type input "**********"
click at [403, 197] on button "Update" at bounding box center [389, 198] width 27 height 12
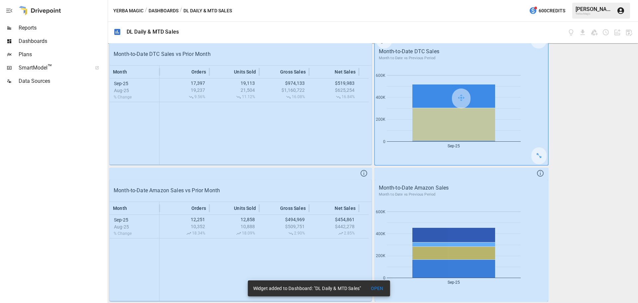
scroll to position [0, 0]
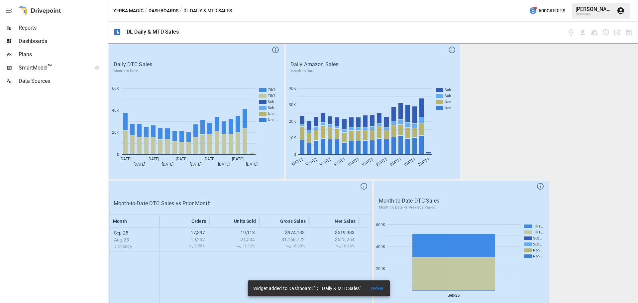
click at [168, 11] on button "Dashboards" at bounding box center [164, 11] width 30 height 8
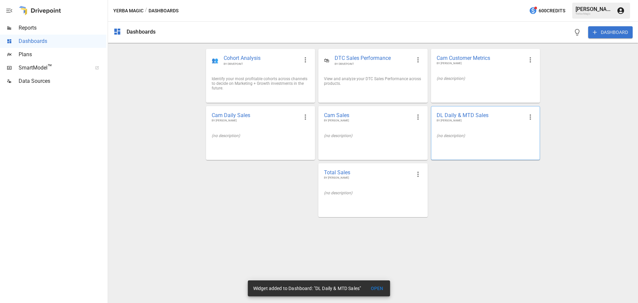
click at [533, 117] on icon "button" at bounding box center [531, 117] width 8 height 8
click at [537, 130] on li "Edit" at bounding box center [539, 132] width 30 height 13
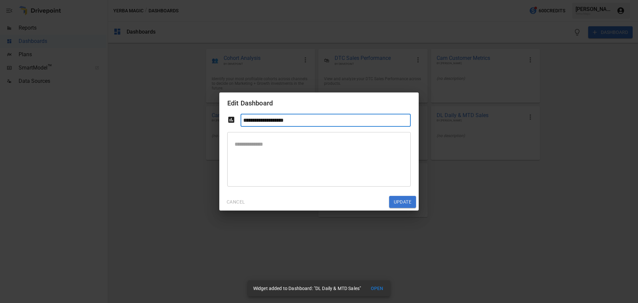
click at [251, 124] on input "**********" at bounding box center [326, 120] width 170 height 13
click at [251, 123] on input "**********" at bounding box center [326, 120] width 170 height 13
drag, startPoint x: 250, startPoint y: 121, endPoint x: 217, endPoint y: 121, distance: 33.6
click at [217, 121] on div "**********" at bounding box center [319, 151] width 638 height 303
click at [306, 125] on input "**********" at bounding box center [326, 120] width 170 height 13
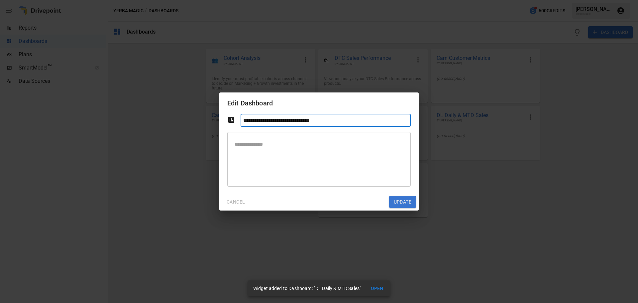
click at [305, 122] on input "**********" at bounding box center [326, 120] width 170 height 13
click at [300, 117] on input "**********" at bounding box center [326, 120] width 170 height 13
click at [304, 118] on input "**********" at bounding box center [326, 120] width 170 height 13
click at [304, 121] on input "**********" at bounding box center [326, 120] width 170 height 13
type input "**********"
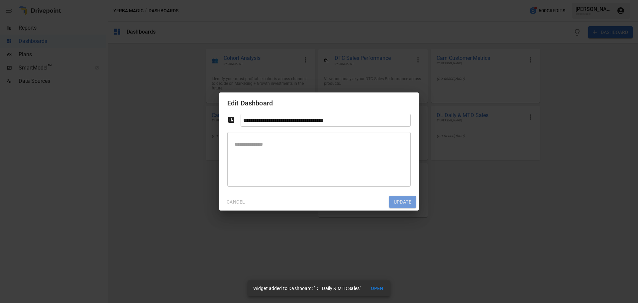
click at [409, 201] on button "Update" at bounding box center [402, 202] width 27 height 12
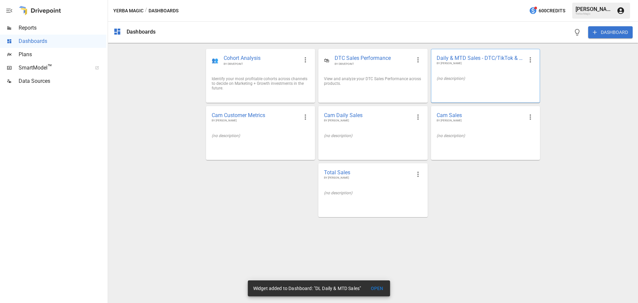
click at [533, 63] on icon "button" at bounding box center [531, 60] width 8 height 8
click at [494, 68] on div at bounding box center [319, 151] width 638 height 303
click at [463, 53] on div "Daily & MTD Sales - DTC/TikTok & Amazon BY [PERSON_NAME]" at bounding box center [486, 60] width 108 height 22
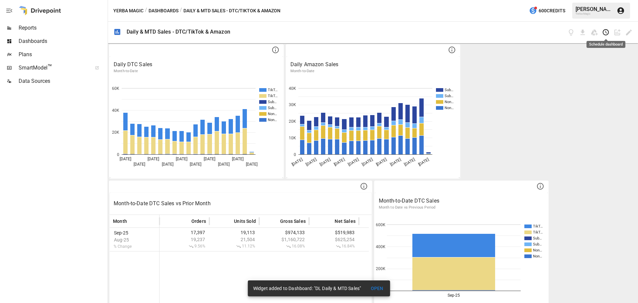
click at [605, 31] on icon "Schedule dashboard" at bounding box center [607, 33] width 8 height 8
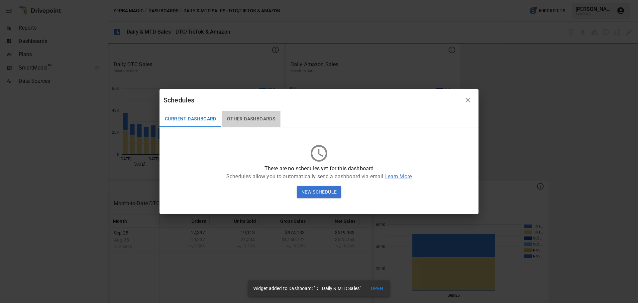
click at [248, 117] on button "Other Dashboards" at bounding box center [251, 119] width 59 height 16
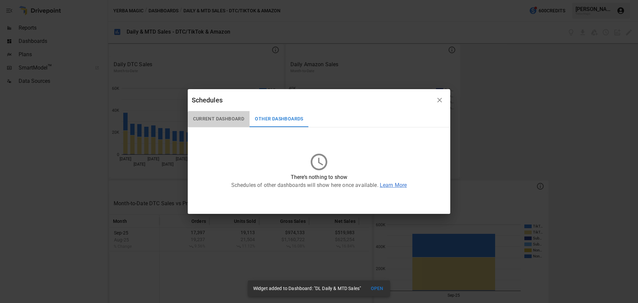
click at [217, 119] on button "Current Dashboard" at bounding box center [219, 119] width 62 height 16
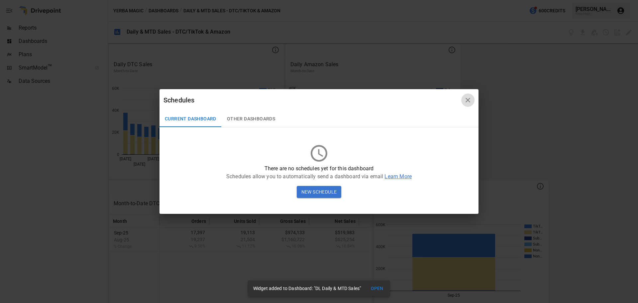
click at [471, 100] on icon "button" at bounding box center [468, 100] width 8 height 8
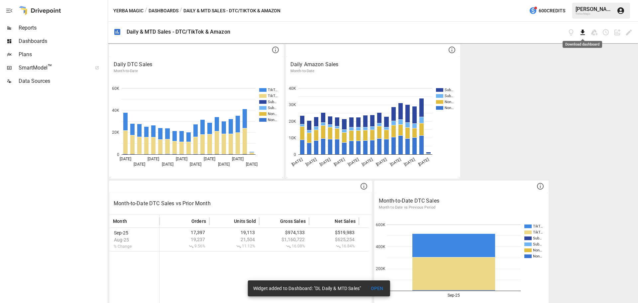
click at [584, 31] on icon "Download dashboard" at bounding box center [583, 32] width 4 height 5
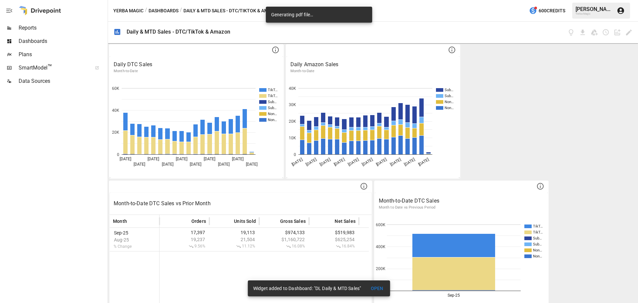
click at [205, 31] on div "Daily & MTD Sales - DTC/TikTok & Amazon" at bounding box center [179, 32] width 104 height 6
copy div "Daily & MTD Sales - DTC/TikTok & Amazon"
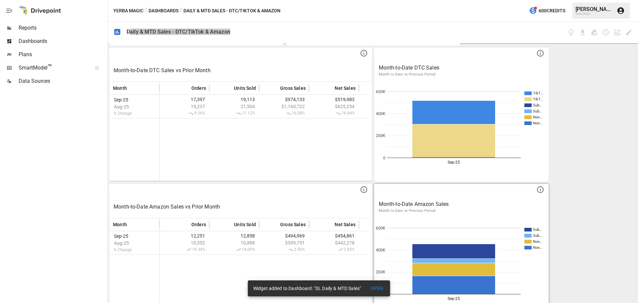
scroll to position [149, 0]
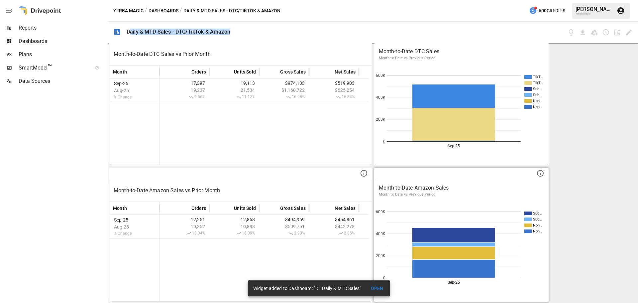
click at [37, 28] on span "Reports" at bounding box center [63, 28] width 88 height 8
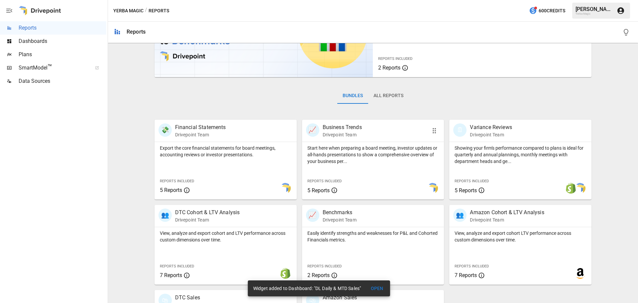
scroll to position [127, 0]
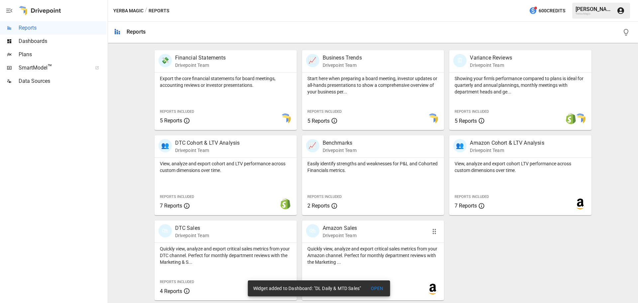
click at [334, 236] on p "Drivepoint Team" at bounding box center [340, 235] width 35 height 7
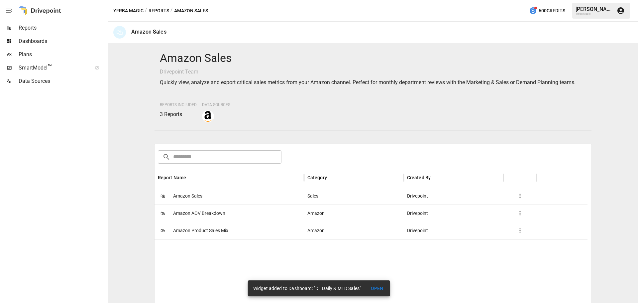
click at [186, 198] on span "Amazon Sales" at bounding box center [187, 196] width 29 height 17
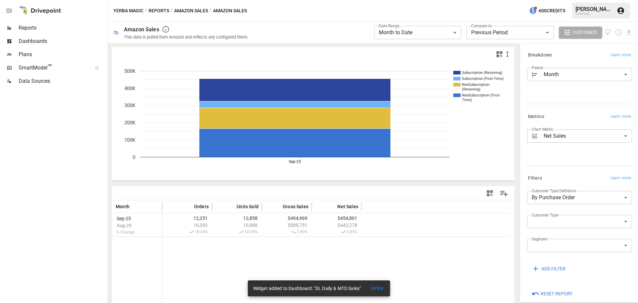
click at [445, 0] on body "**********" at bounding box center [319, 0] width 638 height 0
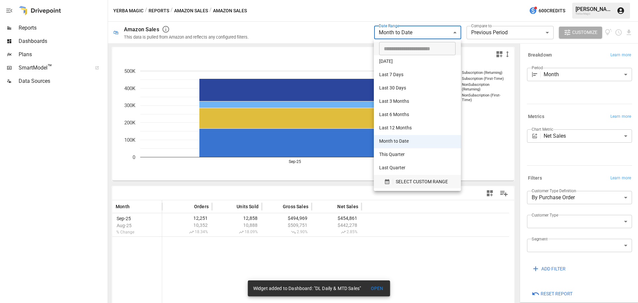
click at [420, 177] on button "SELECT CUSTOM RANGE" at bounding box center [417, 181] width 76 height 13
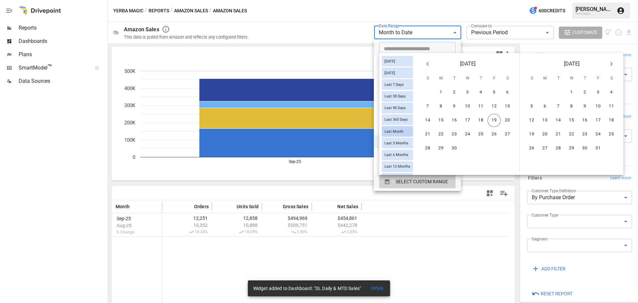
click at [404, 129] on span "Last Month" at bounding box center [394, 131] width 24 height 4
type input "**********"
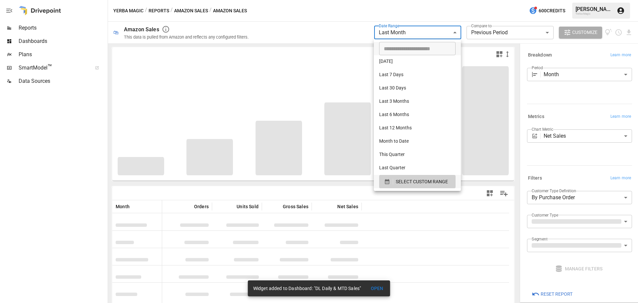
click at [432, 243] on div at bounding box center [319, 151] width 638 height 303
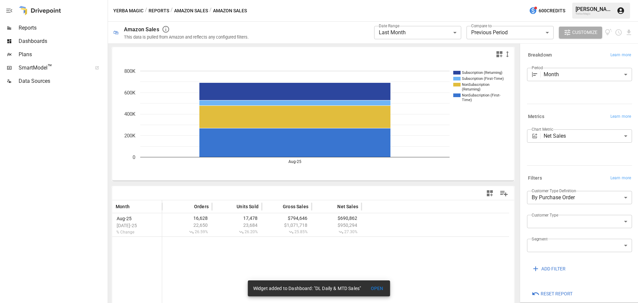
click at [162, 10] on button "Reports" at bounding box center [159, 11] width 21 height 8
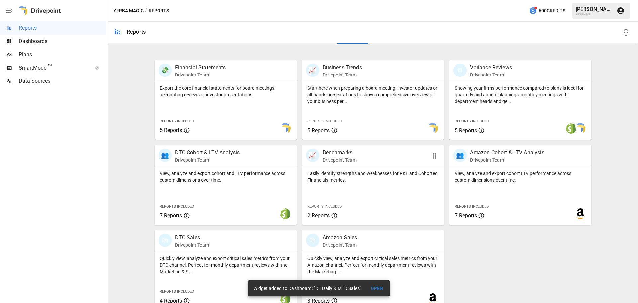
scroll to position [127, 0]
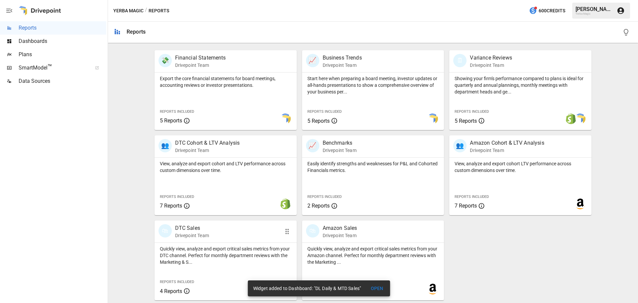
click at [228, 234] on div "🛍 DTC Sales Drivepoint Team" at bounding box center [215, 231] width 112 height 15
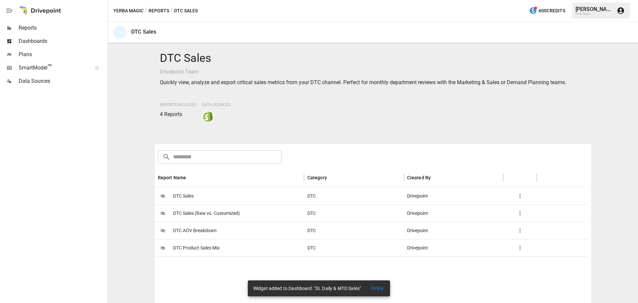
click at [188, 196] on span "DTC Sales" at bounding box center [183, 196] width 21 height 17
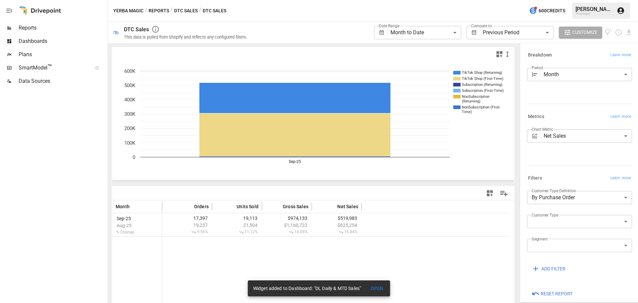
click at [430, 25] on div "**********" at bounding box center [464, 32] width 180 height 18
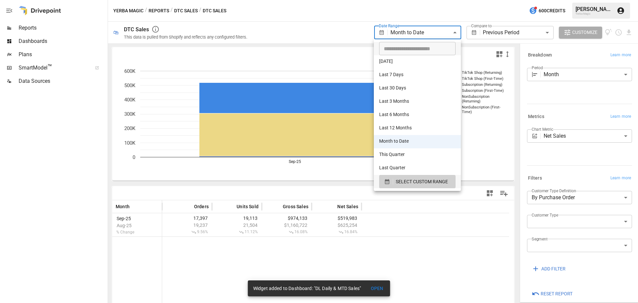
click at [432, 0] on body "**********" at bounding box center [319, 0] width 638 height 0
click at [423, 181] on span "SELECT CUSTOM RANGE" at bounding box center [422, 182] width 52 height 8
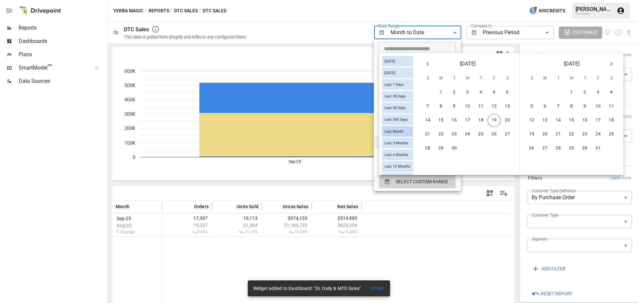
click at [408, 132] on div "Last Month" at bounding box center [397, 131] width 31 height 11
type input "**********"
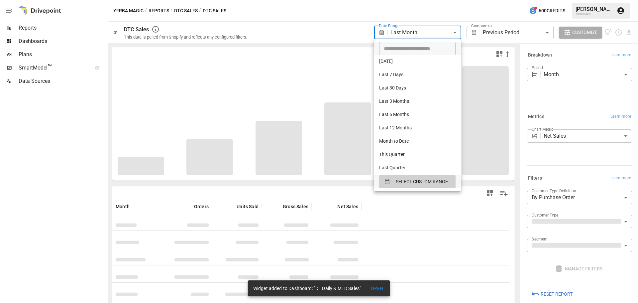
click at [467, 243] on div at bounding box center [319, 151] width 638 height 303
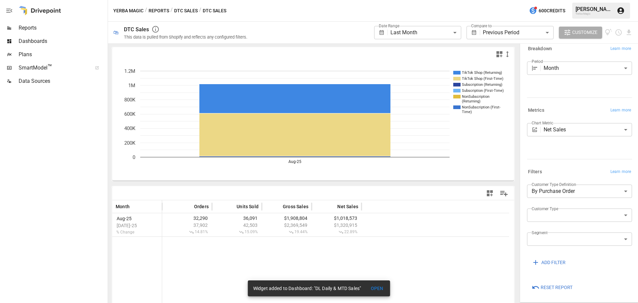
scroll to position [8, 0]
click at [570, 0] on body "**********" at bounding box center [319, 0] width 638 height 0
click at [549, 250] on span "Subscription" at bounding box center [584, 247] width 75 height 8
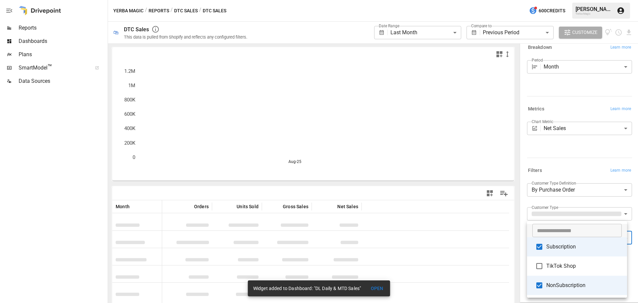
type input "**********"
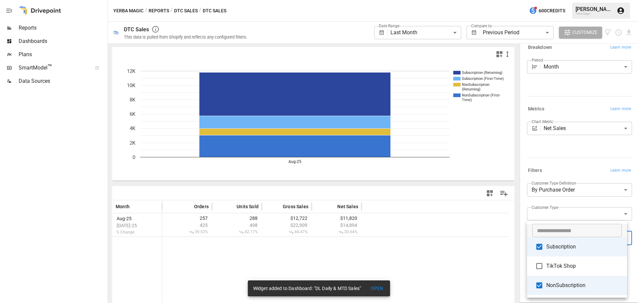
click at [179, 9] on div at bounding box center [319, 151] width 638 height 303
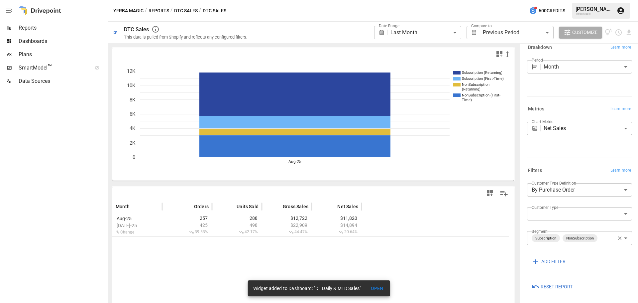
click at [165, 12] on button "Reports" at bounding box center [159, 11] width 21 height 8
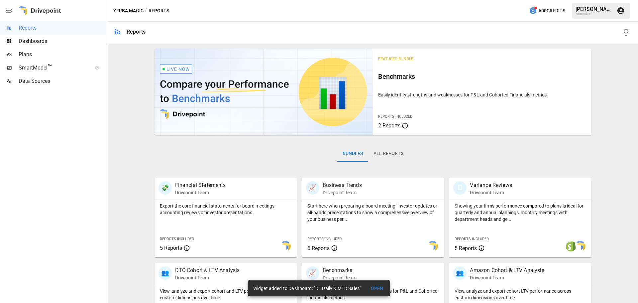
click at [45, 39] on span "Dashboards" at bounding box center [63, 41] width 88 height 8
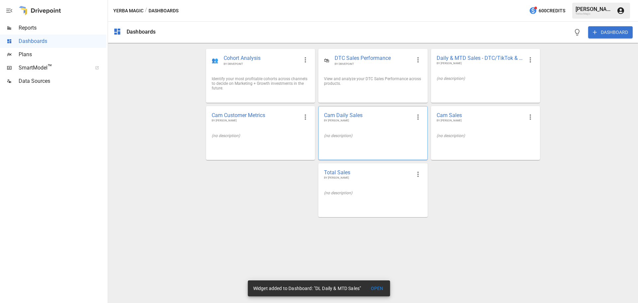
click at [361, 130] on div "(no description)" at bounding box center [373, 135] width 108 height 15
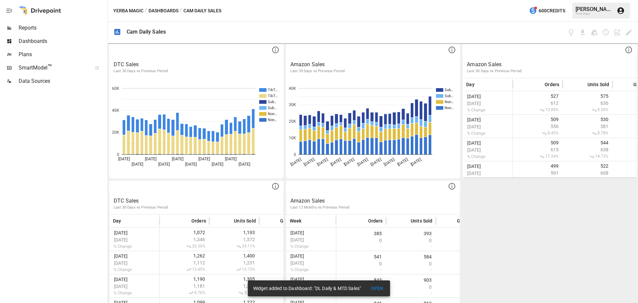
click at [167, 13] on button "Dashboards" at bounding box center [164, 11] width 30 height 8
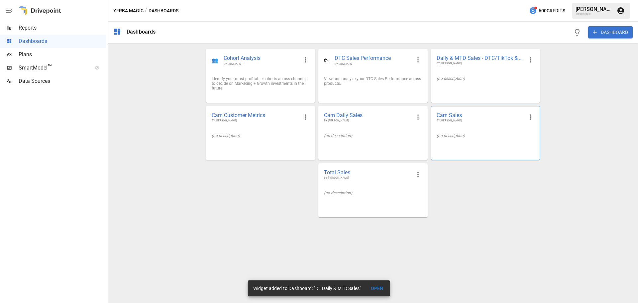
click at [477, 123] on span "BY [PERSON_NAME]" at bounding box center [480, 121] width 87 height 4
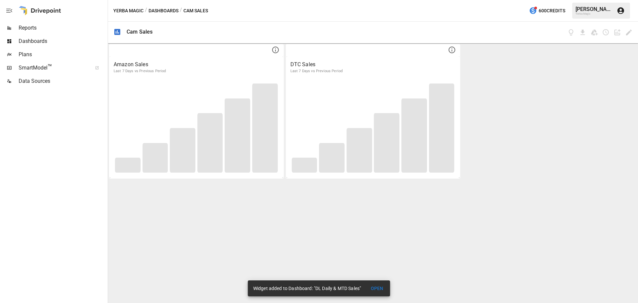
click at [174, 14] on button "Dashboards" at bounding box center [164, 11] width 30 height 8
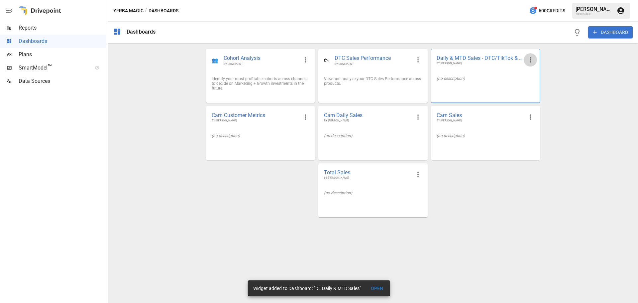
click at [529, 59] on icon "button" at bounding box center [531, 60] width 8 height 8
click at [536, 73] on li "Edit" at bounding box center [539, 75] width 30 height 13
